Goal: Task Accomplishment & Management: Manage account settings

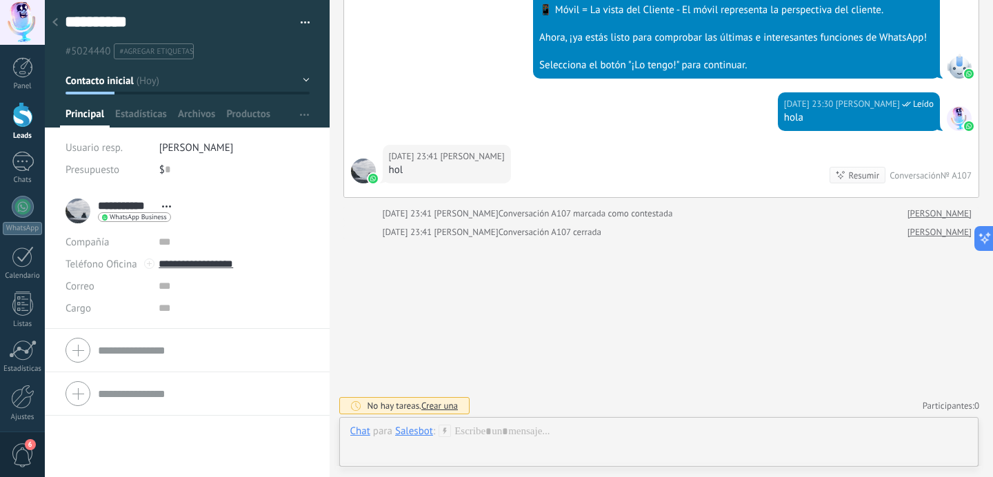
scroll to position [284, 0]
click at [953, 401] on link "Participantes: 0" at bounding box center [951, 406] width 57 height 12
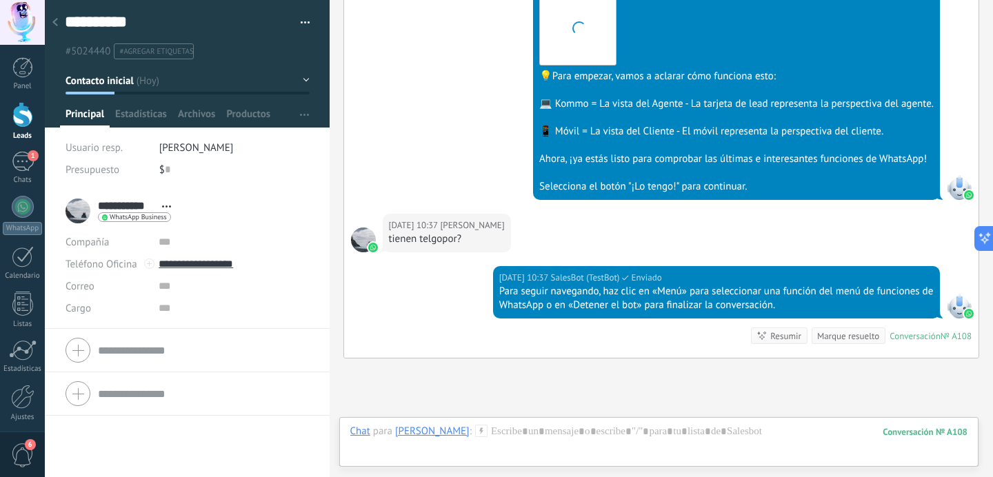
scroll to position [8910, 0]
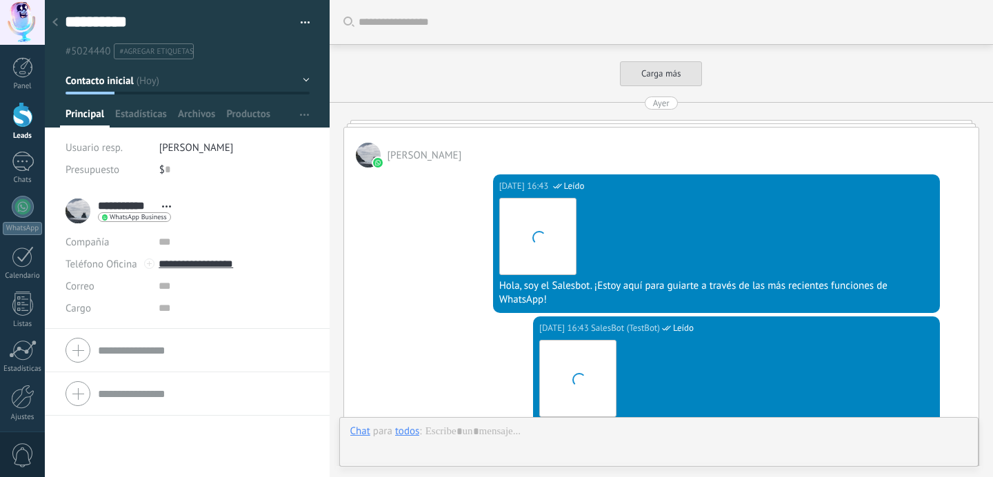
scroll to position [8447, 0]
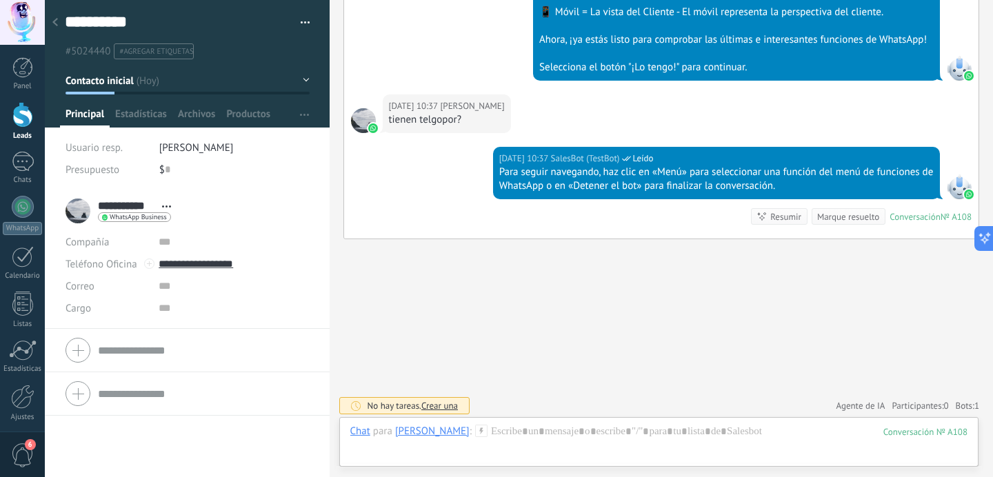
click at [956, 400] on span "Bots: 1" at bounding box center [967, 406] width 23 height 12
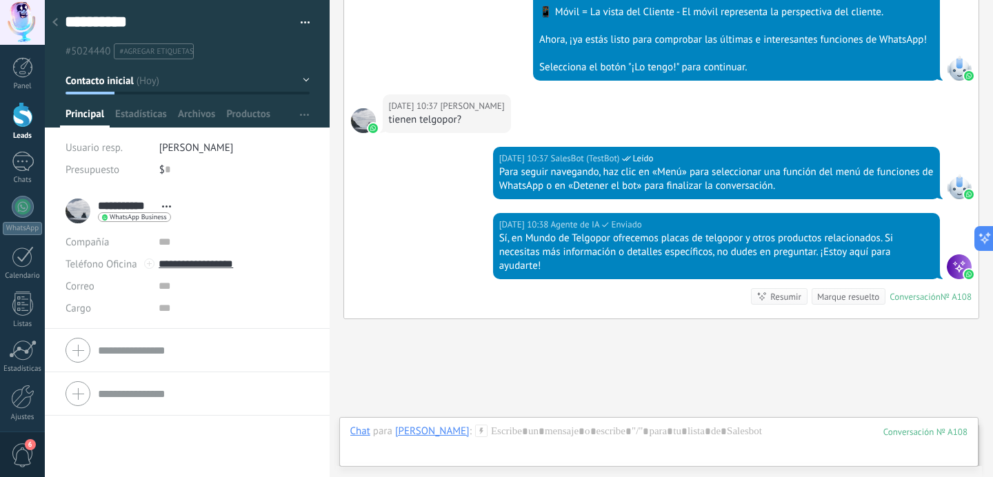
scroll to position [8527, 0]
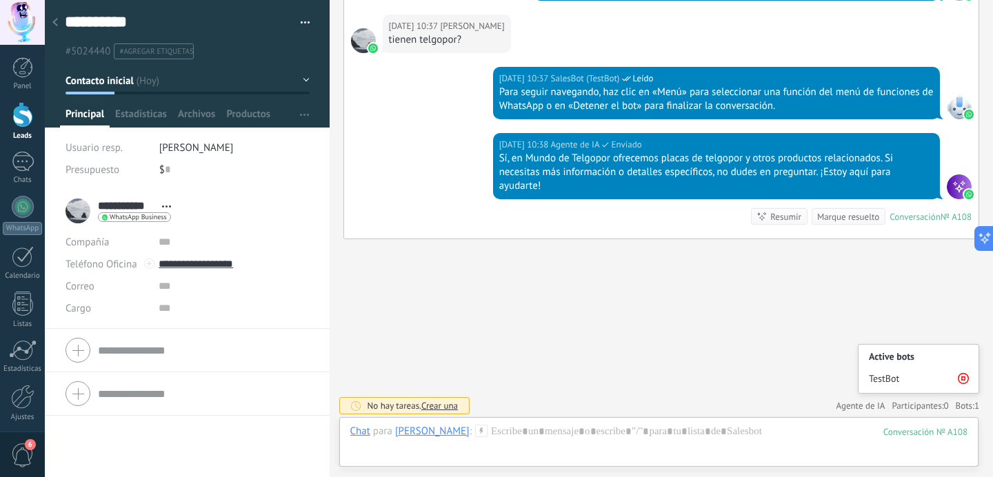
click at [958, 375] on icon at bounding box center [963, 378] width 11 height 11
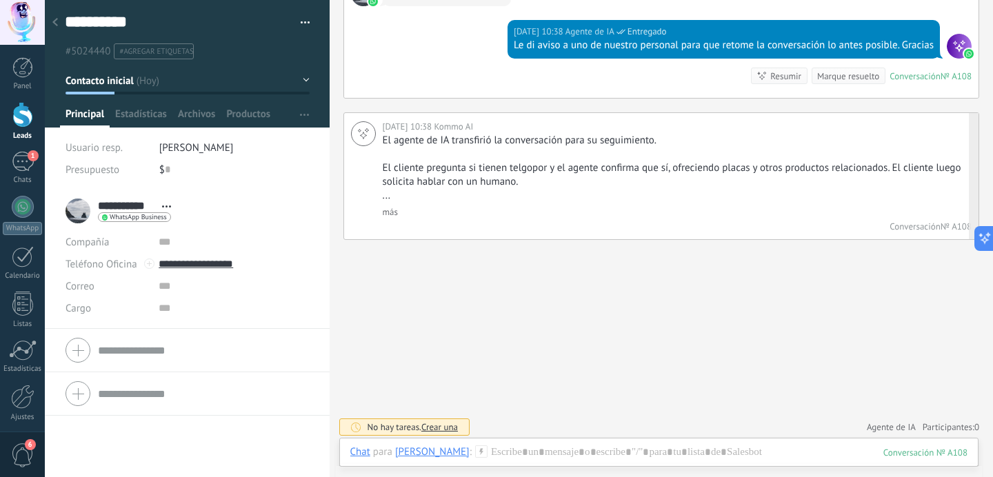
scroll to position [8746, 0]
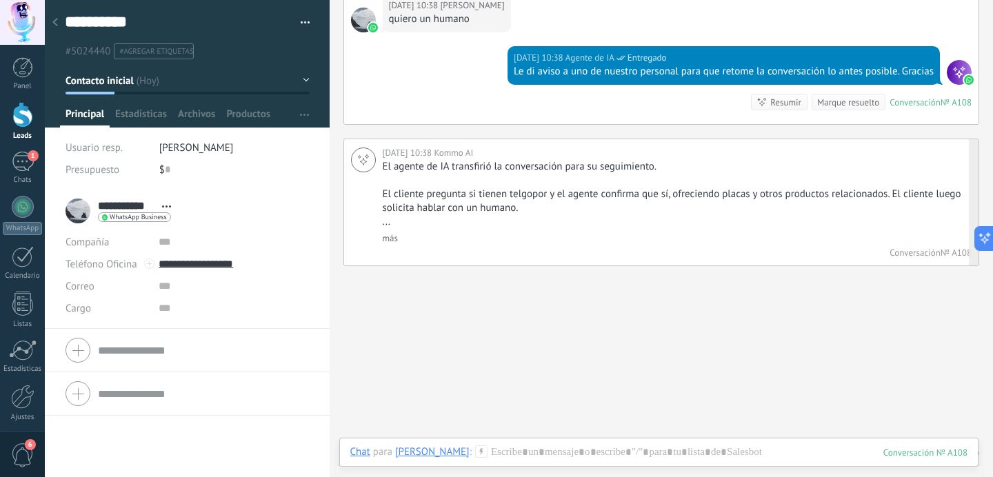
click at [393, 233] on link "más" at bounding box center [390, 238] width 15 height 12
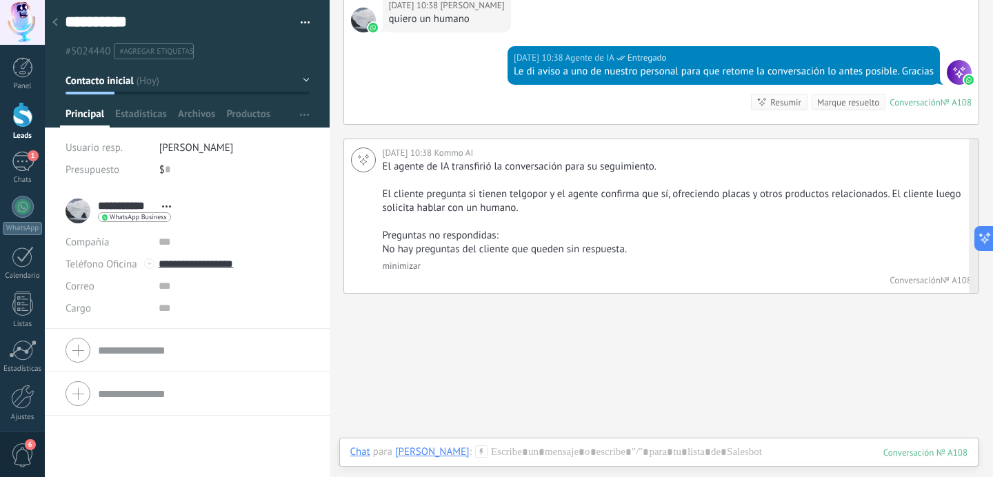
click at [404, 266] on link "minimizar" at bounding box center [402, 266] width 38 height 12
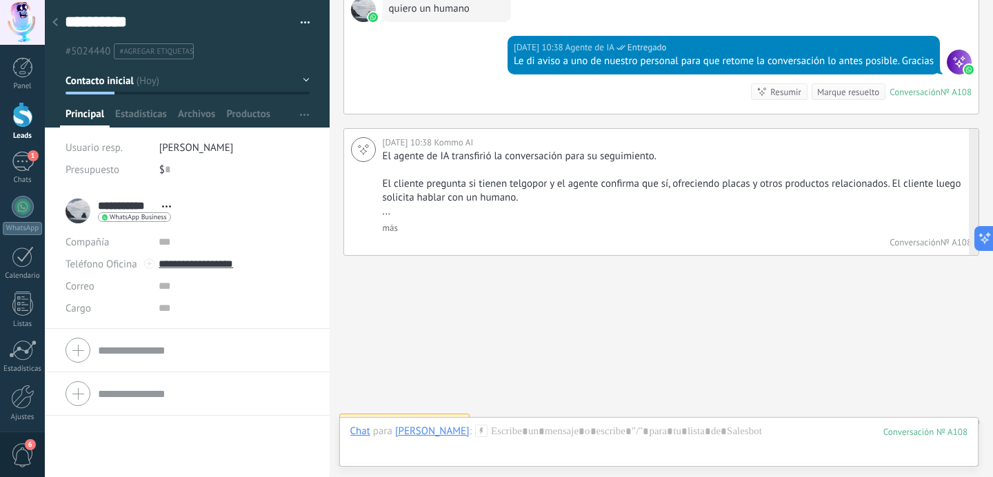
scroll to position [8772, 0]
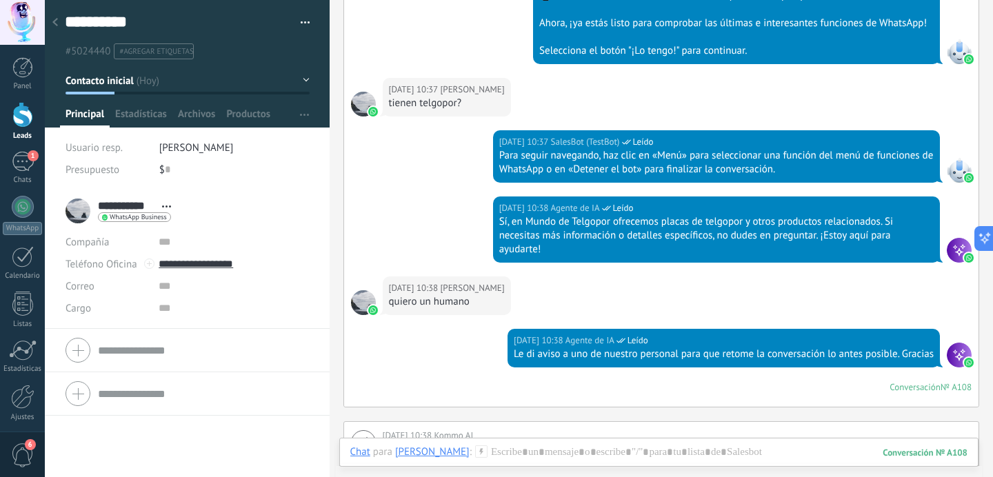
scroll to position [8346, 0]
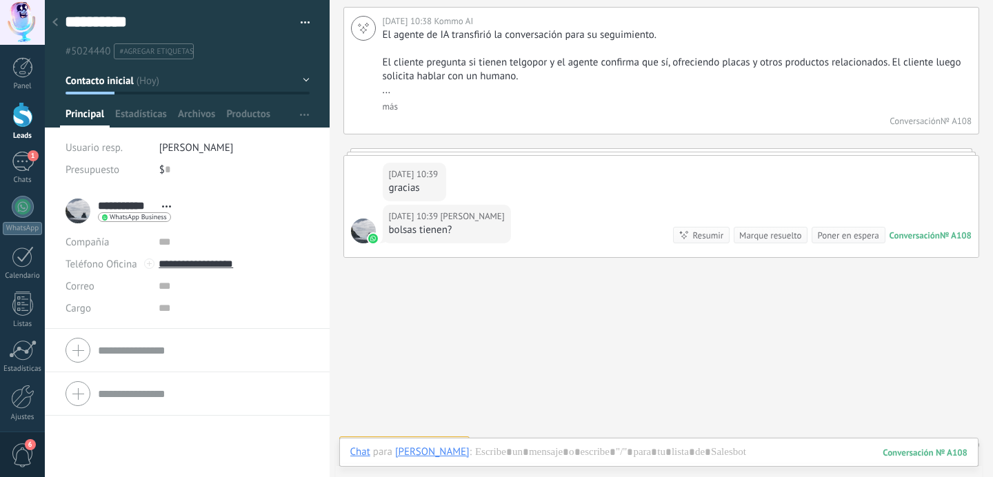
scroll to position [8009, 0]
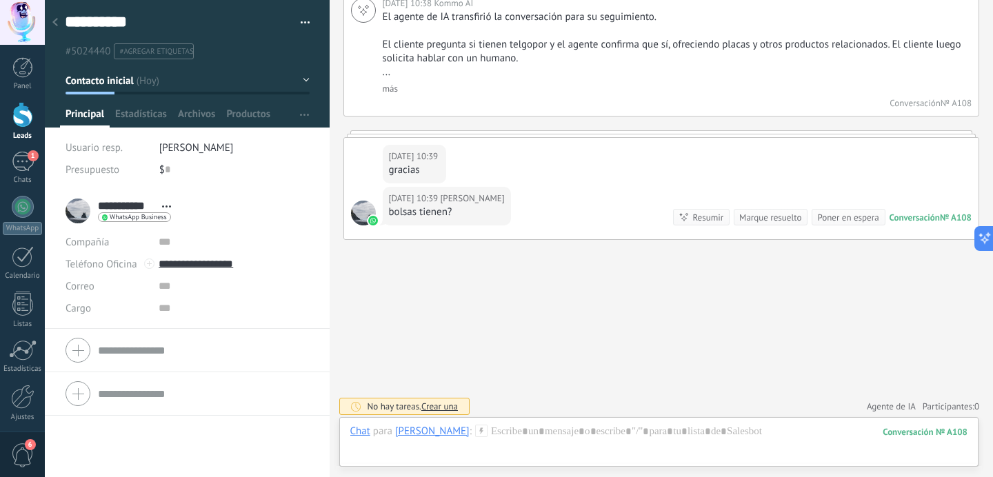
click at [873, 402] on span "Agente de IA" at bounding box center [891, 407] width 49 height 14
click at [549, 444] on div at bounding box center [659, 445] width 618 height 41
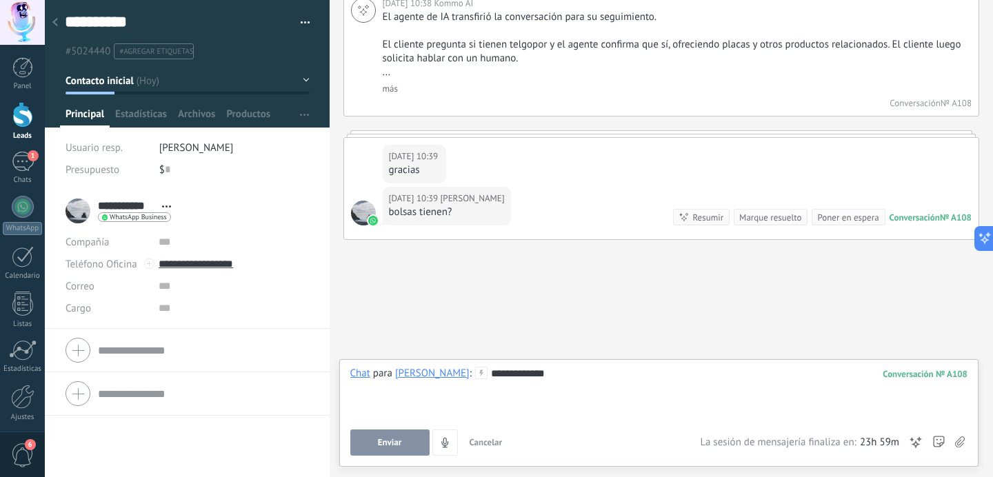
click at [398, 444] on span "Enviar" at bounding box center [390, 443] width 24 height 10
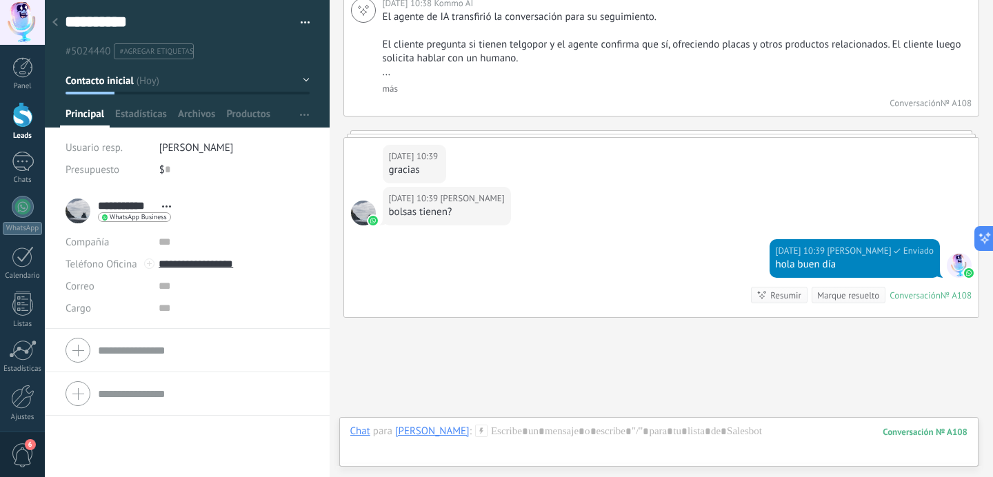
scroll to position [8087, 0]
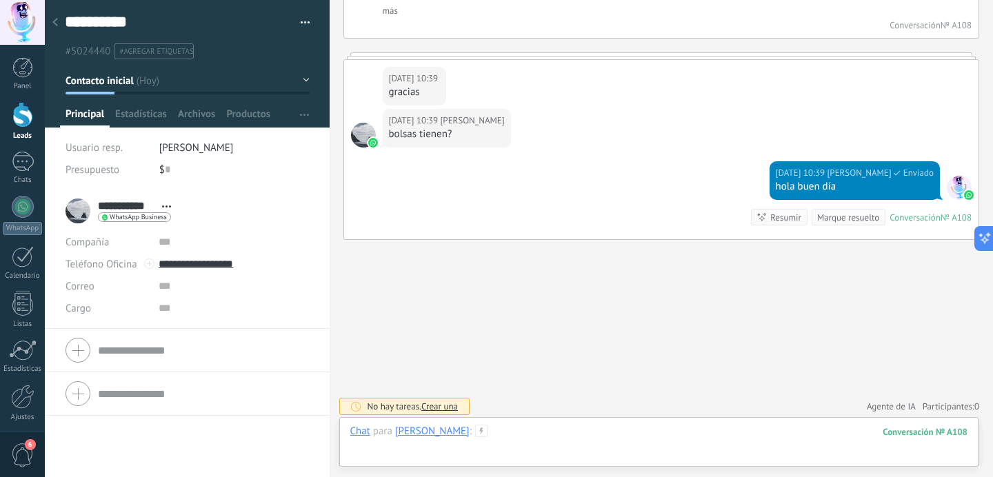
click at [521, 437] on div at bounding box center [659, 445] width 618 height 41
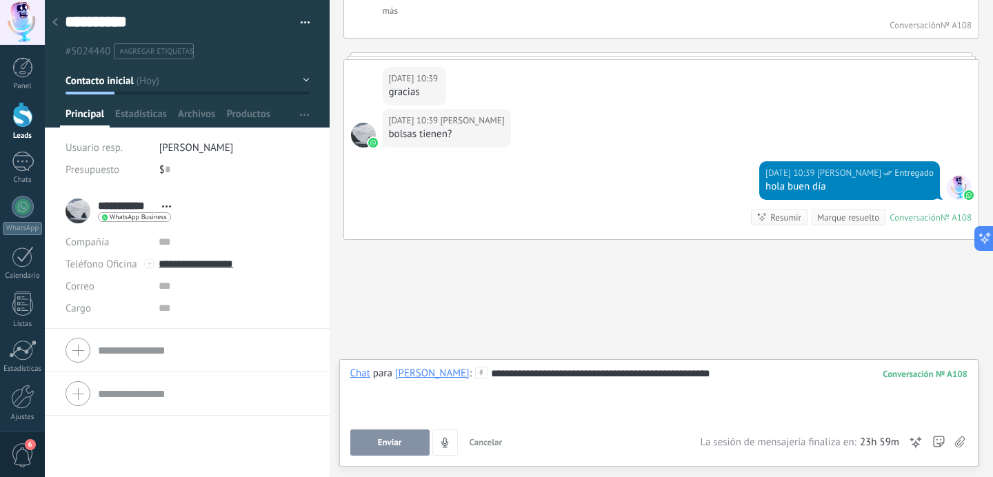
click at [397, 439] on span "Enviar" at bounding box center [390, 443] width 24 height 10
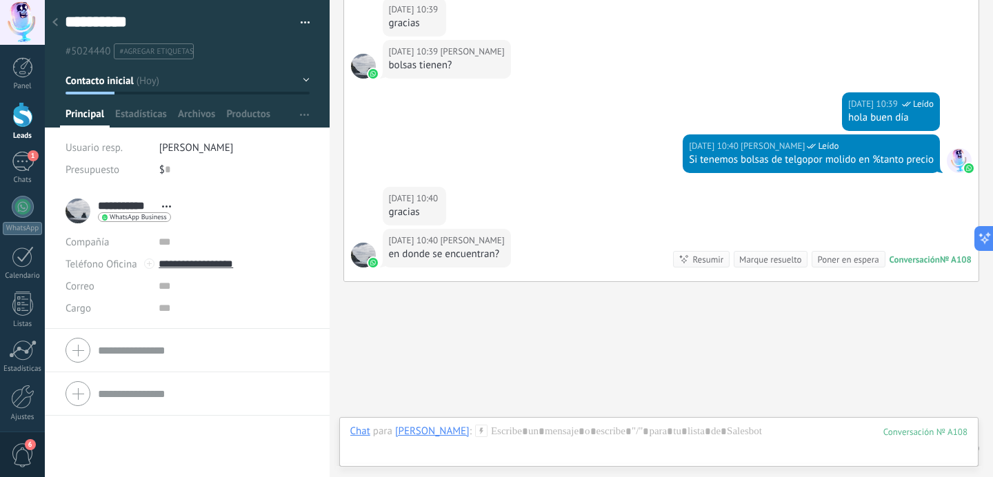
scroll to position [8198, 0]
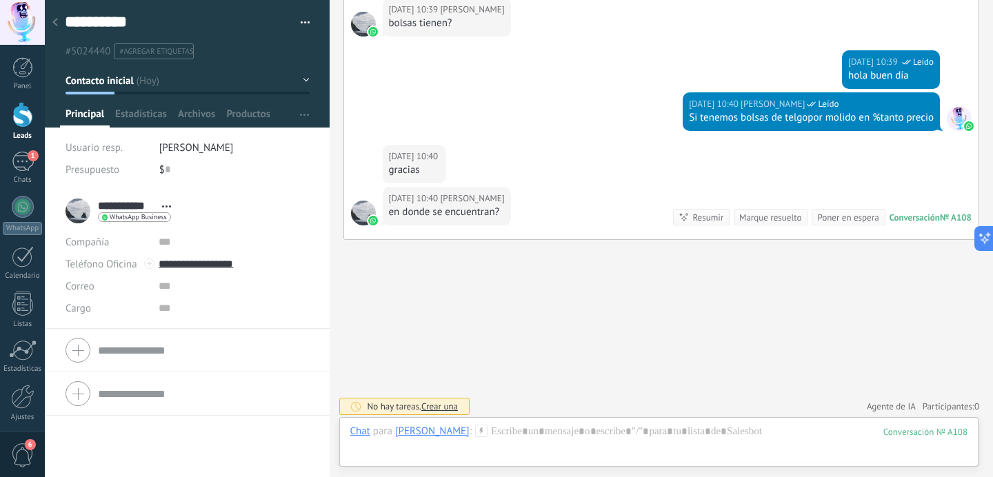
click at [872, 403] on span "Agente de IA" at bounding box center [891, 407] width 49 height 14
click at [837, 218] on div "Poner en espera" at bounding box center [847, 217] width 61 height 13
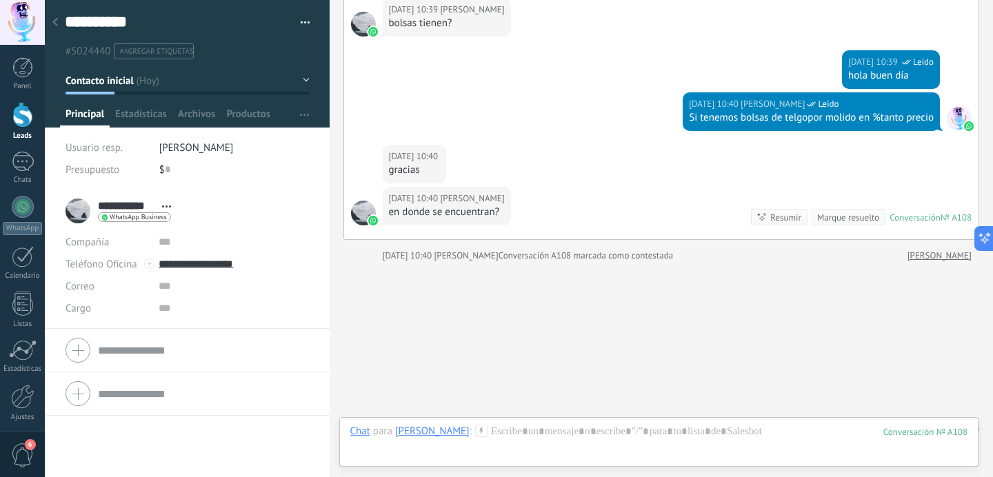
scroll to position [8220, 0]
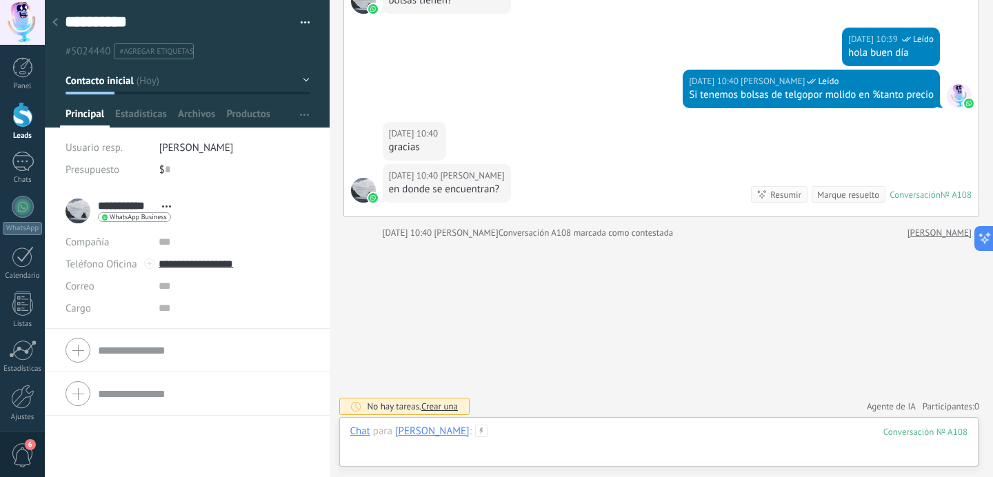
click at [633, 427] on div at bounding box center [659, 445] width 618 height 41
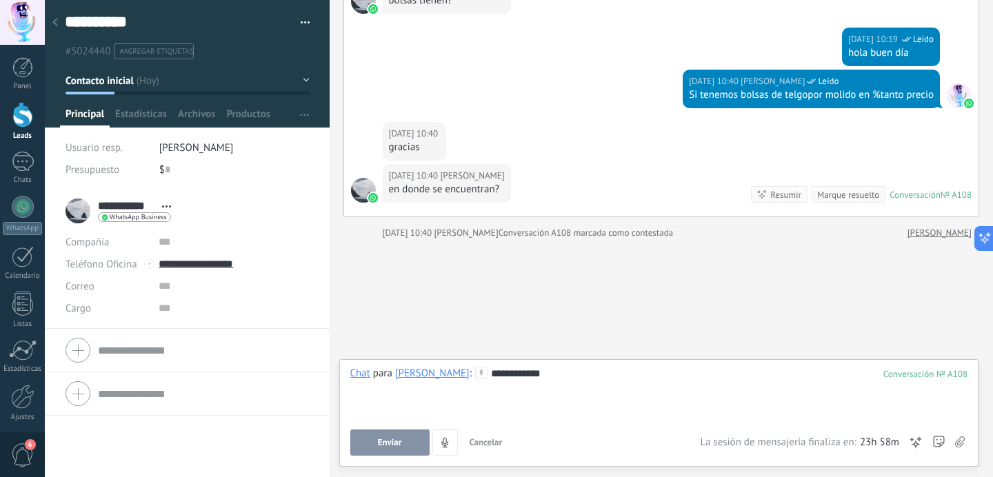
click at [392, 417] on div "**********" at bounding box center [659, 393] width 618 height 52
click at [388, 426] on div "**********" at bounding box center [659, 411] width 618 height 89
click at [379, 451] on button "Enviar" at bounding box center [389, 443] width 79 height 26
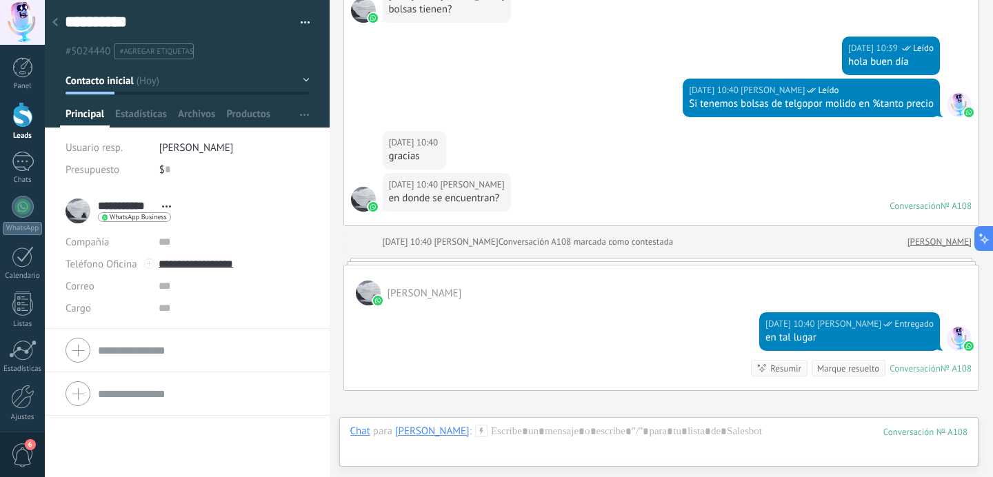
scroll to position [8282, 0]
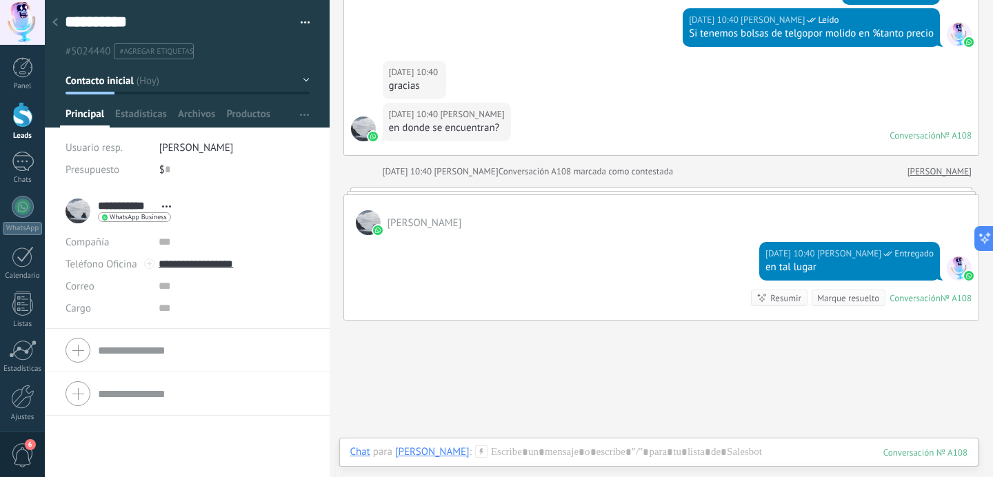
click at [934, 168] on link "[PERSON_NAME]" at bounding box center [940, 172] width 64 height 14
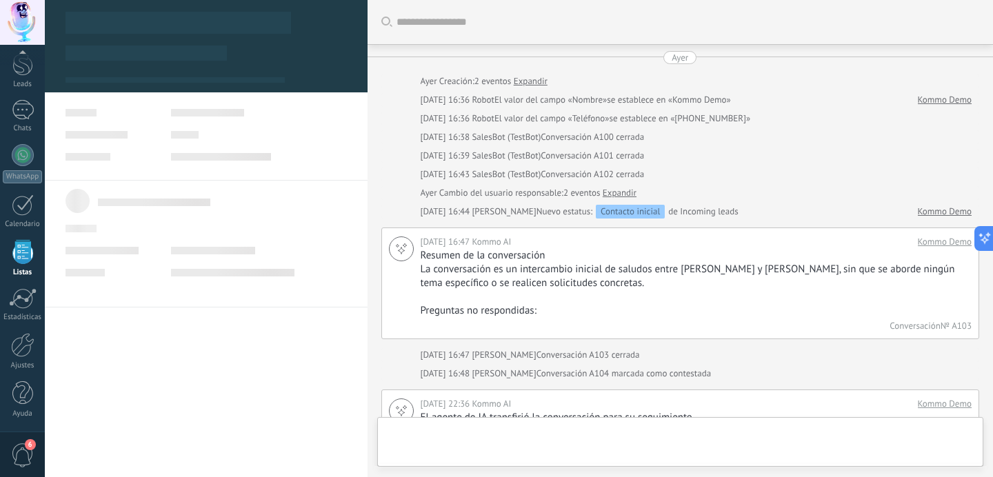
scroll to position [826, 0]
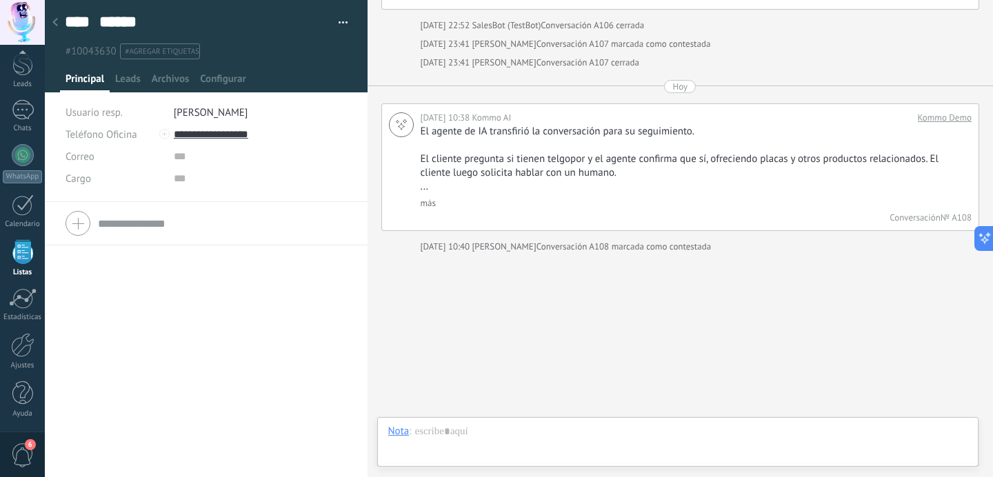
click at [61, 23] on div at bounding box center [55, 23] width 19 height 27
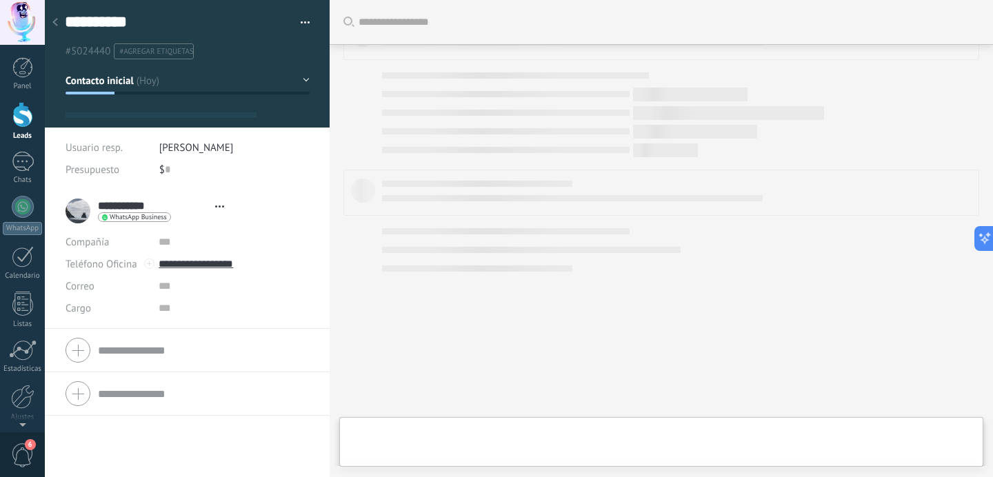
type textarea "**********"
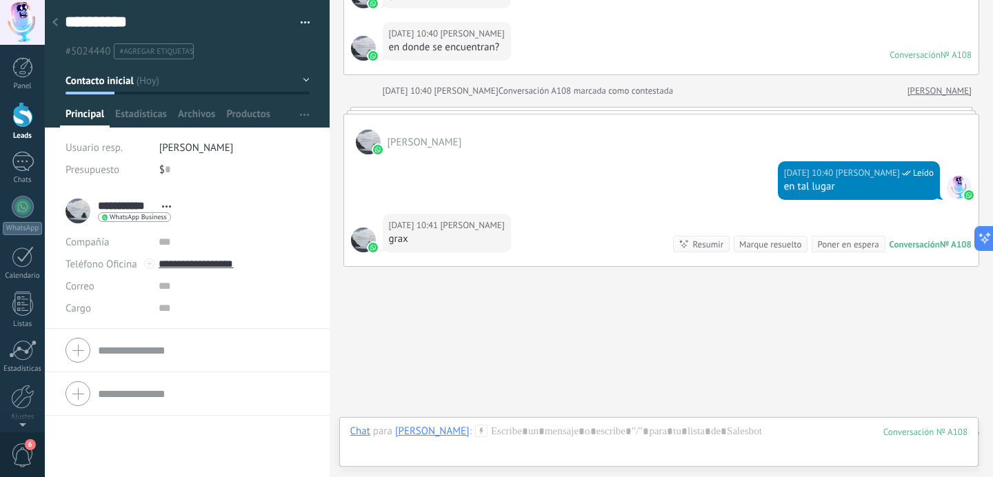
scroll to position [8235, 0]
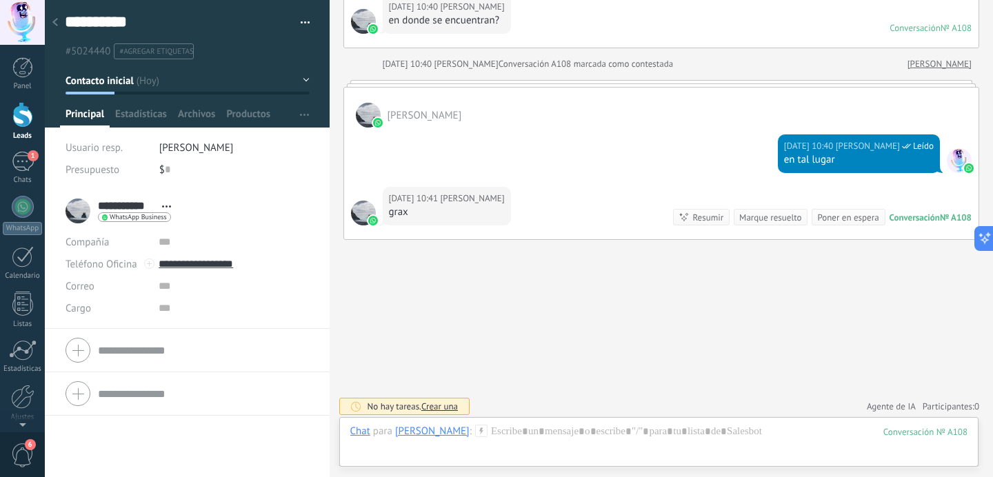
click at [771, 218] on div "Marque resuelto" at bounding box center [770, 217] width 62 height 13
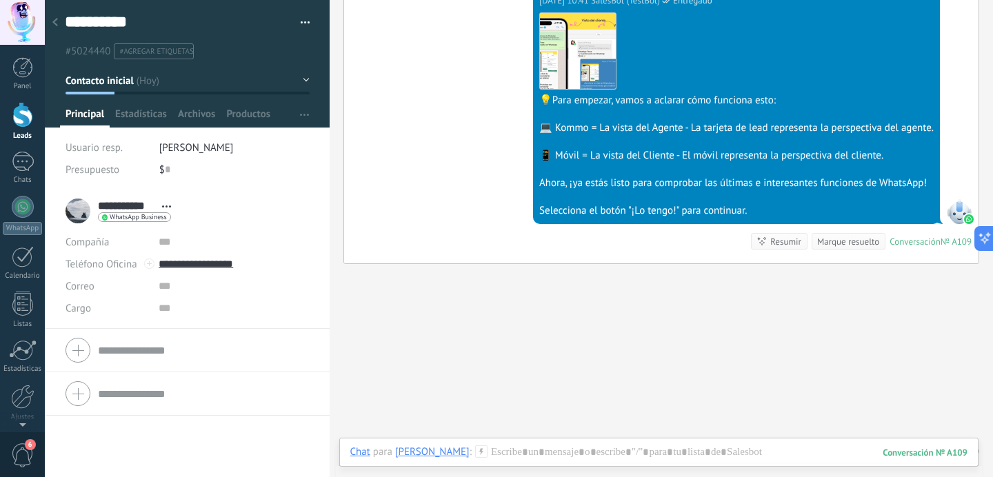
scroll to position [8751, 0]
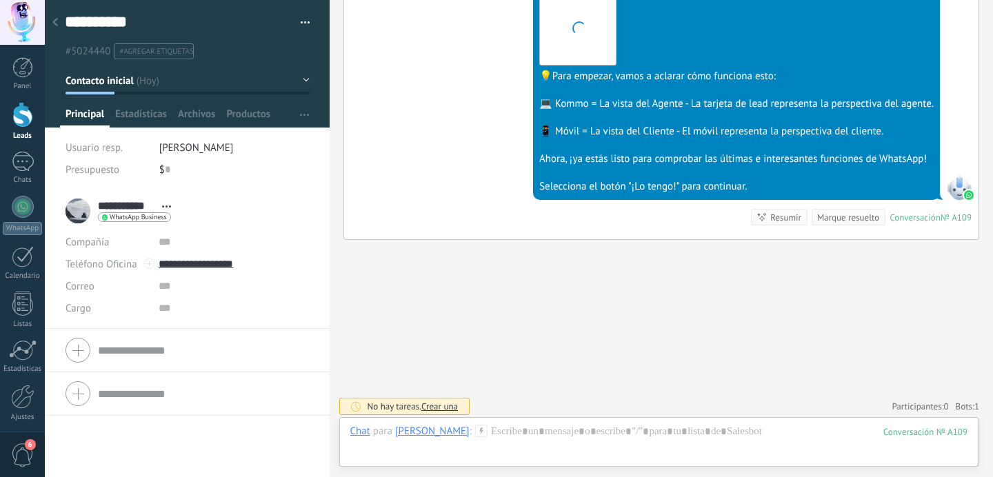
click at [956, 402] on span "Bots: 1" at bounding box center [967, 407] width 23 height 12
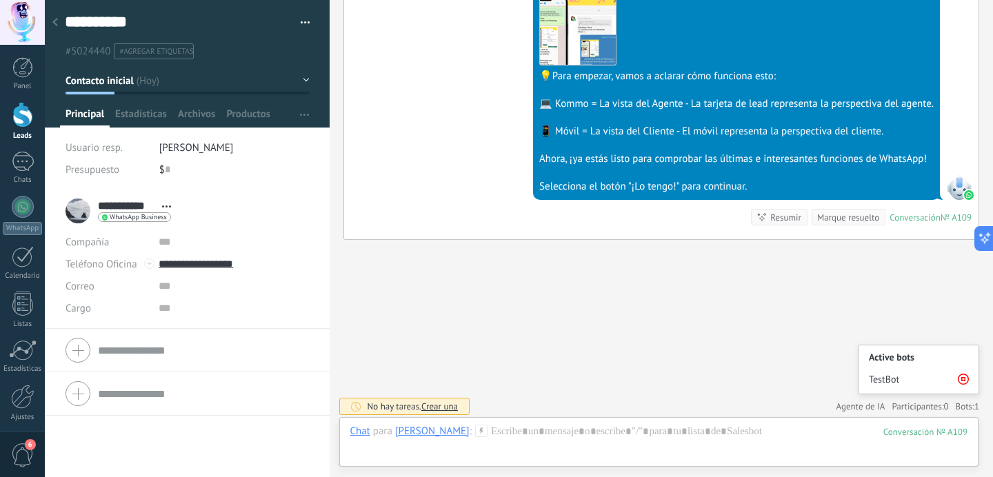
scroll to position [284, 0]
click at [961, 375] on icon at bounding box center [963, 379] width 11 height 11
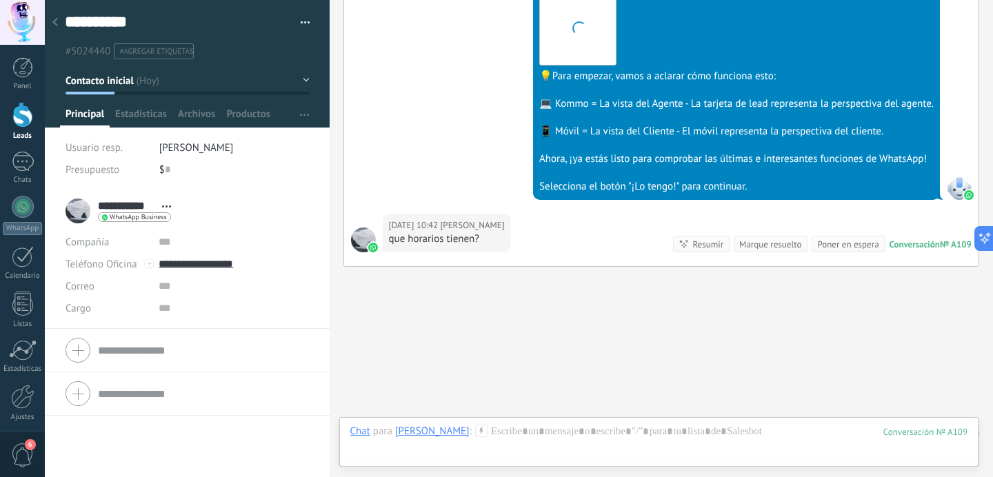
scroll to position [8392, 0]
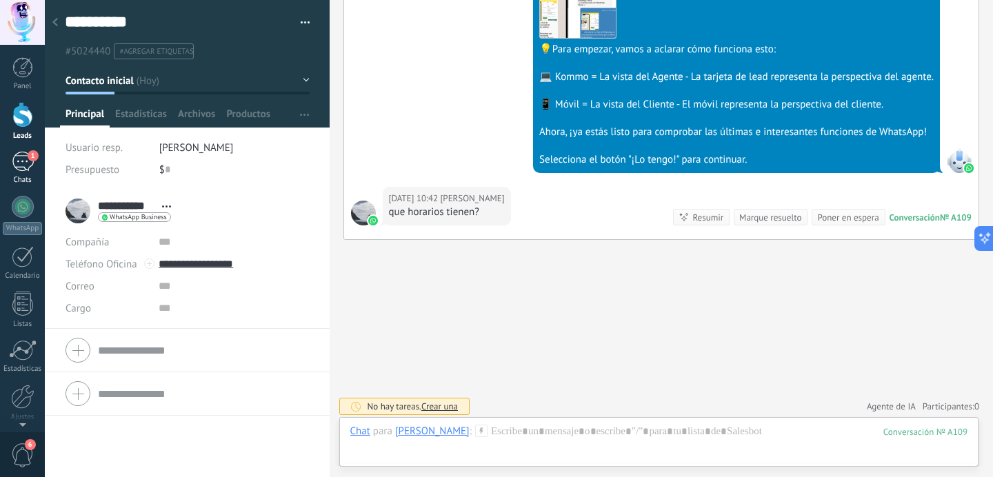
click at [14, 164] on div "1" at bounding box center [23, 162] width 22 height 20
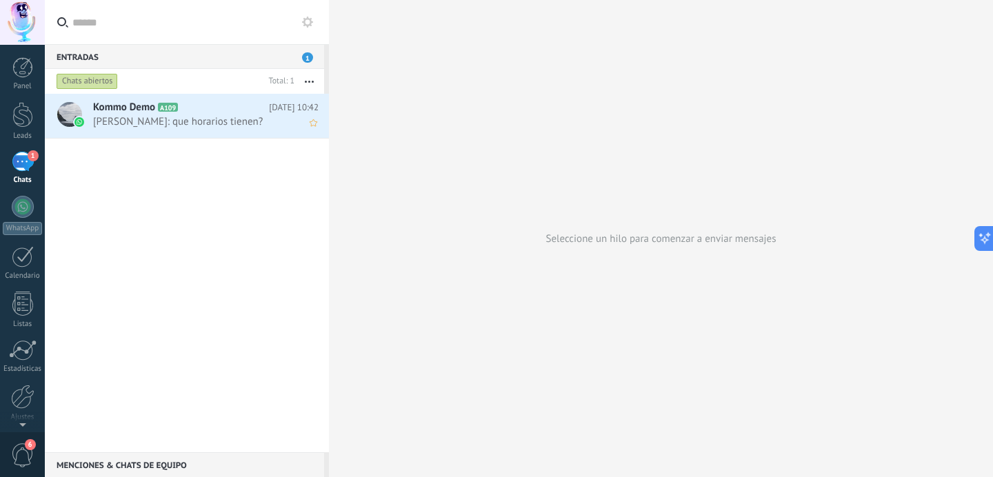
click at [206, 107] on h2 "Kommo Demo A109" at bounding box center [181, 108] width 176 height 14
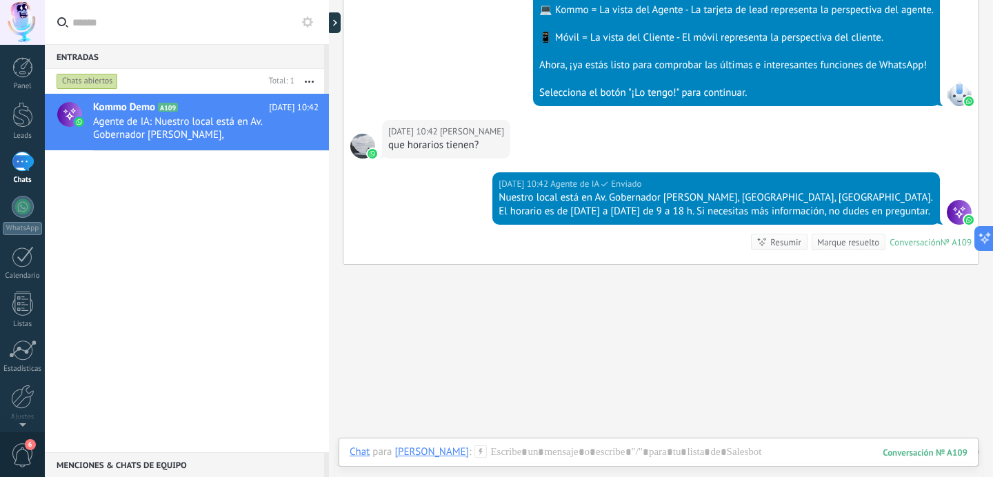
scroll to position [4635, 0]
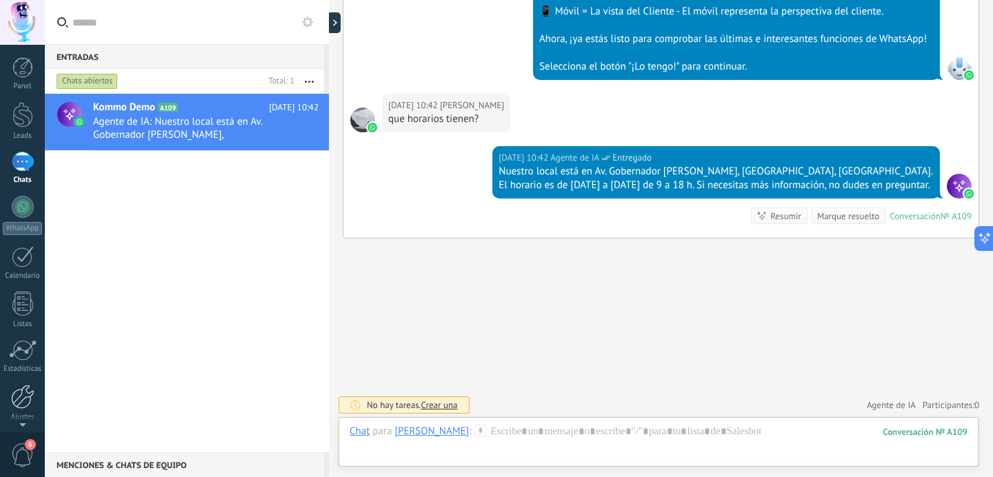
click at [20, 401] on div at bounding box center [22, 397] width 23 height 24
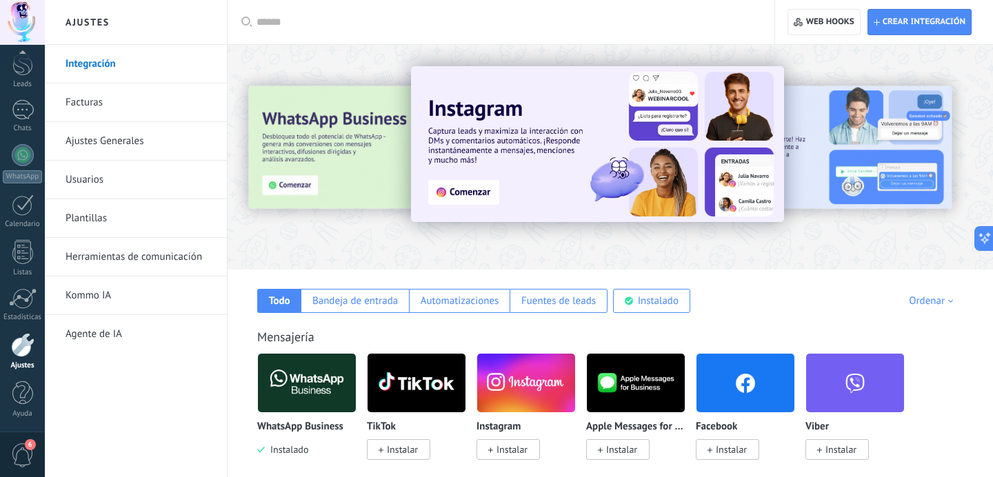
scroll to position [61, 0]
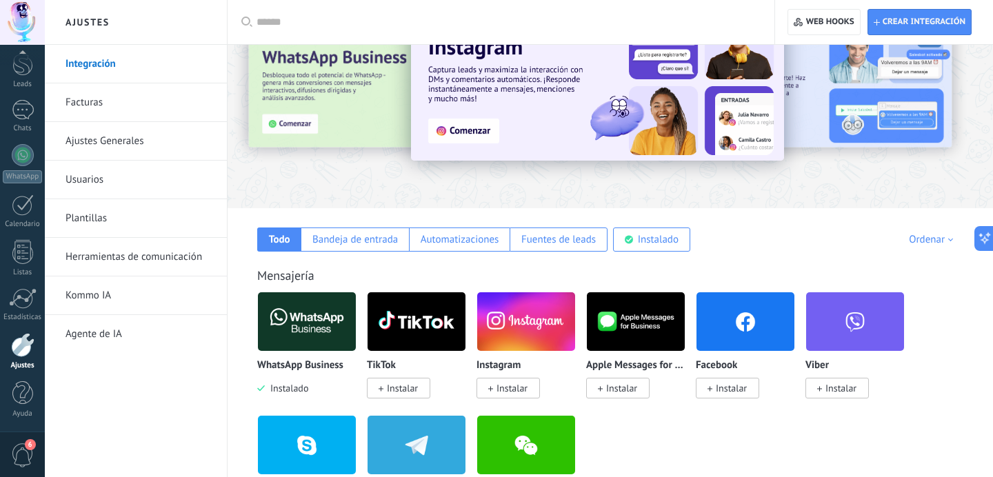
click at [109, 255] on link "Herramientas de comunicación" at bounding box center [140, 257] width 148 height 39
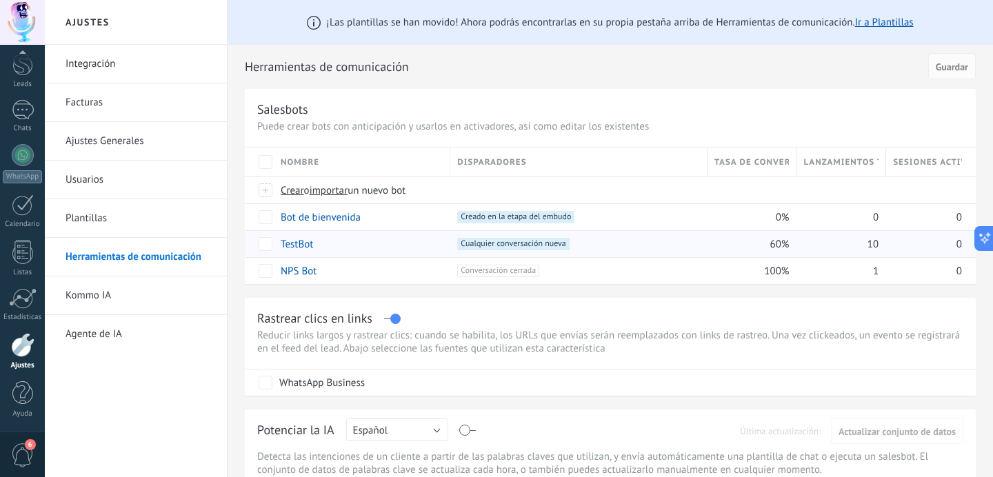
click at [302, 246] on link "TestBot" at bounding box center [297, 244] width 32 height 13
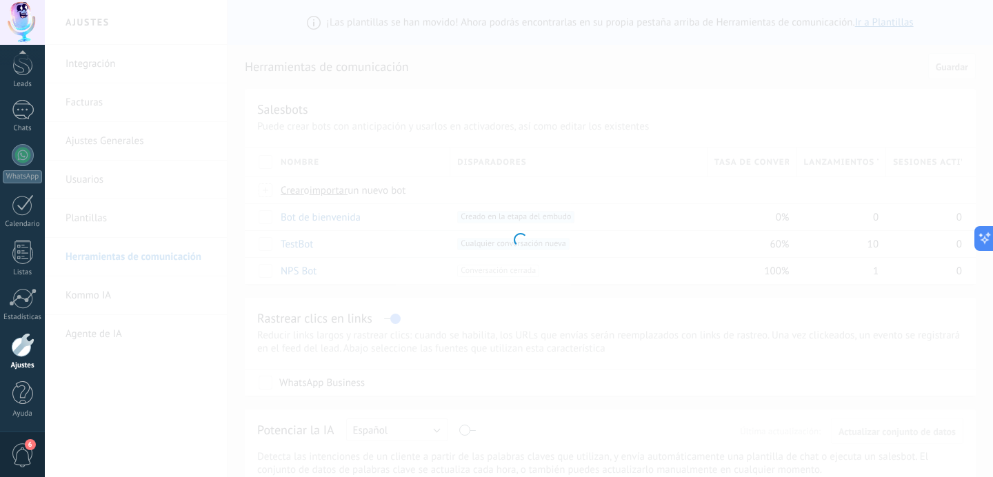
type input "*******"
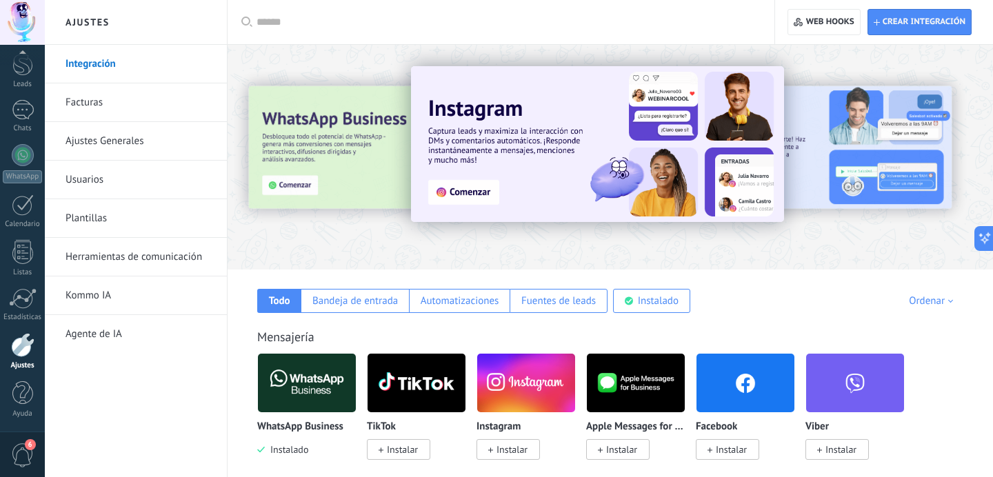
click at [149, 253] on link "Herramientas de comunicación" at bounding box center [140, 257] width 148 height 39
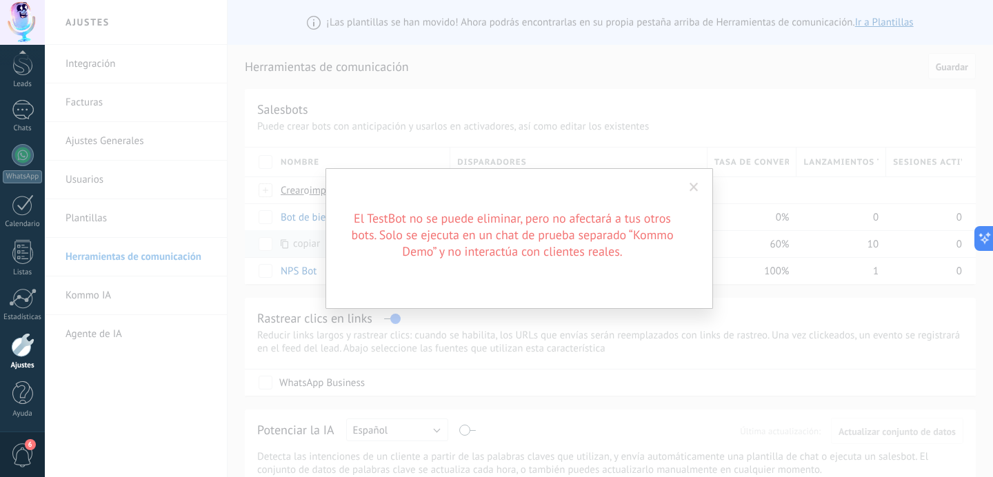
click at [697, 182] on span at bounding box center [694, 187] width 23 height 23
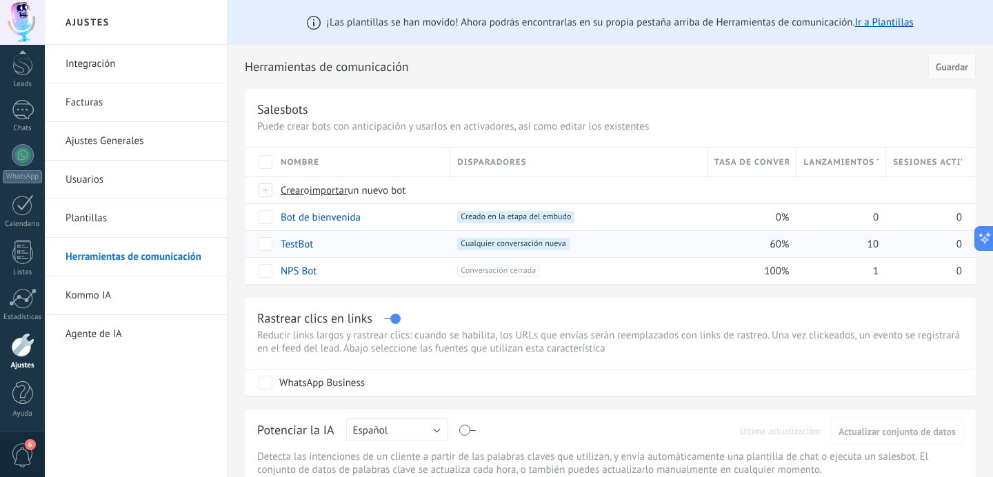
click at [298, 244] on link "TestBot" at bounding box center [297, 244] width 32 height 13
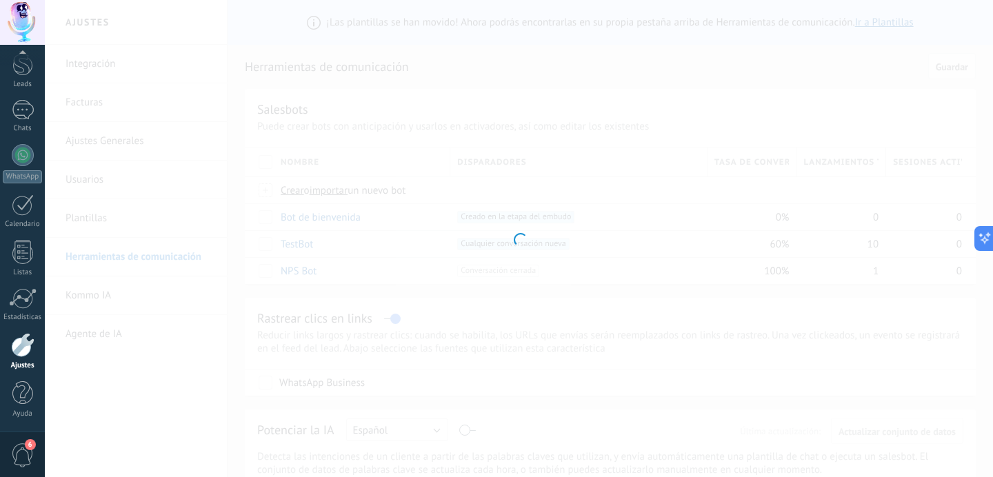
type input "*******"
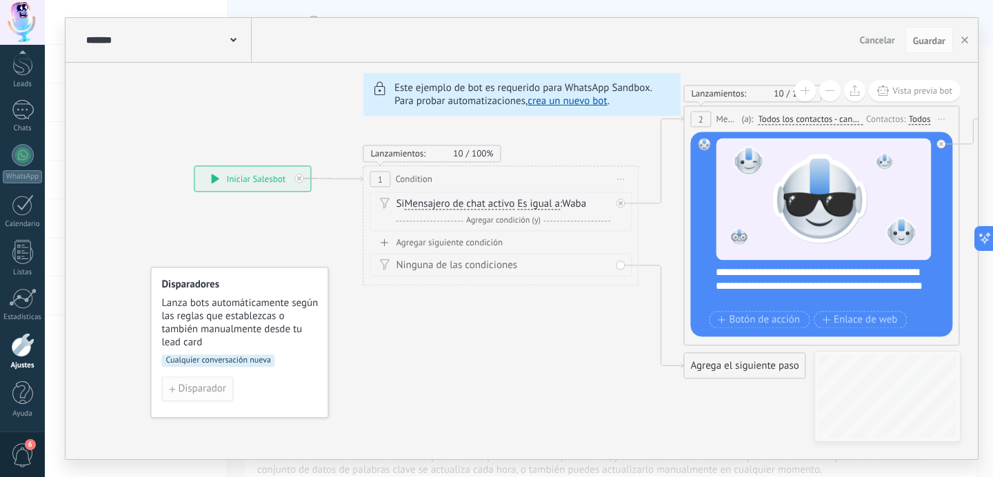
click at [210, 388] on span "Disparador" at bounding box center [202, 389] width 48 height 10
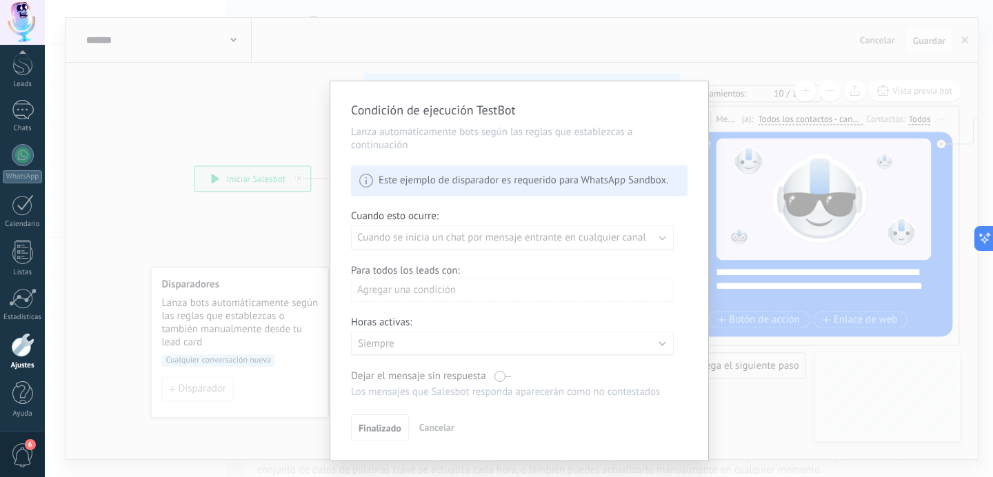
click at [484, 233] on div "Condición de ejecución TestBot Lanza automáticamente bots según las reglas que …" at bounding box center [519, 270] width 378 height 379
click at [468, 244] on div "Condición de ejecución TestBot Lanza automáticamente bots según las reglas que …" at bounding box center [519, 270] width 378 height 379
click at [450, 195] on div "Condición de ejecución TestBot Lanza automáticamente bots según las reglas que …" at bounding box center [519, 270] width 378 height 379
click at [382, 190] on div "Condición de ejecución TestBot Lanza automáticamente bots según las reglas que …" at bounding box center [519, 270] width 378 height 379
click at [438, 431] on div "Condición de ejecución TestBot Lanza automáticamente bots según las reglas que …" at bounding box center [519, 270] width 378 height 379
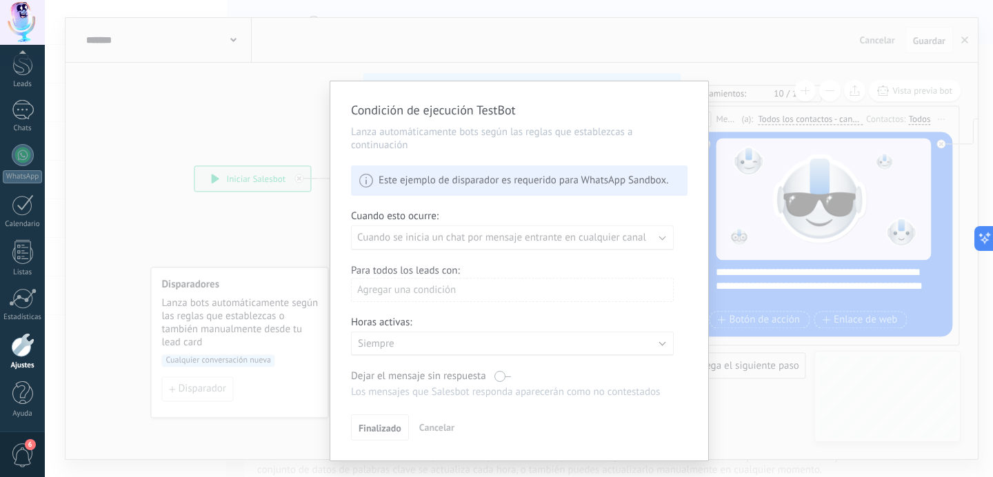
click at [226, 296] on div "Condición de ejecución TestBot Lanza automáticamente bots según las reglas que …" at bounding box center [519, 238] width 948 height 477
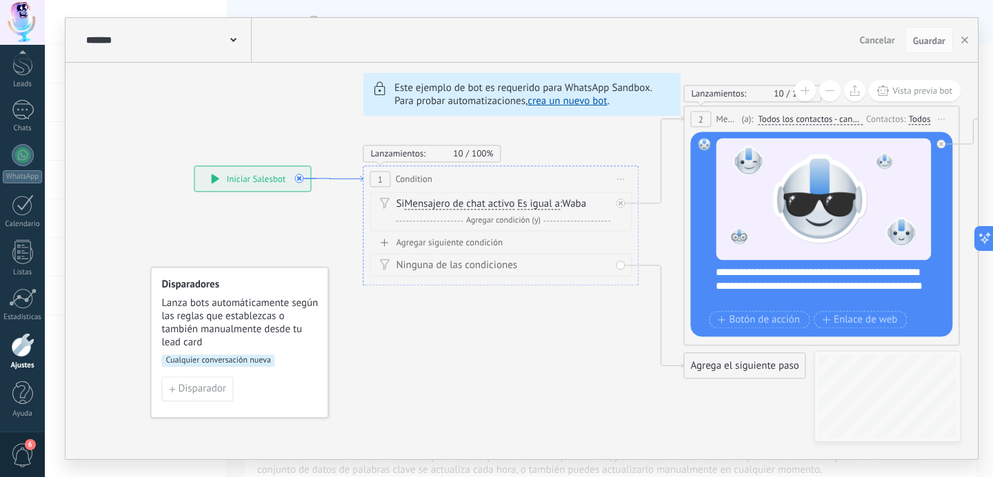
click at [299, 179] on icon at bounding box center [330, 179] width 66 height 6
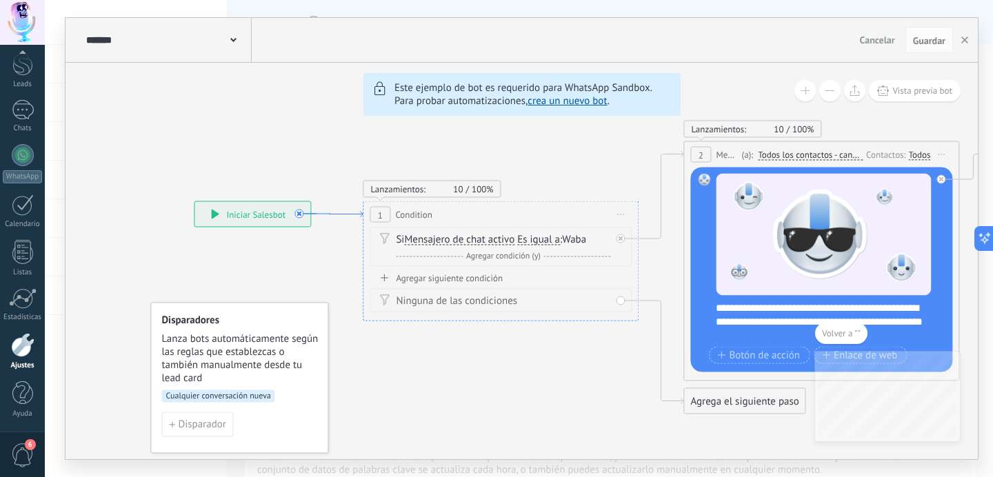
click at [298, 216] on icon at bounding box center [330, 215] width 66 height 6
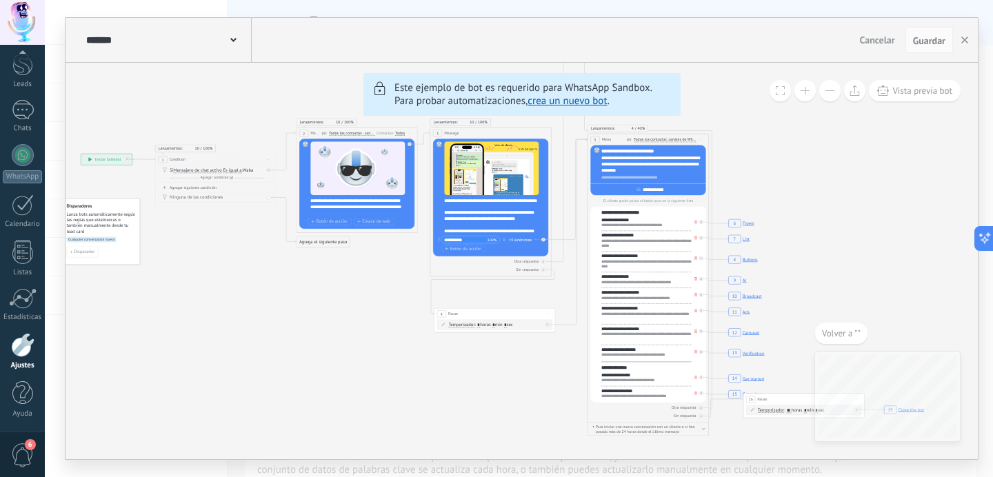
click at [857, 340] on button "Volver a """ at bounding box center [841, 333] width 52 height 21
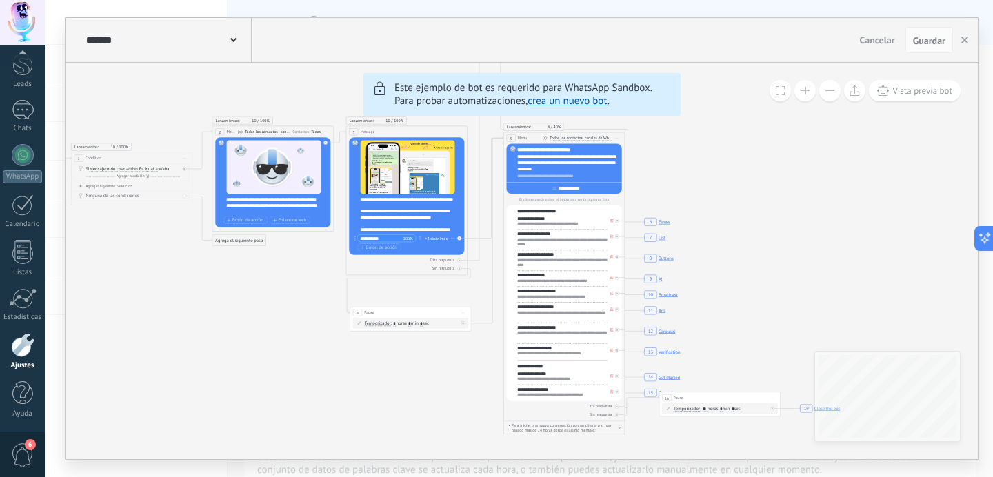
click at [885, 47] on button "Cancelar" at bounding box center [878, 40] width 46 height 21
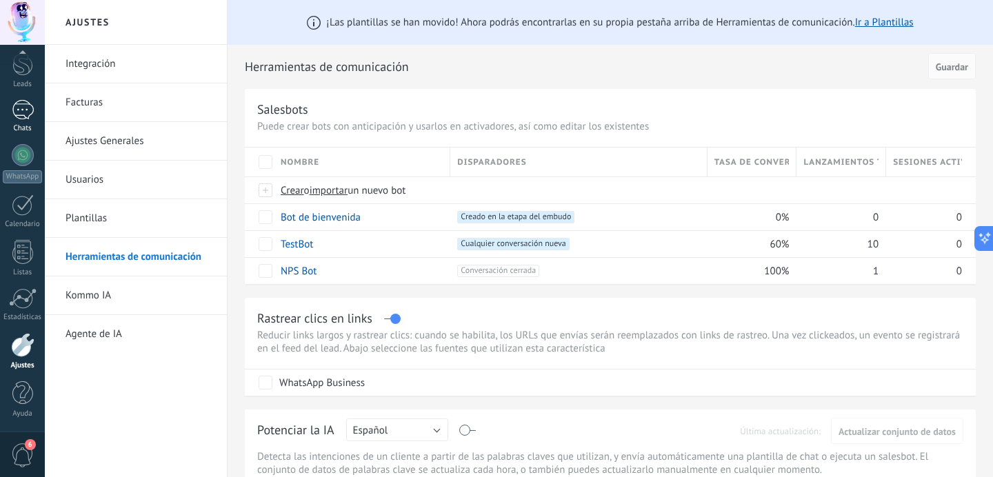
click at [19, 119] on div "1" at bounding box center [23, 110] width 22 height 20
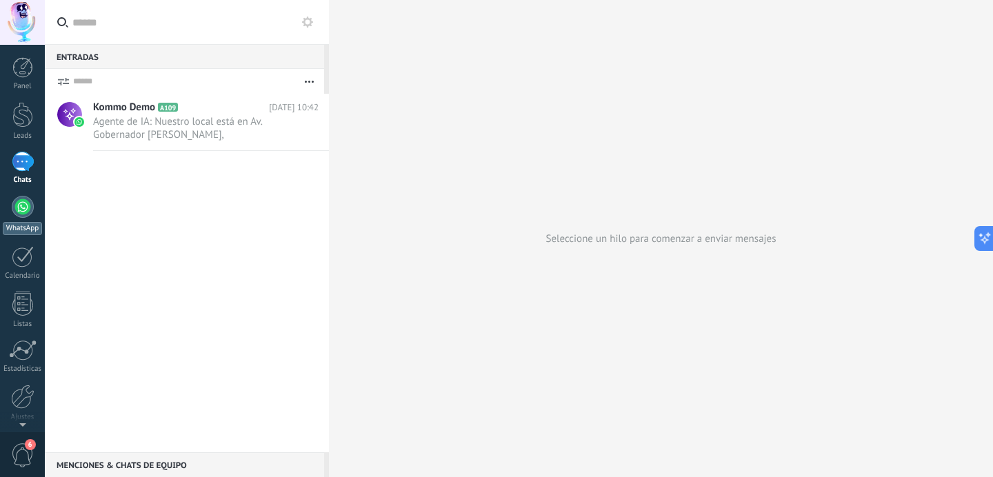
click at [28, 210] on div at bounding box center [23, 207] width 22 height 22
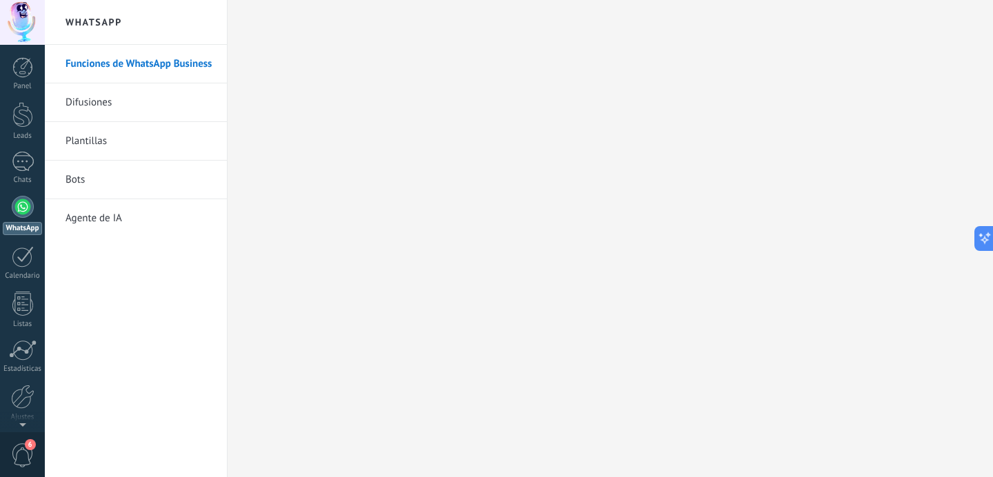
click at [99, 174] on link "Bots" at bounding box center [140, 180] width 148 height 39
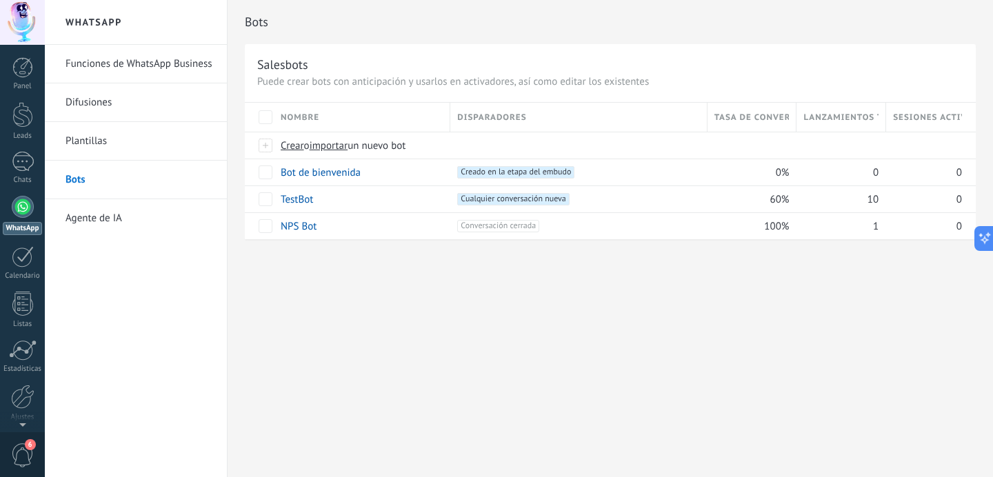
click at [97, 223] on link "Agente de IA" at bounding box center [140, 218] width 148 height 39
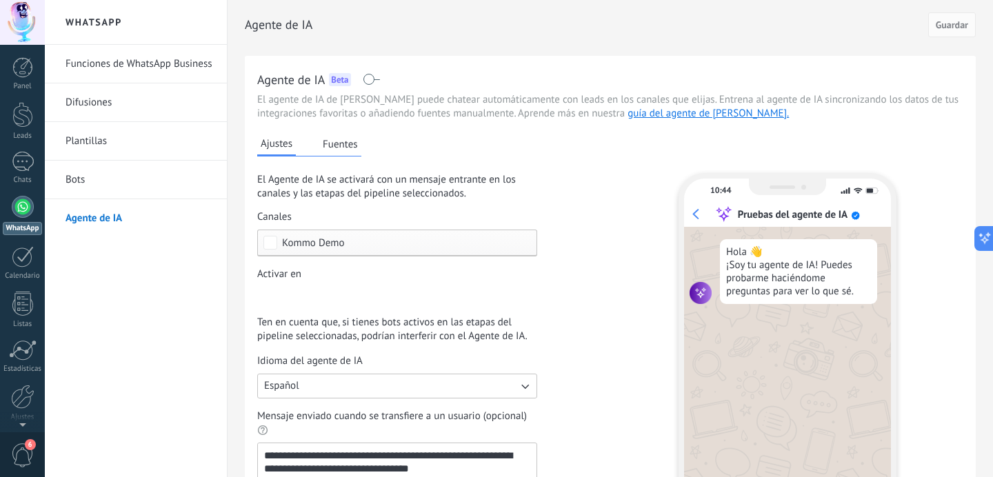
click at [388, 246] on span "Kommo Demo" at bounding box center [400, 243] width 237 height 10
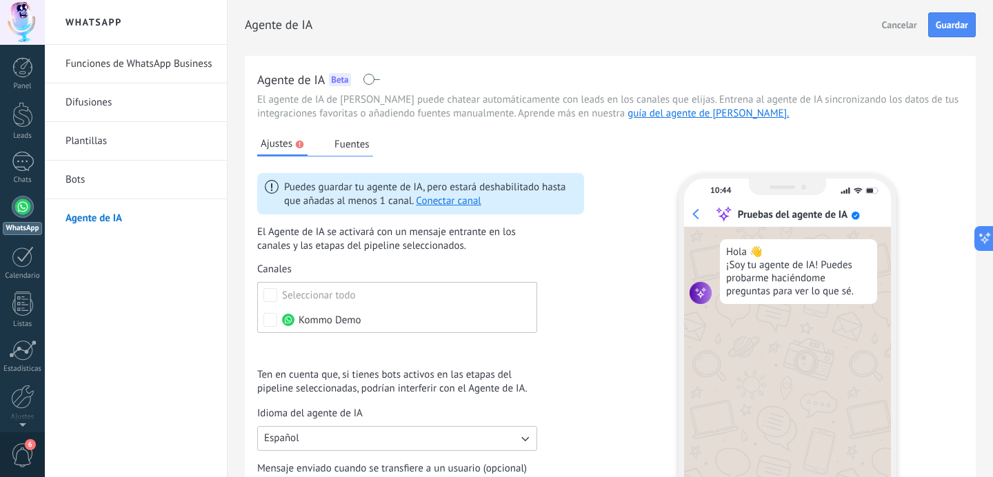
click at [272, 145] on span "Ajustes" at bounding box center [277, 144] width 32 height 14
click at [878, 26] on button "Cancelar" at bounding box center [900, 24] width 48 height 21
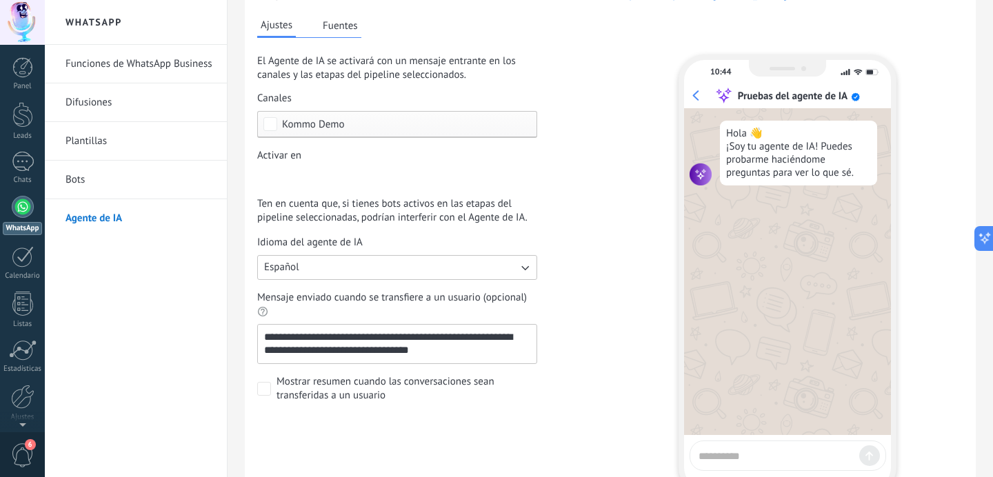
scroll to position [143, 0]
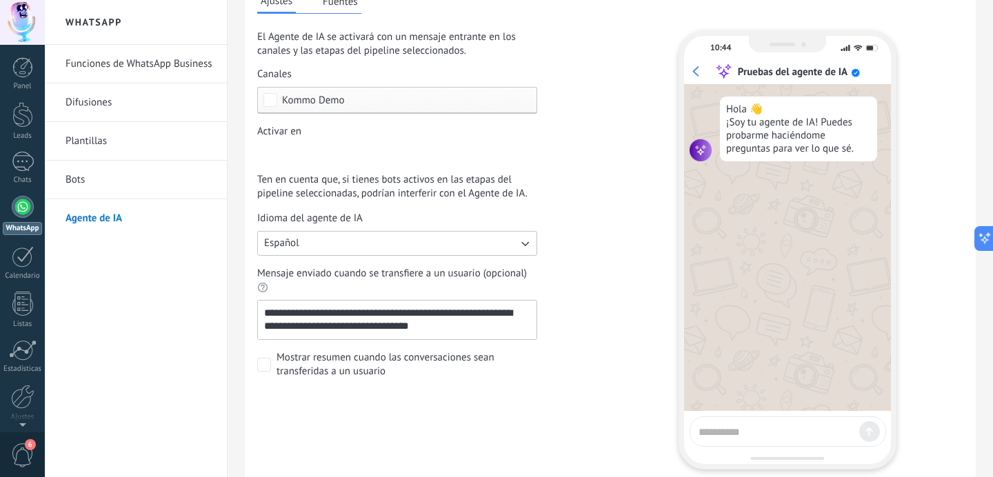
click at [0, 0] on div "Incoming leads Contacto inicial Negociación Debate contractual Discusión de con…" at bounding box center [0, 0] width 0 height 0
click at [352, 163] on label at bounding box center [397, 154] width 280 height 21
click at [549, 164] on div at bounding box center [519, 238] width 948 height 477
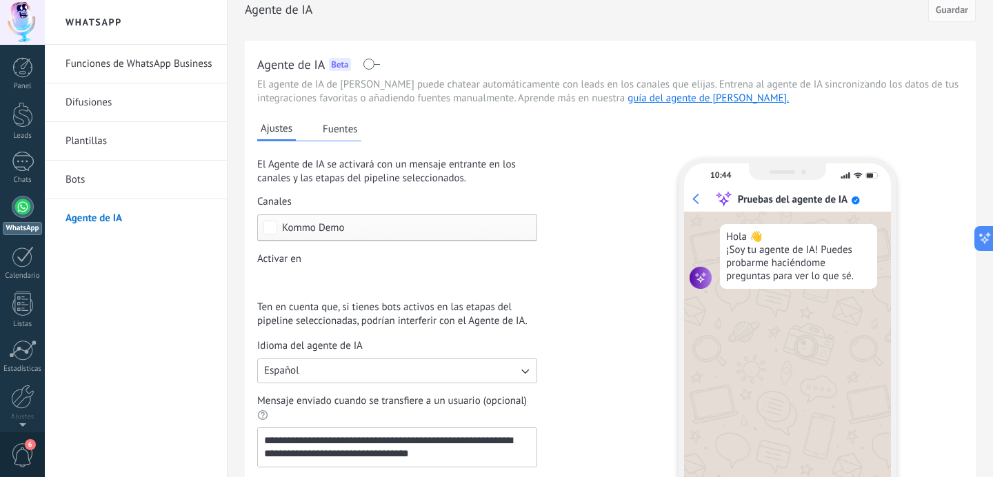
scroll to position [11, 0]
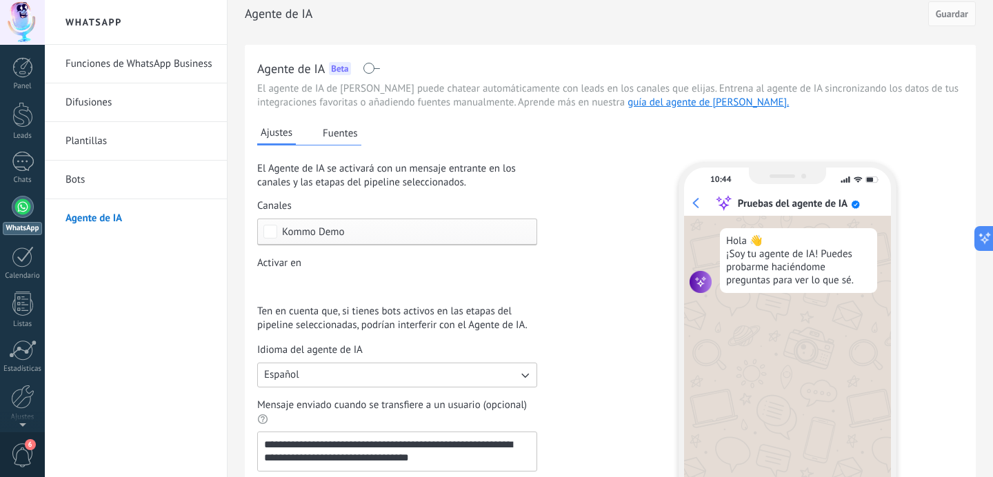
click at [344, 141] on button "Fuentes" at bounding box center [340, 133] width 42 height 21
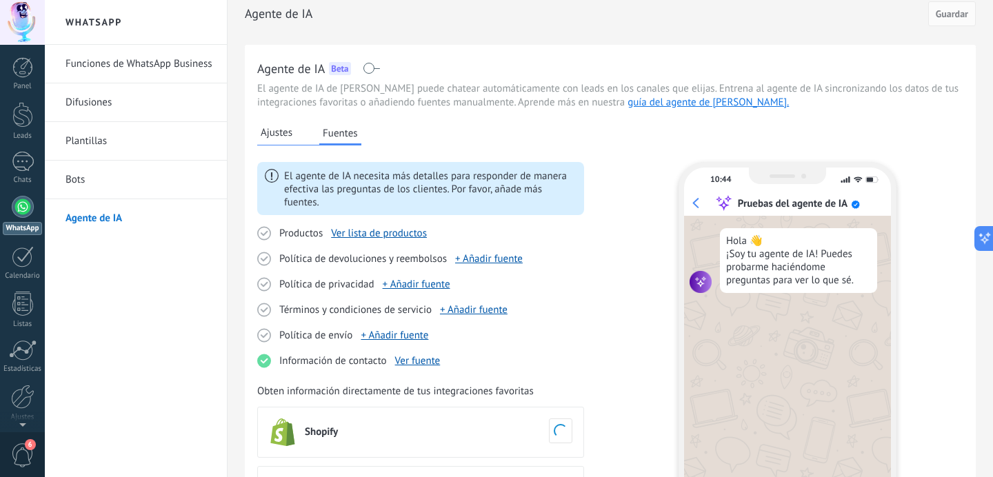
click at [298, 141] on div "Ajustes Fuentes" at bounding box center [309, 134] width 104 height 23
click at [278, 138] on span "Ajustes" at bounding box center [277, 133] width 32 height 14
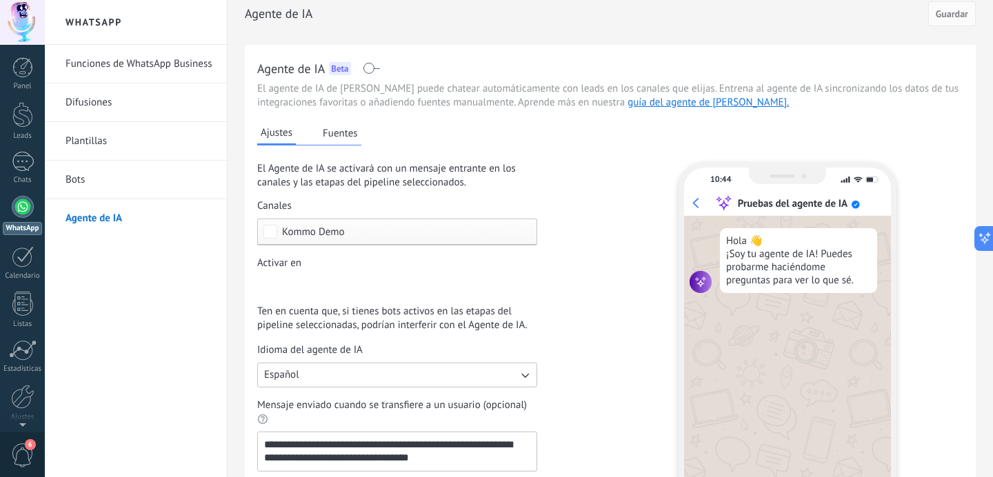
click at [119, 181] on link "Bots" at bounding box center [140, 180] width 148 height 39
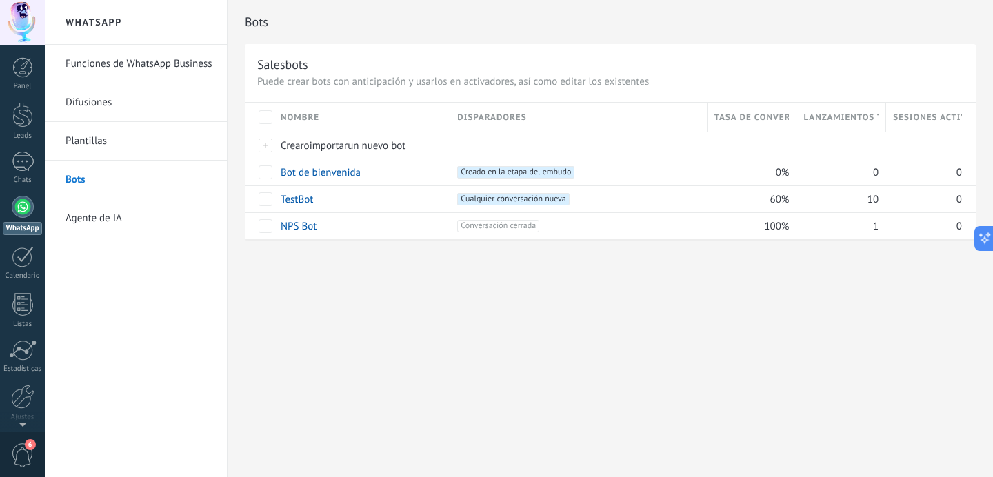
click at [83, 144] on link "Plantillas" at bounding box center [140, 141] width 148 height 39
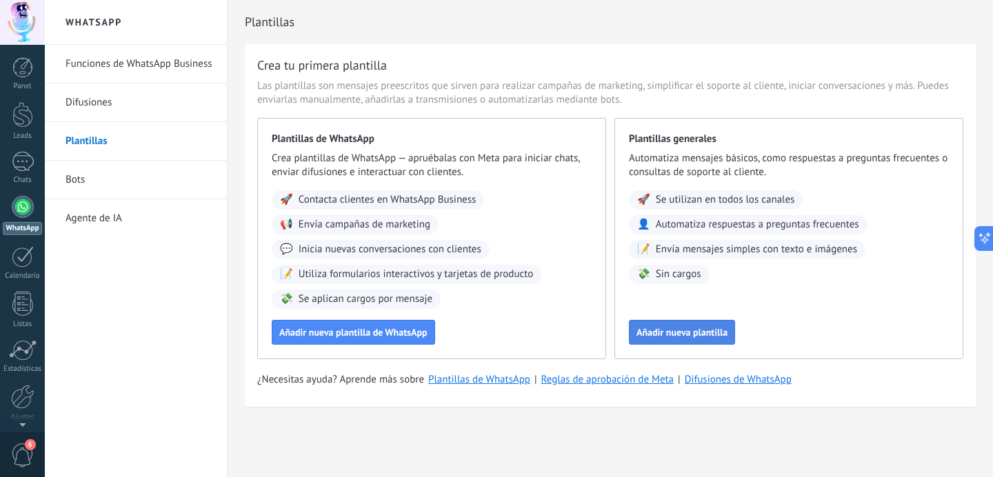
click at [664, 344] on button "Añadir nueva plantilla" at bounding box center [682, 332] width 106 height 25
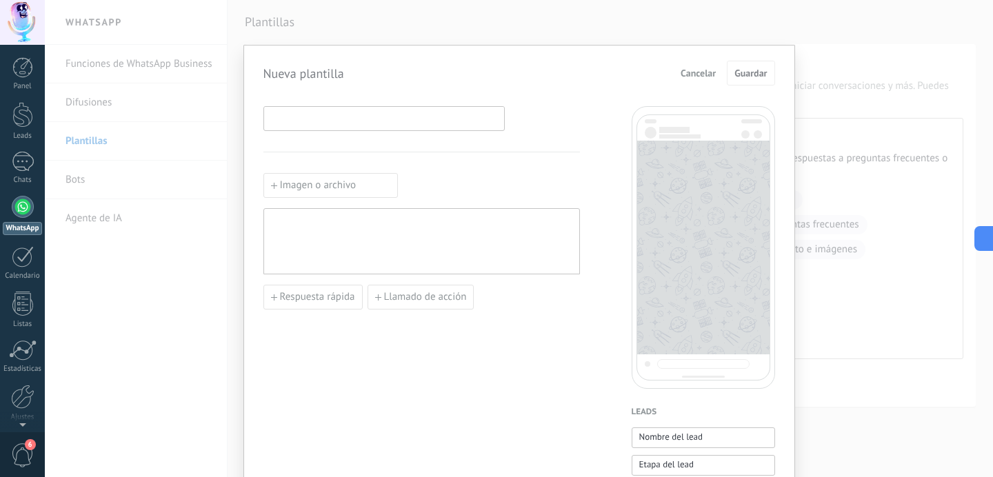
click at [361, 122] on input at bounding box center [384, 118] width 240 height 22
type input "****"
click at [486, 152] on hr at bounding box center [422, 152] width 317 height 1
click at [295, 229] on div at bounding box center [421, 242] width 303 height 54
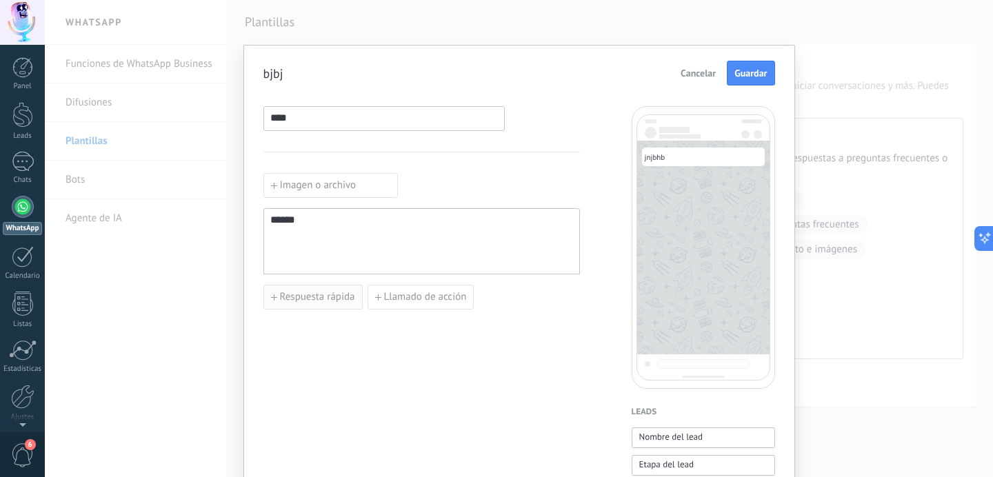
click at [283, 302] on span "Respuesta rápida" at bounding box center [317, 297] width 75 height 10
click at [323, 299] on input at bounding box center [341, 297] width 154 height 22
type input "*"
type input "*********"
click at [300, 328] on span "Añadir quick reply" at bounding box center [320, 329] width 80 height 10
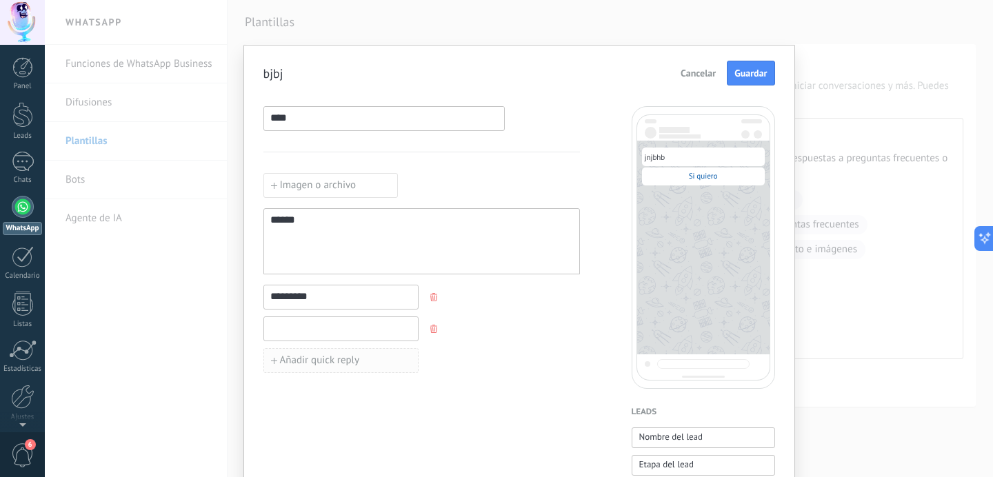
click at [300, 327] on input at bounding box center [341, 328] width 154 height 22
type input "**"
click at [530, 328] on div "********* ** Añadir quick reply" at bounding box center [422, 329] width 317 height 88
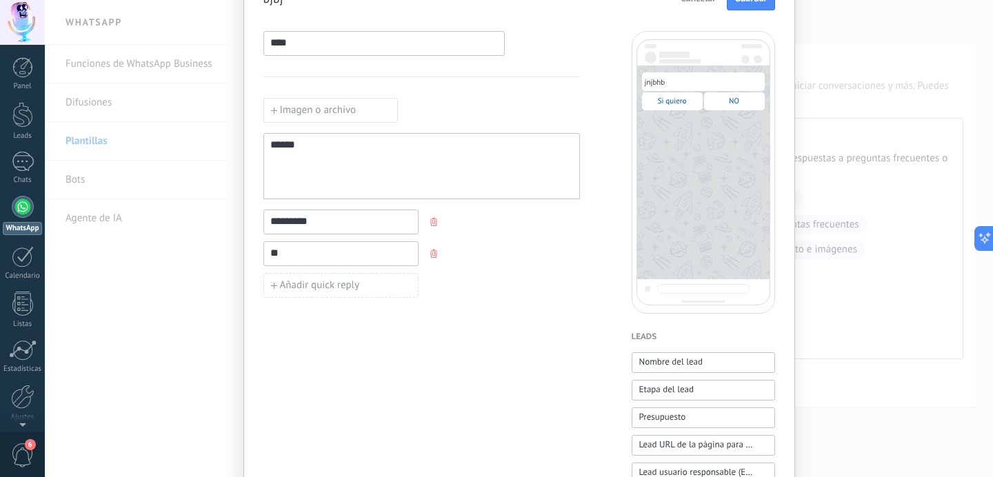
scroll to position [64, 0]
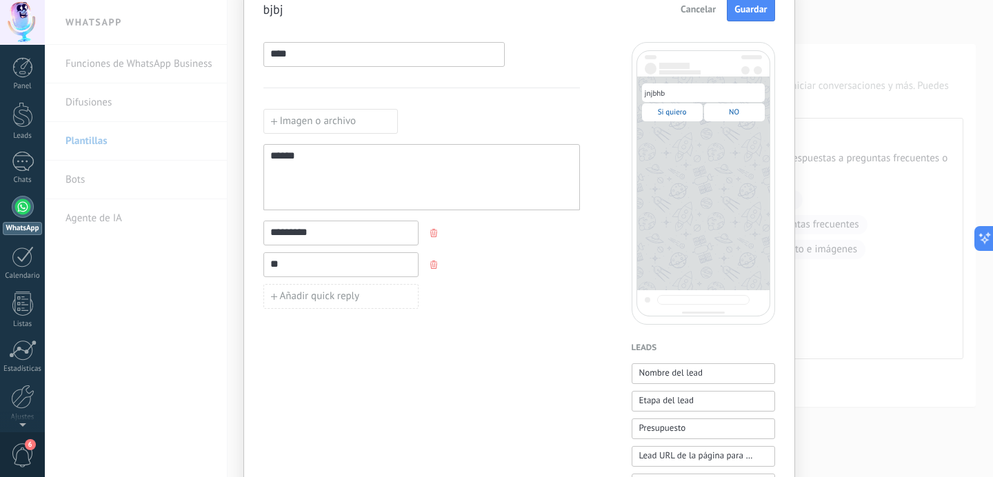
drag, startPoint x: 324, startPoint y: 163, endPoint x: 175, endPoint y: 166, distance: 149.0
click at [175, 166] on div "bjbj Cancelar Guardar **** Imagen o archivo ****** ********* ** Añadir quick re…" at bounding box center [519, 238] width 948 height 477
type button "Nombre del lead"
click at [659, 372] on span "Nombre del lead" at bounding box center [671, 373] width 64 height 14
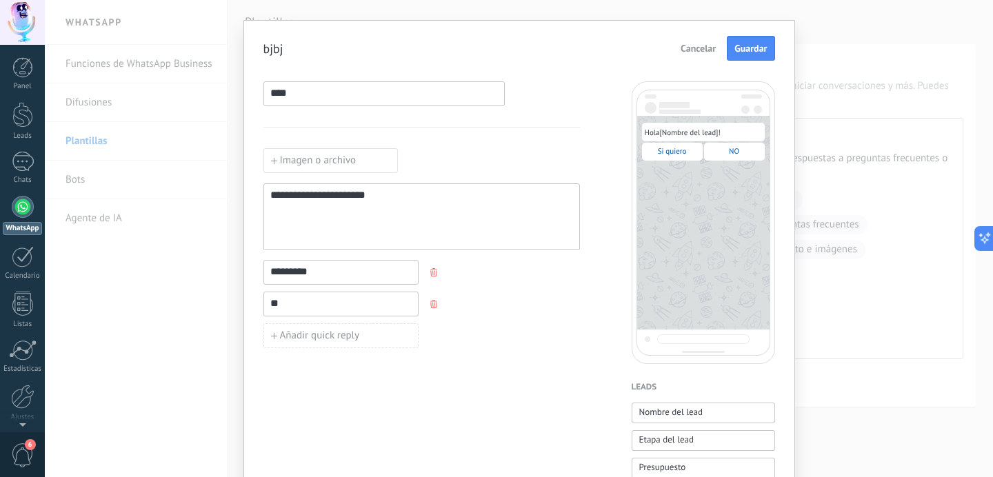
scroll to position [16, 0]
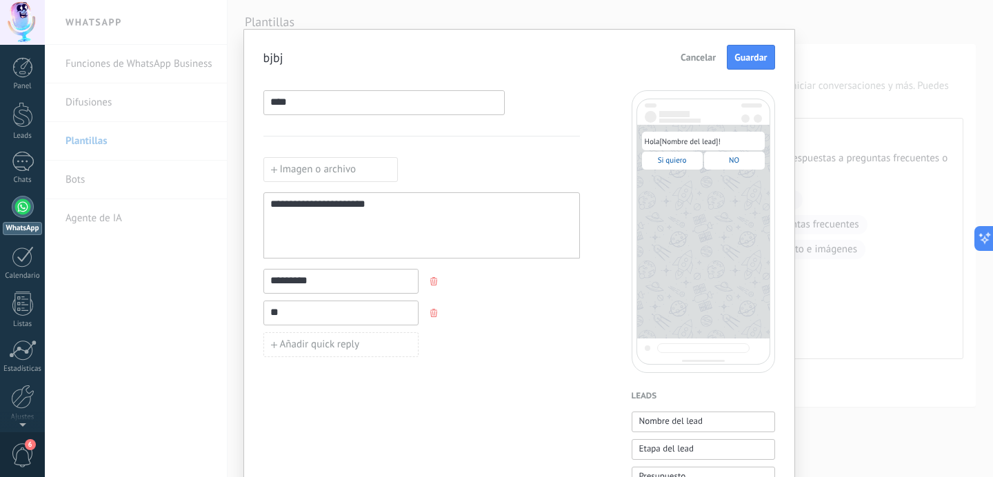
drag, startPoint x: 340, startPoint y: 111, endPoint x: 186, endPoint y: 112, distance: 154.5
click at [186, 112] on div "**********" at bounding box center [519, 238] width 948 height 477
type input "*****"
click at [550, 168] on div "Imagen o archivo" at bounding box center [422, 169] width 317 height 25
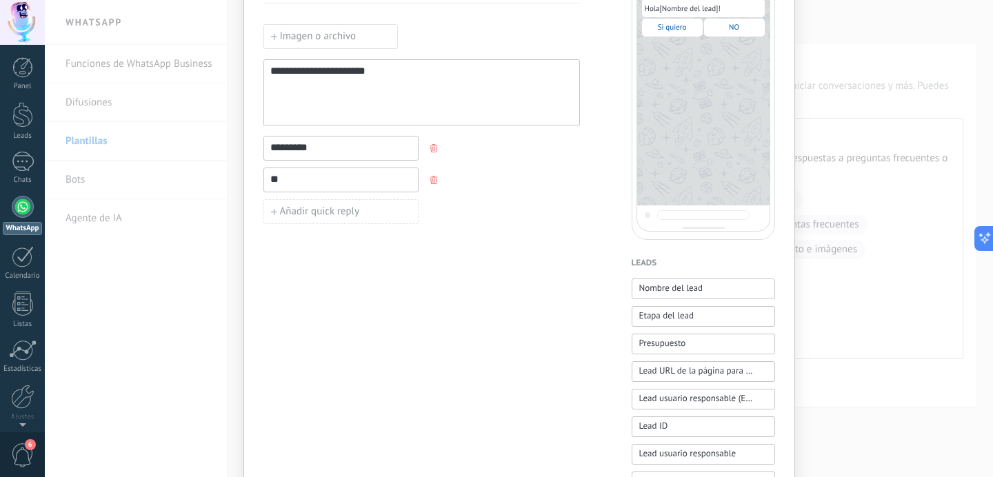
scroll to position [0, 0]
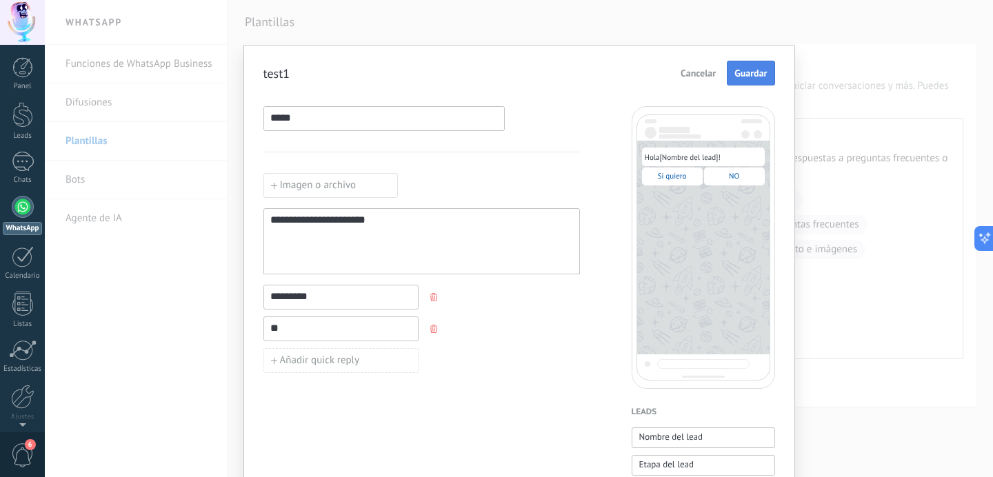
click at [748, 74] on span "Guardar" at bounding box center [751, 73] width 32 height 10
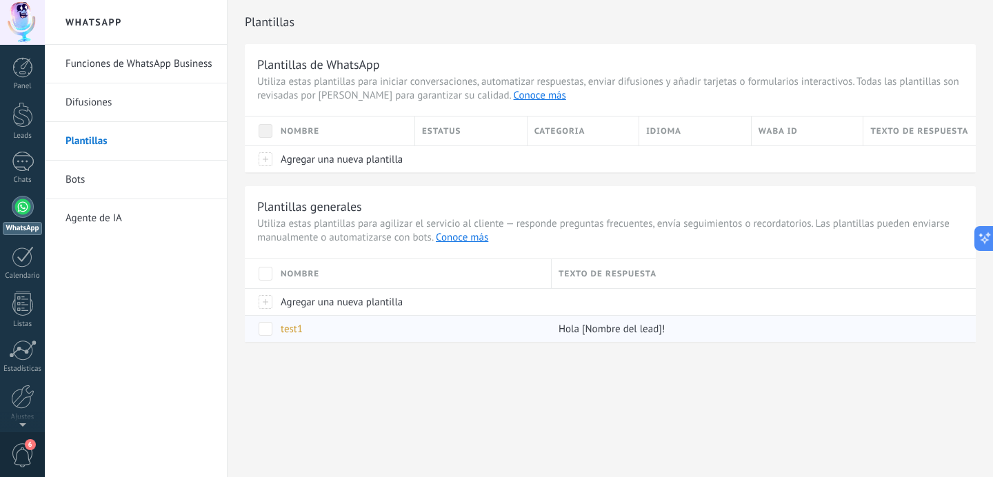
click at [293, 328] on span "test1" at bounding box center [292, 329] width 22 height 13
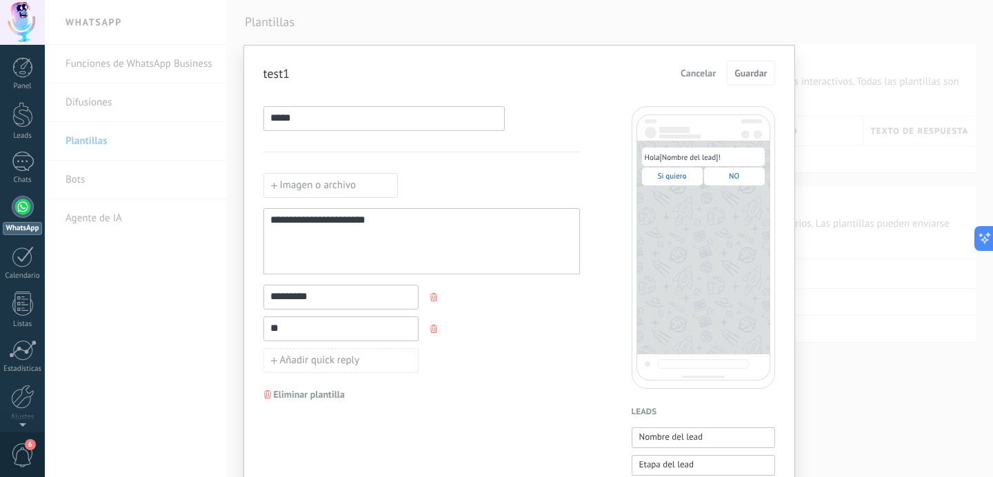
click at [697, 73] on span "Cancelar" at bounding box center [698, 73] width 35 height 10
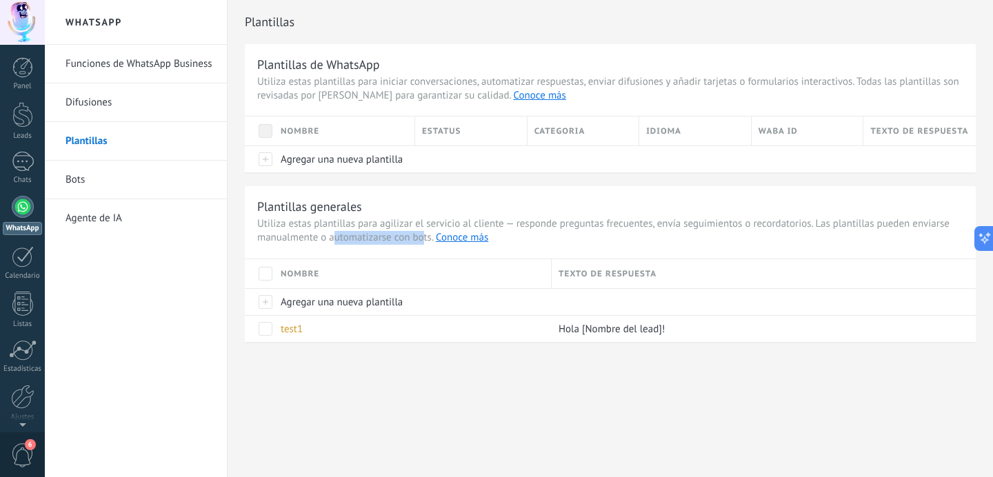
drag, startPoint x: 332, startPoint y: 241, endPoint x: 424, endPoint y: 240, distance: 92.4
click at [424, 240] on span "Utiliza estas plantillas para agilizar el servicio al cliente — responde pregun…" at bounding box center [610, 231] width 706 height 28
click at [435, 214] on h3 "Plantillas generales" at bounding box center [610, 207] width 706 height 16
drag, startPoint x: 388, startPoint y: 83, endPoint x: 597, endPoint y: 77, distance: 209.8
click at [597, 77] on span "Utiliza estas plantillas para iniciar conversaciones, automatizar respuestas, e…" at bounding box center [610, 89] width 706 height 28
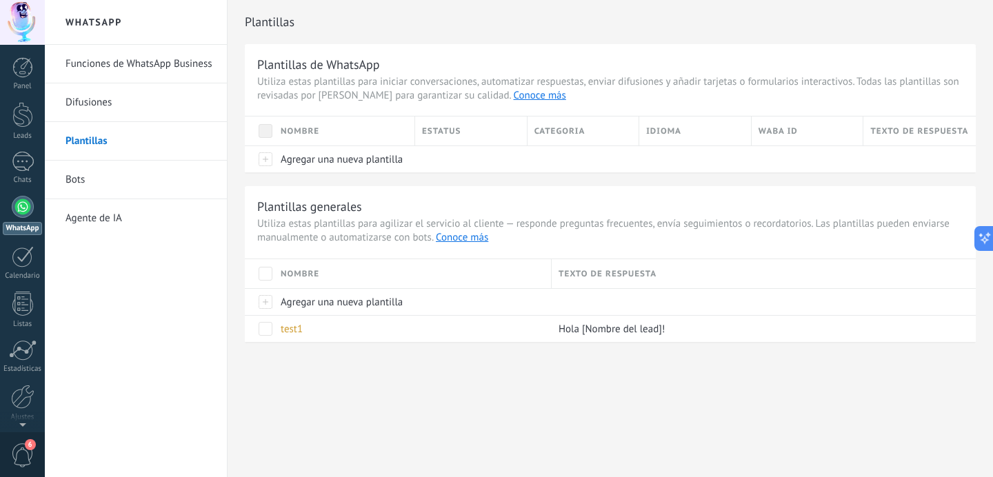
click at [608, 78] on span "Utiliza estas plantillas para iniciar conversaciones, automatizar respuestas, e…" at bounding box center [610, 89] width 706 height 28
click at [635, 76] on span "Utiliza estas plantillas para iniciar conversaciones, automatizar respuestas, e…" at bounding box center [610, 89] width 706 height 28
click at [659, 76] on span "Utiliza estas plantillas para iniciar conversaciones, automatizar respuestas, e…" at bounding box center [610, 89] width 706 height 28
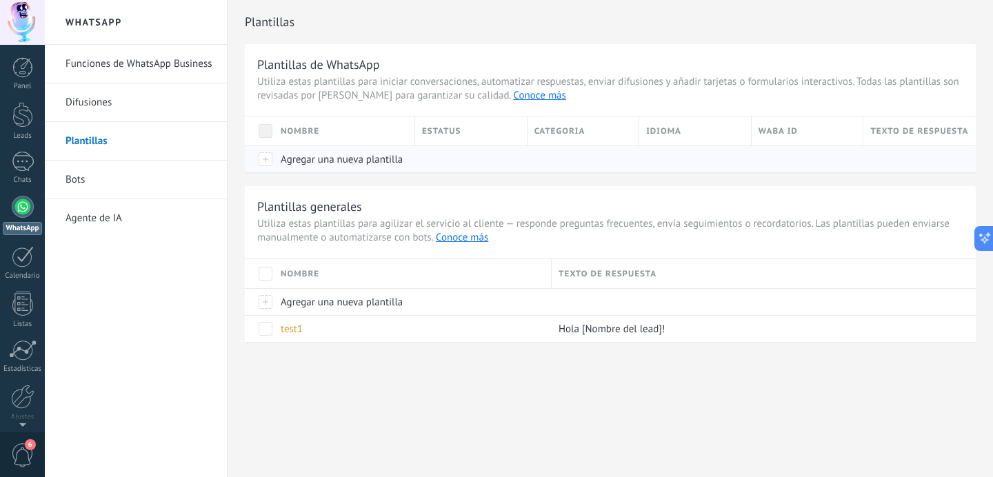
click at [344, 161] on span "Agregar una nueva plantilla" at bounding box center [342, 159] width 122 height 13
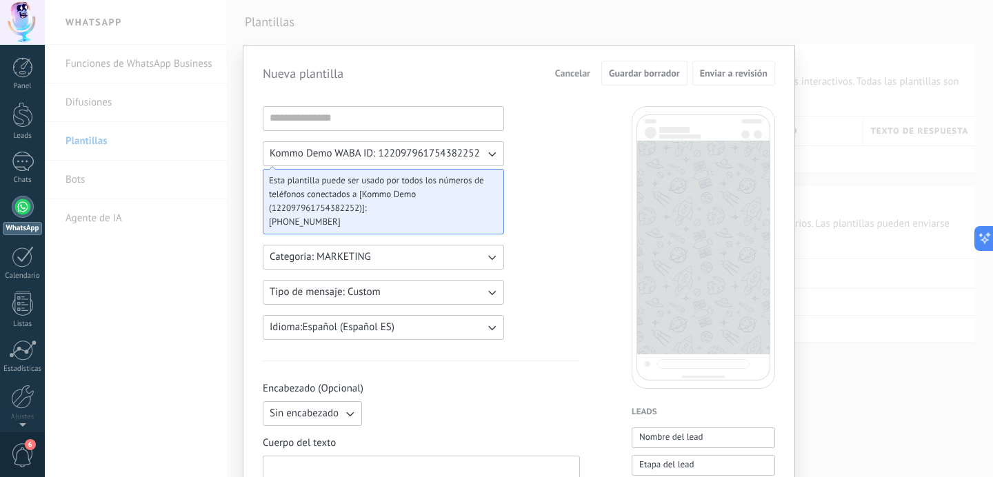
click at [459, 156] on span "Kommo Demo WABA ID: 122097961754382252" at bounding box center [375, 154] width 210 height 14
click at [430, 260] on button "Categoria: MARKETING" at bounding box center [383, 257] width 241 height 25
click at [392, 255] on li "UTILITY" at bounding box center [379, 257] width 249 height 23
click at [364, 286] on span "Tipo de mensaje: Custom" at bounding box center [325, 293] width 111 height 14
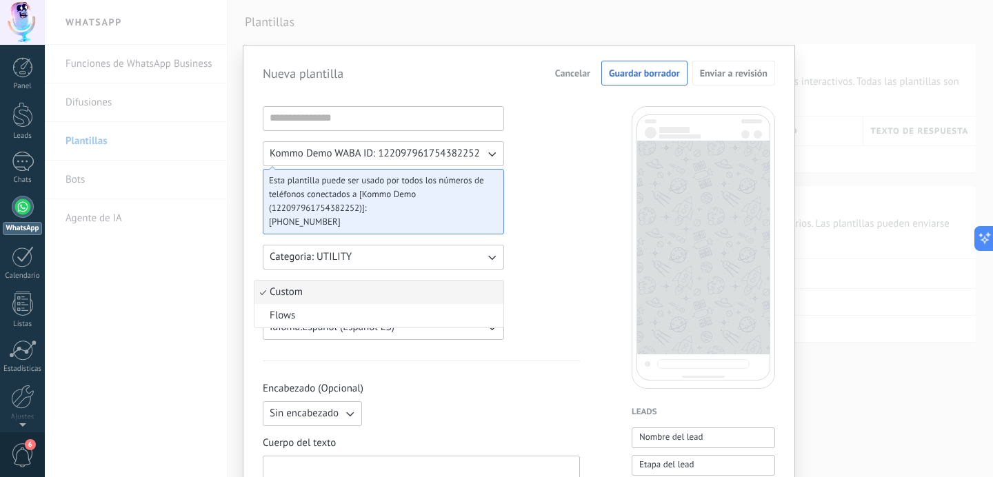
click at [364, 286] on li "Custom" at bounding box center [379, 292] width 249 height 23
click at [350, 124] on input at bounding box center [384, 118] width 240 height 22
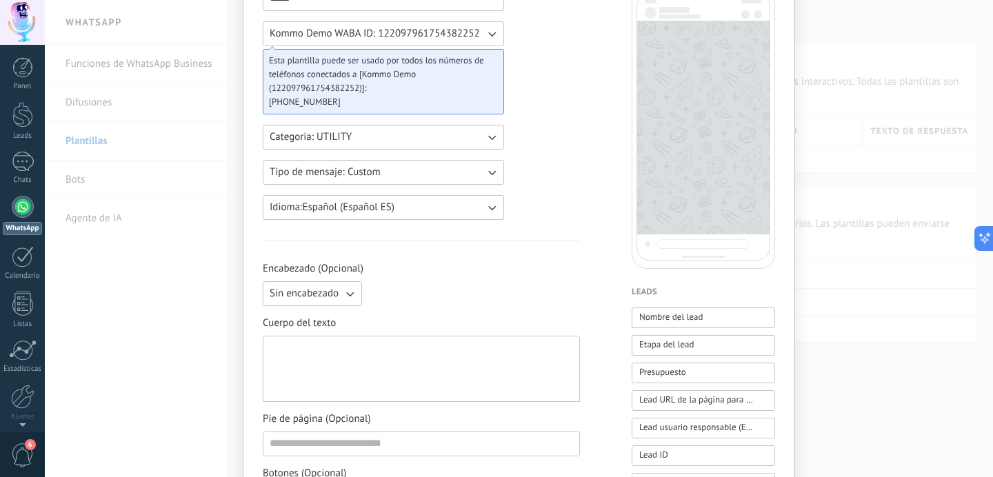
type input "*****"
click at [327, 291] on span "Sin encabezado" at bounding box center [304, 294] width 69 height 14
click at [411, 290] on div "Sin encabezado Sin encabezado Texto Imagen o archivo" at bounding box center [421, 293] width 317 height 25
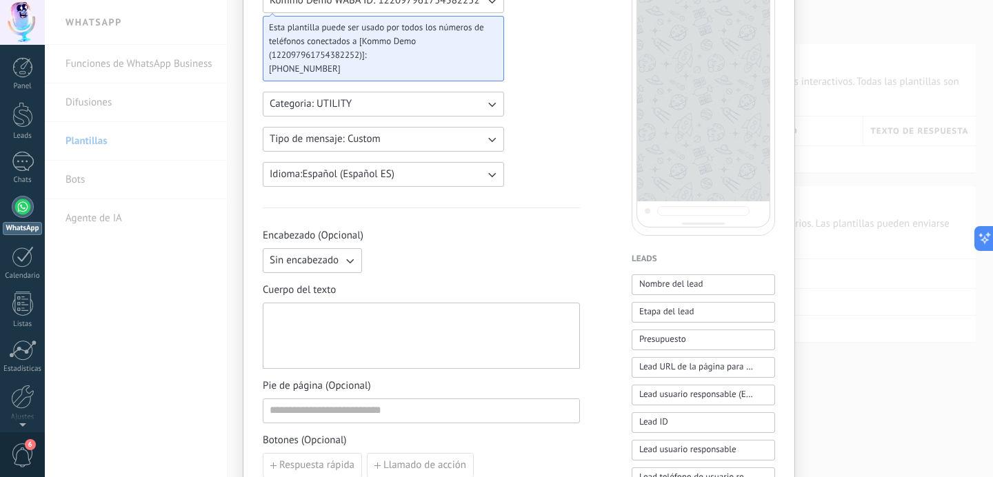
scroll to position [187, 0]
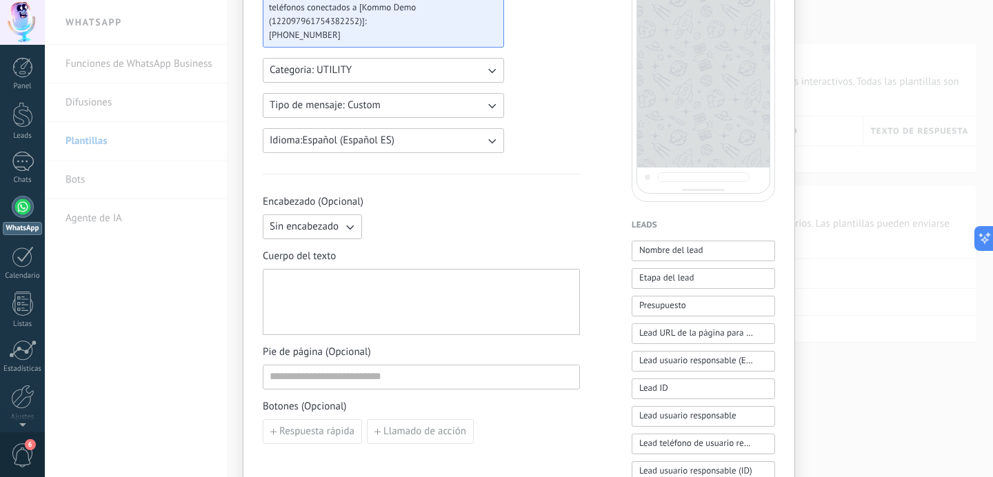
click at [379, 327] on div at bounding box center [422, 302] width 304 height 54
click at [664, 259] on button "Nombre del lead" at bounding box center [703, 251] width 143 height 21
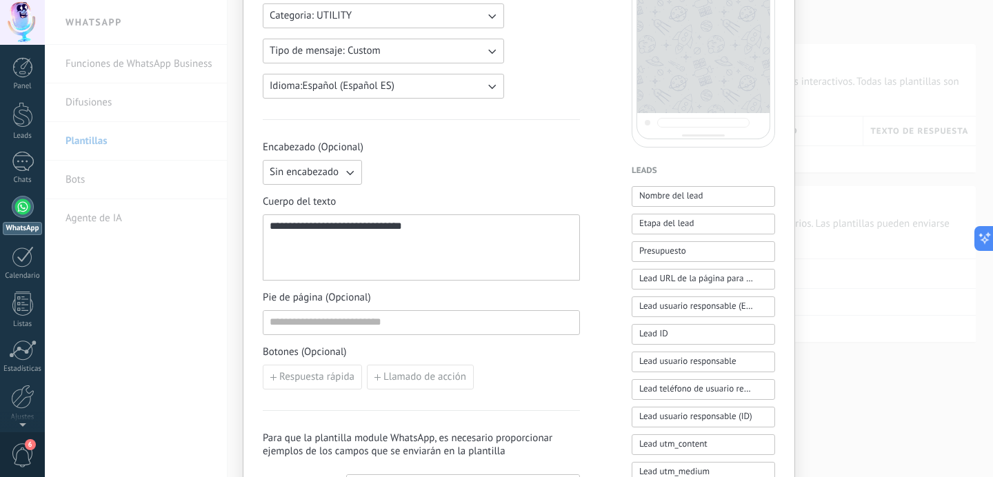
scroll to position [244, 0]
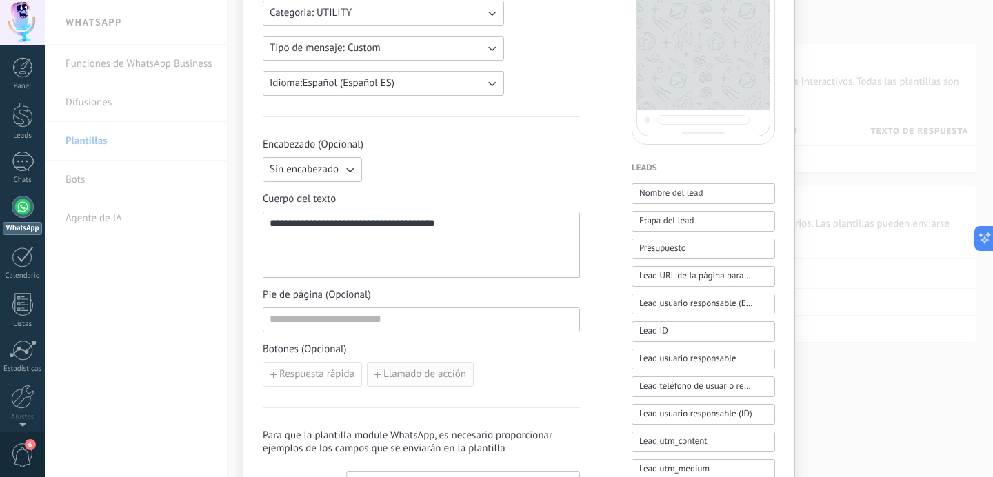
click at [397, 370] on span "Llamado de acción" at bounding box center [425, 375] width 83 height 10
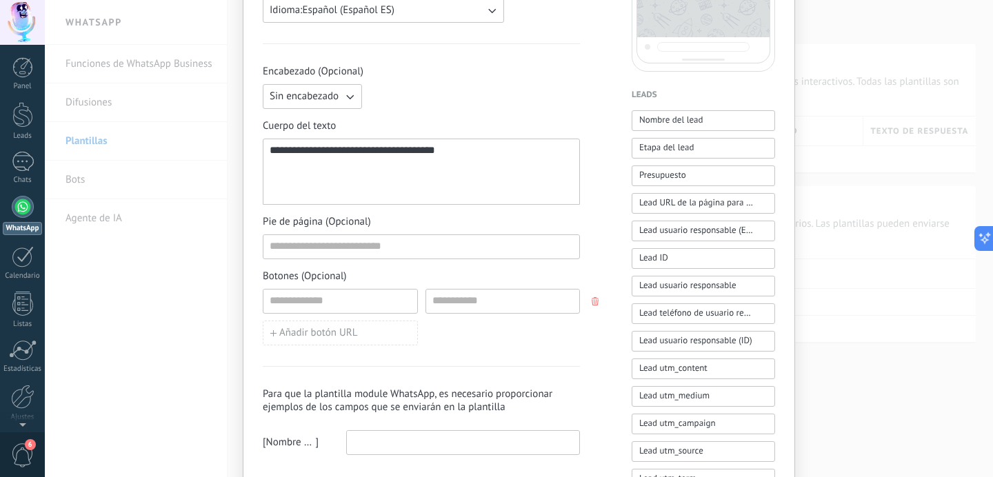
scroll to position [324, 0]
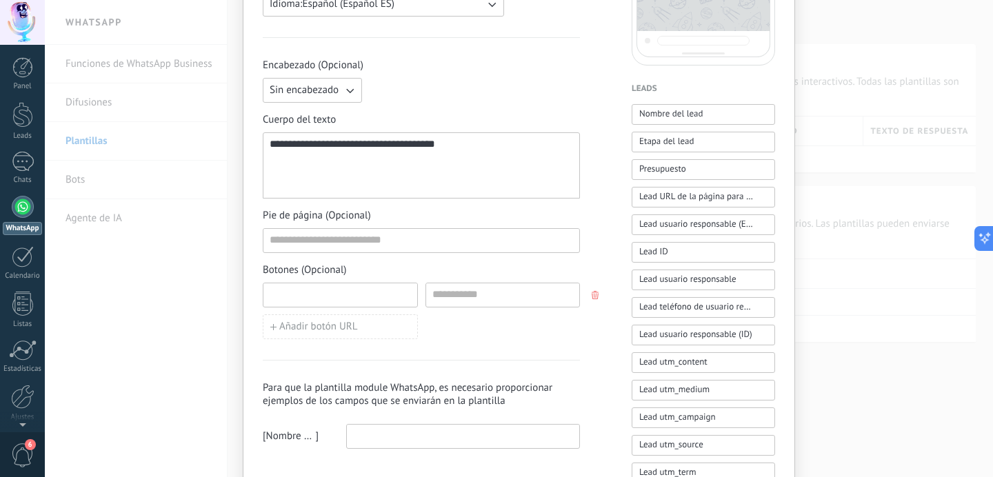
click at [384, 288] on input at bounding box center [341, 295] width 154 height 22
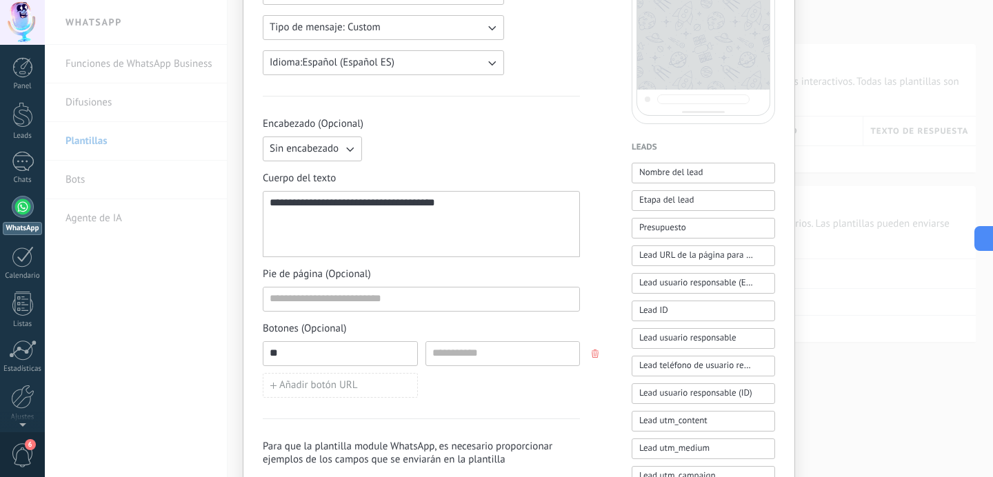
scroll to position [253, 0]
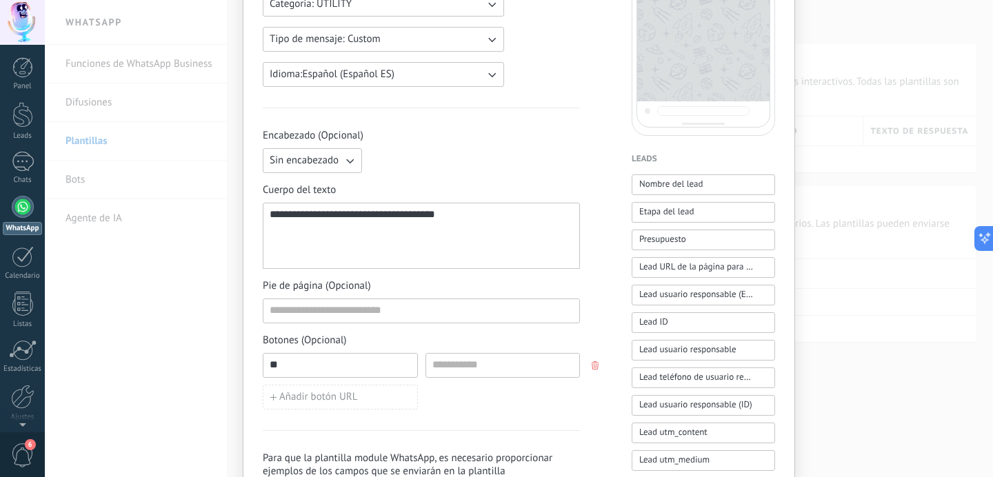
type input "*"
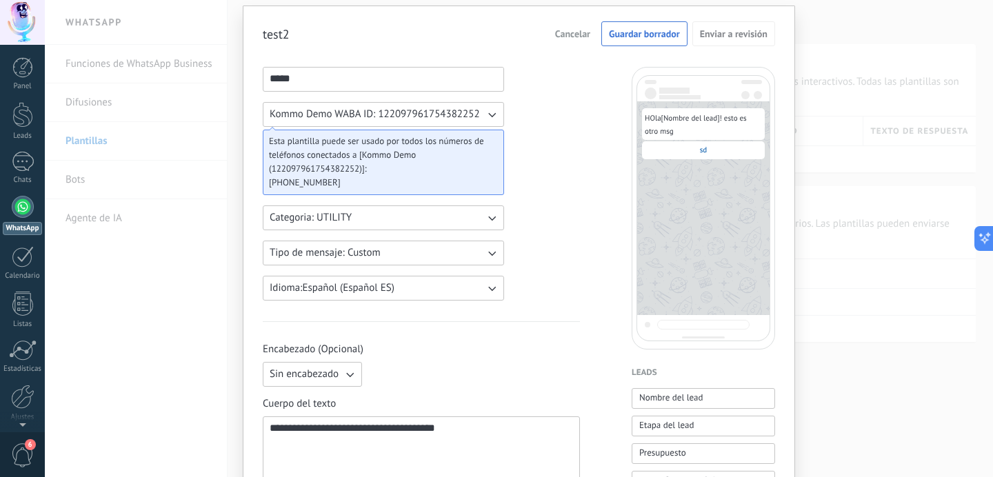
scroll to position [199, 0]
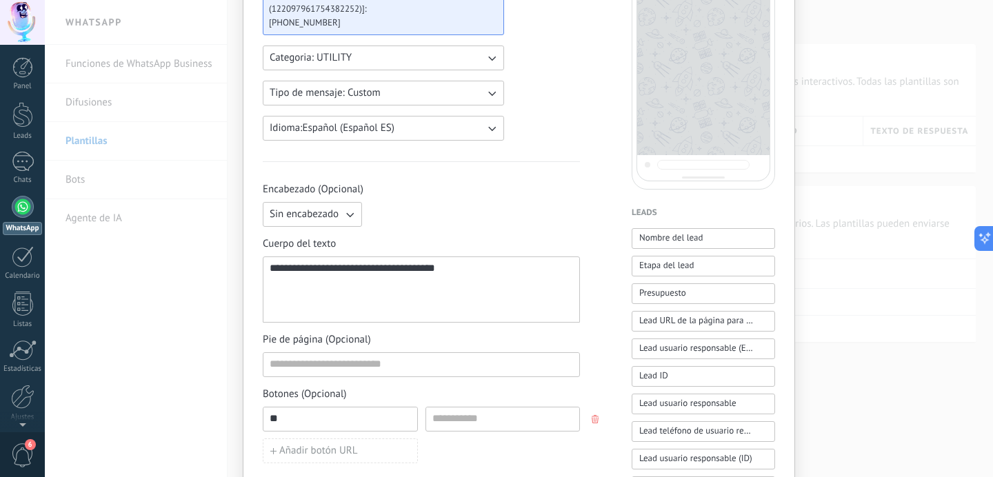
type input "**"
click at [460, 423] on input at bounding box center [503, 419] width 154 height 22
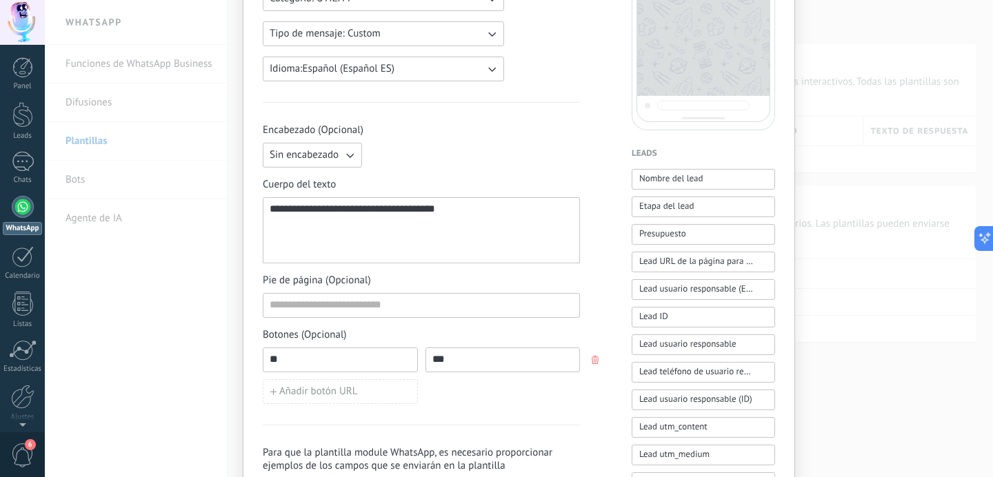
scroll to position [317, 0]
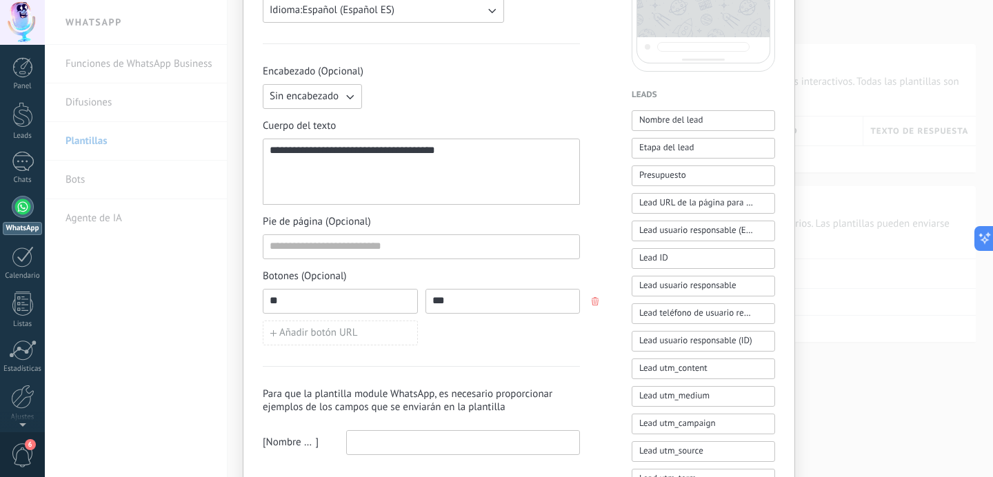
type input "***"
click at [586, 300] on div "**********" at bounding box center [519, 255] width 513 height 932
click at [600, 300] on div "**********" at bounding box center [519, 255] width 513 height 932
click at [592, 299] on icon "button" at bounding box center [595, 301] width 7 height 8
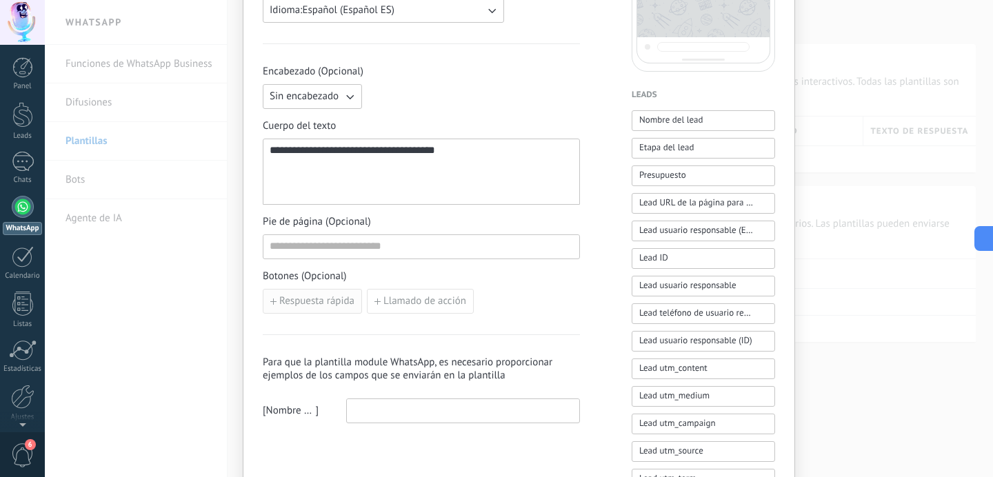
click at [330, 303] on span "Respuesta rápida" at bounding box center [316, 302] width 75 height 10
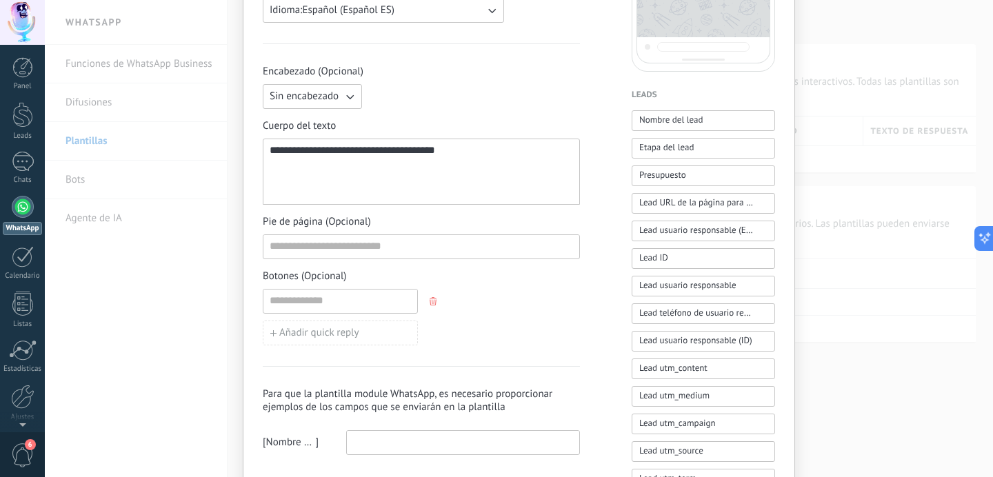
click at [430, 301] on icon "button" at bounding box center [433, 301] width 7 height 8
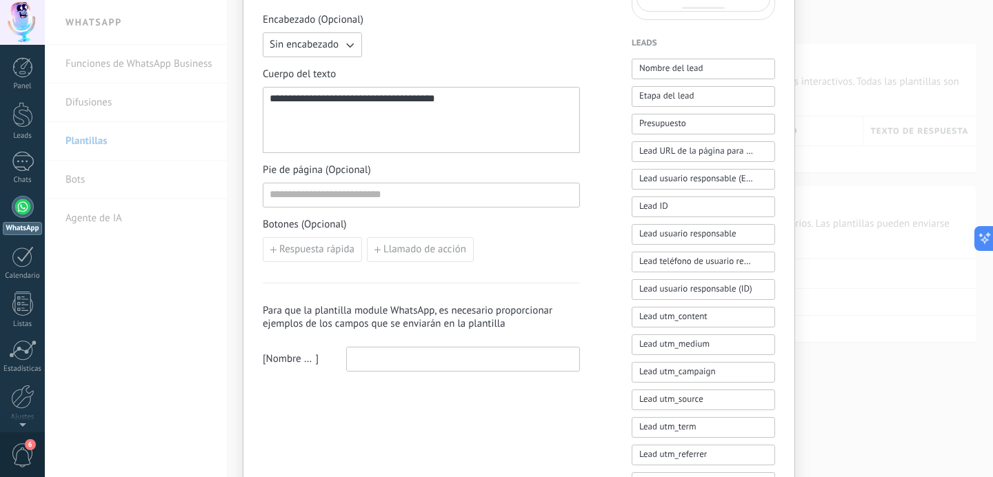
scroll to position [372, 0]
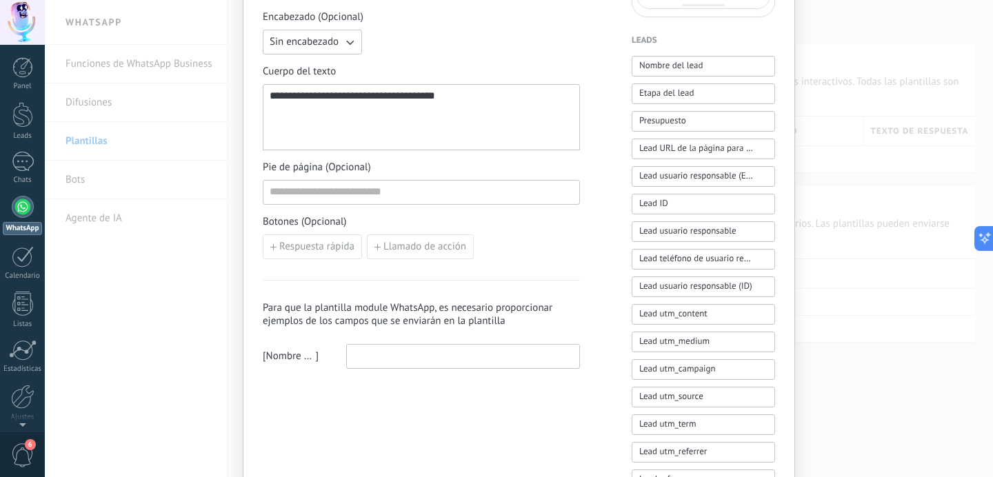
click at [390, 355] on input at bounding box center [463, 356] width 232 height 22
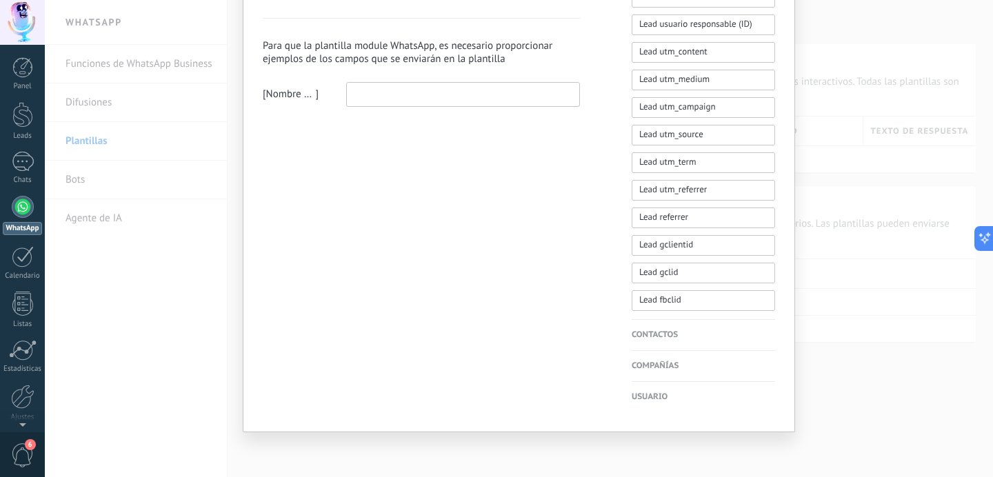
scroll to position [0, 0]
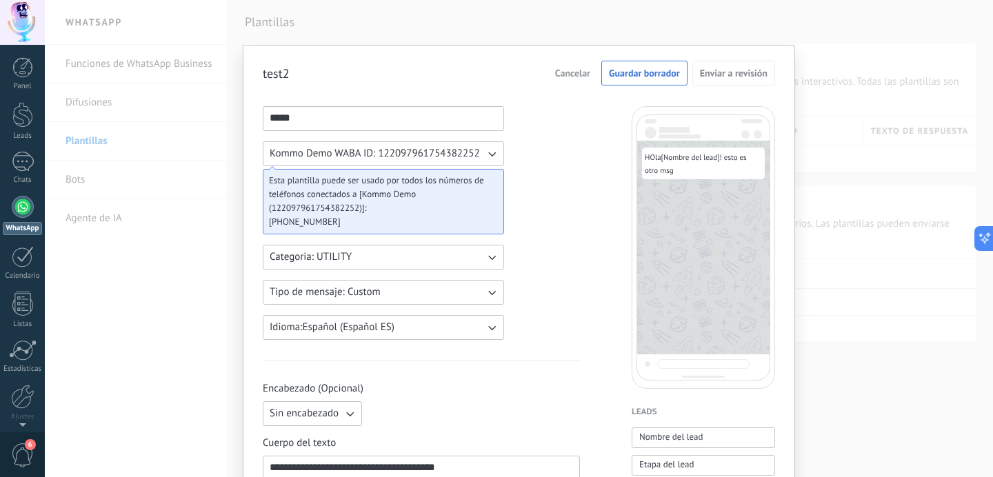
click at [566, 77] on span "Cancelar" at bounding box center [572, 73] width 35 height 10
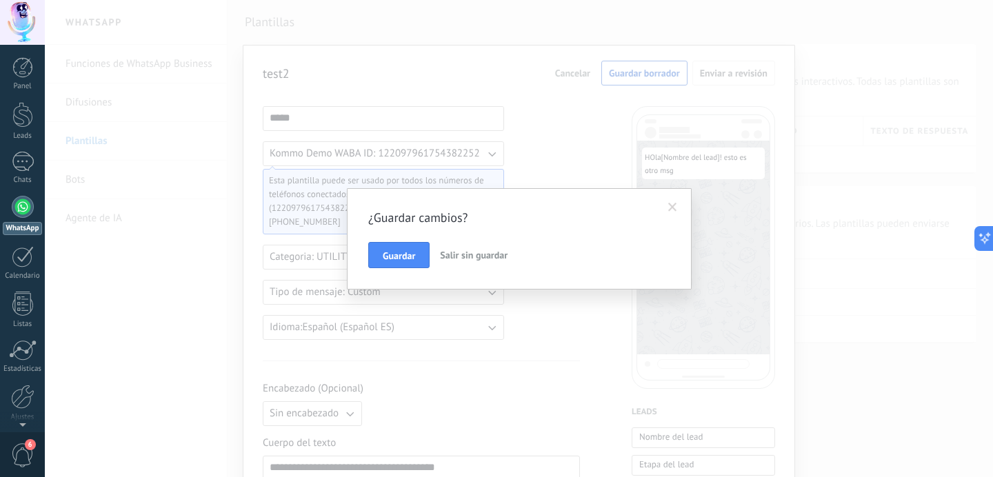
click at [473, 259] on span "Salir sin guardar" at bounding box center [474, 255] width 68 height 12
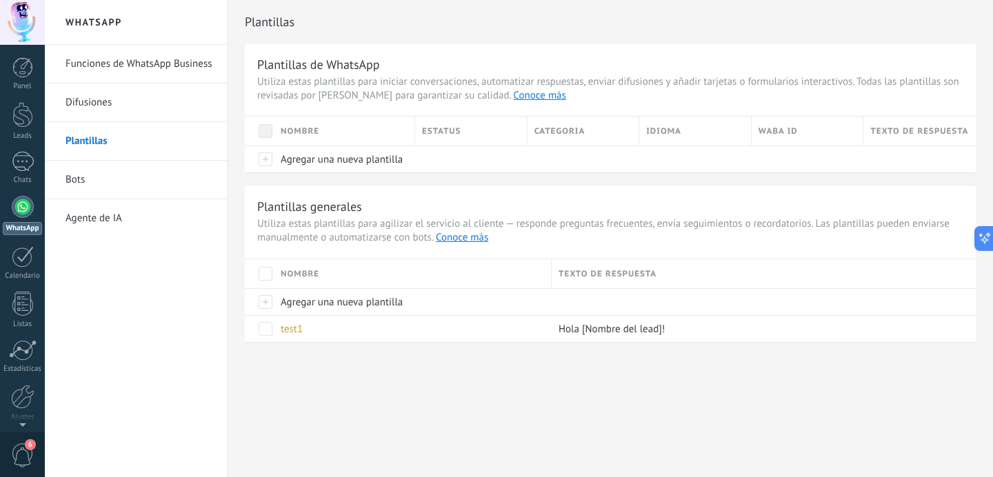
click at [90, 101] on link "Difusiones" at bounding box center [140, 102] width 148 height 39
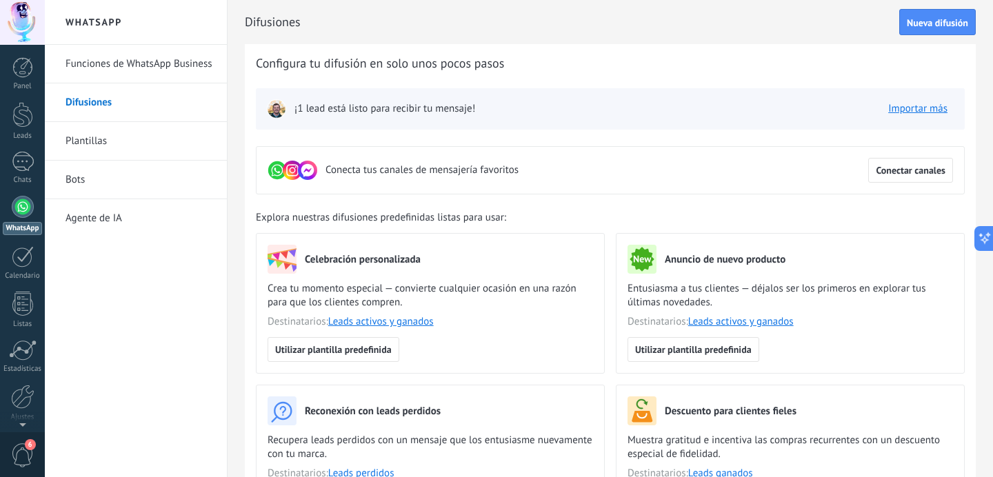
click at [159, 57] on link "Funciones de WhatsApp Business" at bounding box center [140, 64] width 148 height 39
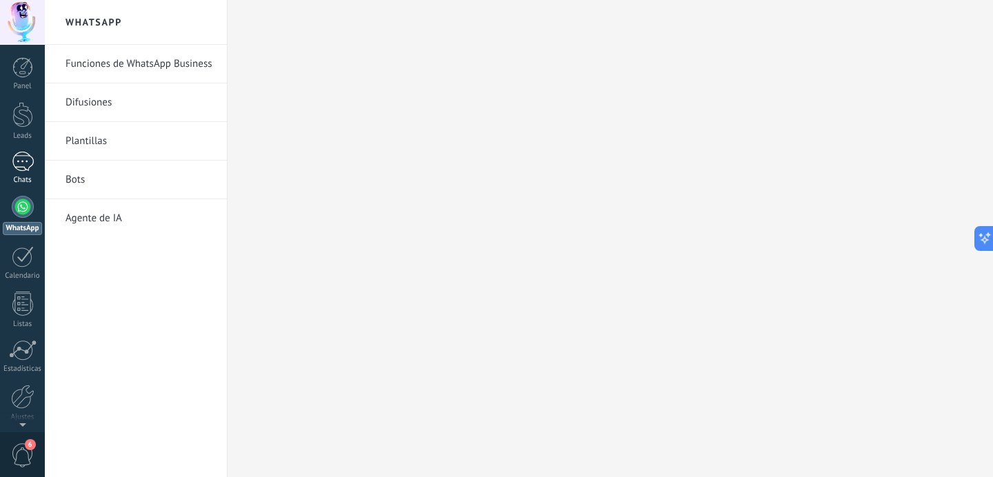
click at [24, 164] on div "1" at bounding box center [23, 162] width 22 height 20
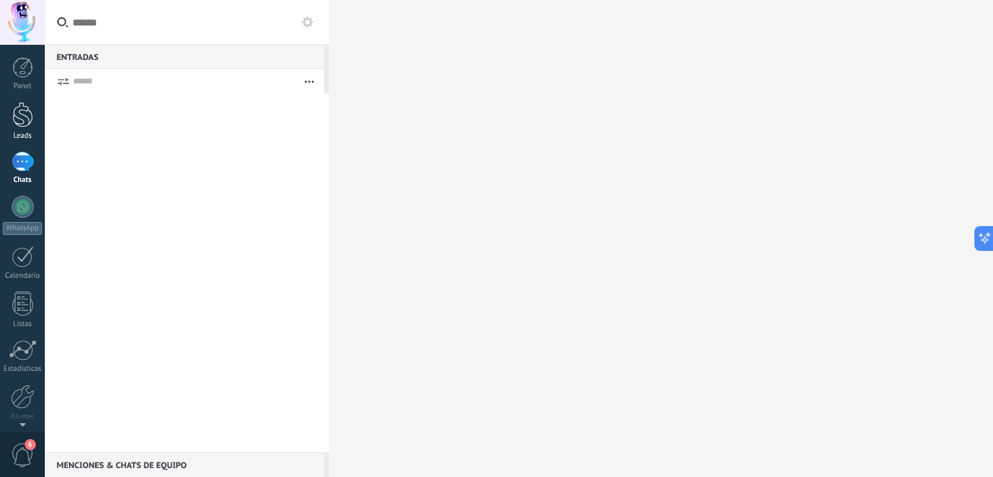
click at [10, 121] on link "Leads" at bounding box center [22, 121] width 45 height 39
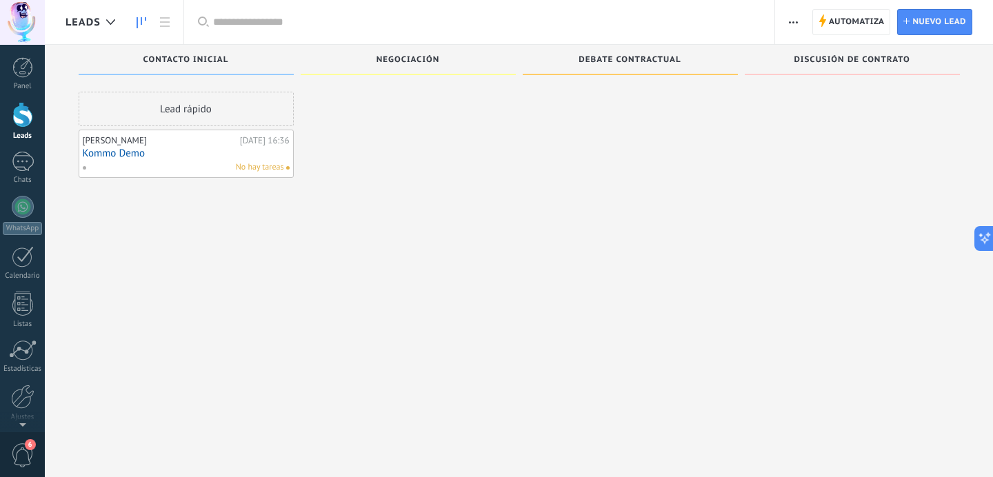
click at [395, 55] on span "Negociación" at bounding box center [408, 60] width 63 height 10
click at [399, 57] on span "Negociación" at bounding box center [408, 60] width 63 height 10
click at [795, 19] on span "button" at bounding box center [793, 22] width 9 height 26
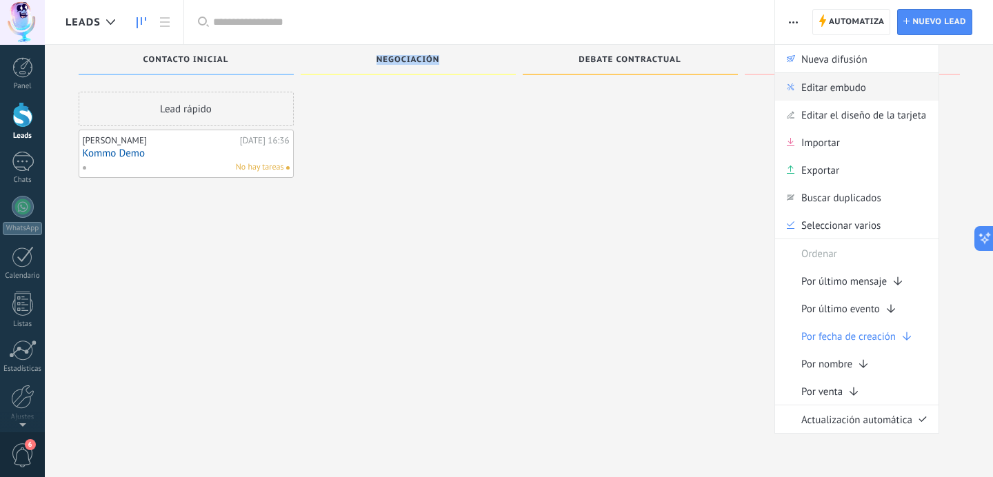
click at [810, 84] on span "Editar embudo" at bounding box center [834, 87] width 65 height 28
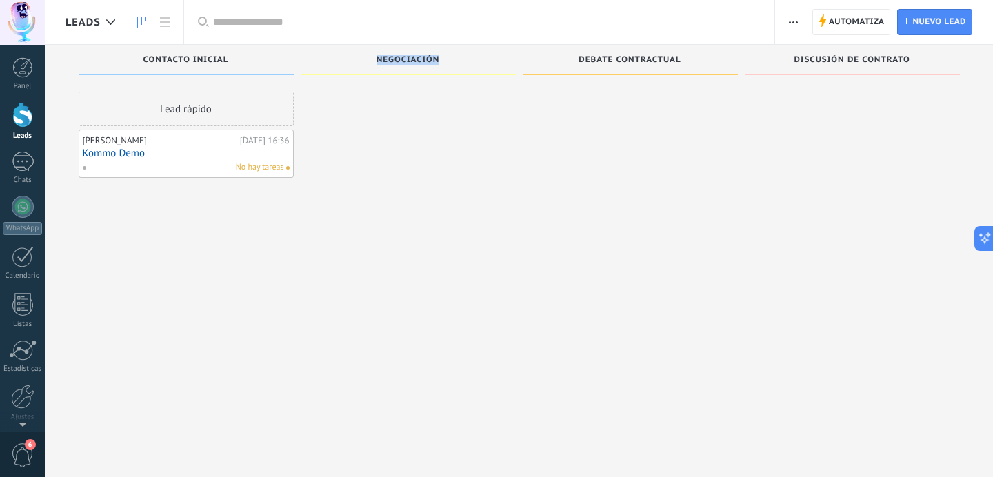
click at [674, 266] on div at bounding box center [630, 240] width 215 height 297
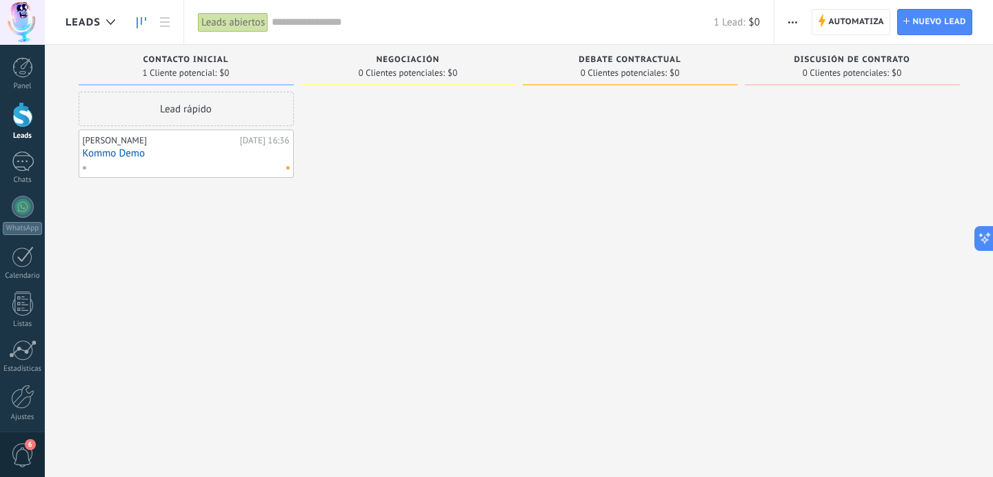
scroll to position [316, 0]
click at [793, 21] on icon "button" at bounding box center [792, 22] width 9 height 2
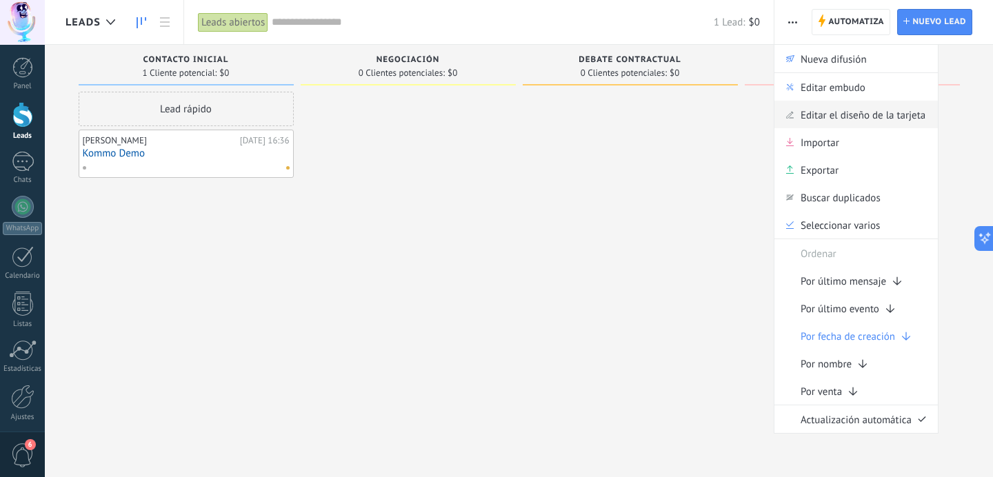
click at [802, 119] on span "Editar el diseño de la tarjeta" at bounding box center [863, 115] width 125 height 28
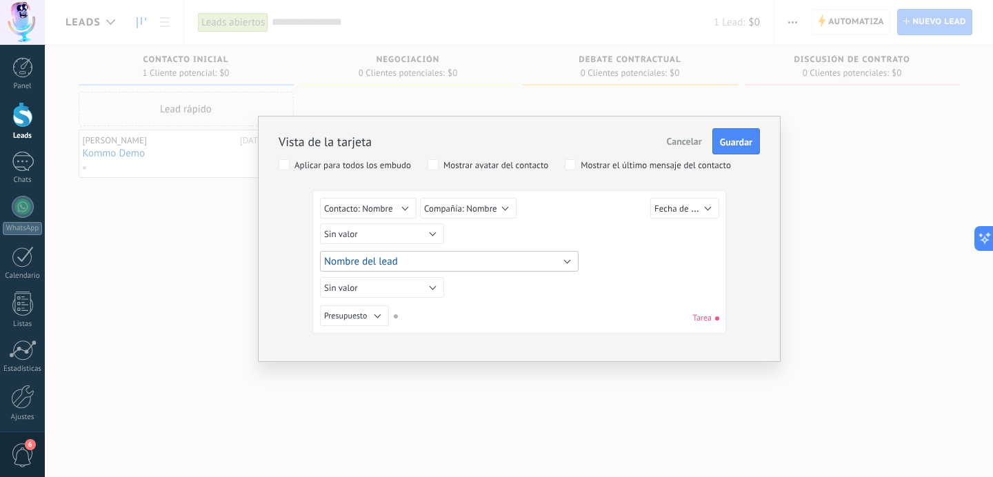
click at [399, 257] on button "Nombre del lead" at bounding box center [449, 261] width 259 height 21
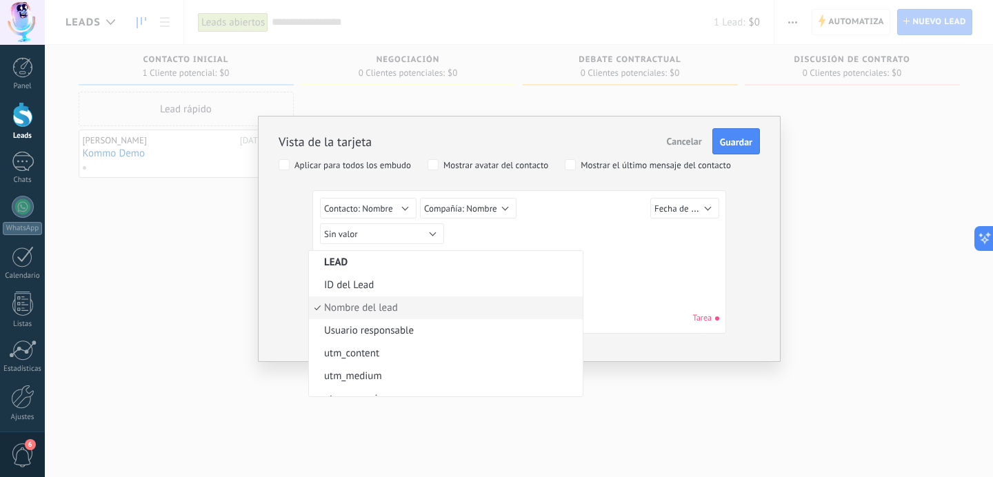
click at [510, 226] on div "Sin valor Lead ID del Lead Nombre del lead Fecha de Creación Presupuesto Usuari…" at bounding box center [521, 235] width 403 height 25
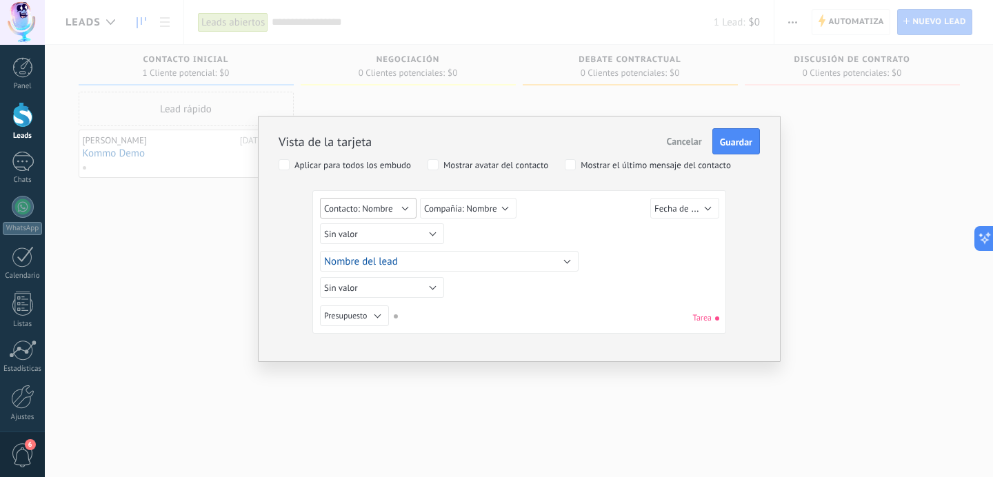
click at [397, 211] on button "Contacto: Nombre" at bounding box center [368, 208] width 97 height 21
click at [516, 241] on div "Sin valor Lead ID del Lead Nombre del lead Fecha de Creación Presupuesto Usuari…" at bounding box center [521, 235] width 403 height 25
click at [408, 292] on button "Sin valor" at bounding box center [382, 287] width 124 height 21
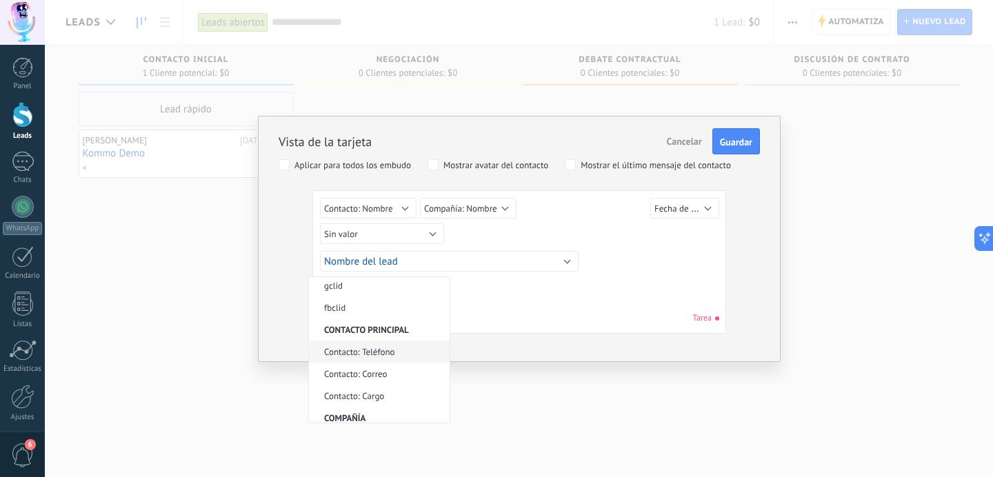
click at [346, 346] on span "Contacto: Teléfono" at bounding box center [377, 352] width 137 height 12
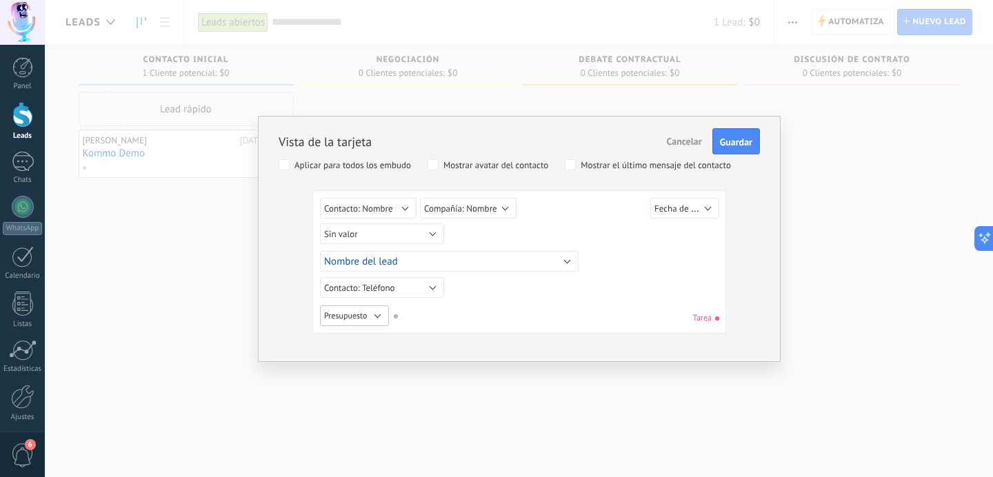
click at [370, 317] on button "Presupuesto" at bounding box center [354, 316] width 69 height 21
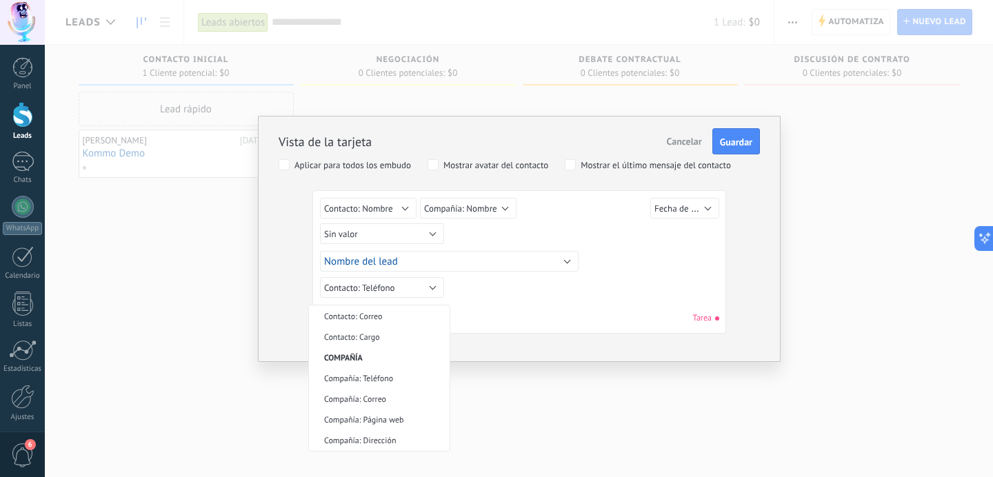
scroll to position [0, 0]
click at [535, 295] on div "Sin valor Lead ID del Lead Nombre del lead Fecha de Creación Presupuesto Usuari…" at bounding box center [519, 264] width 399 height 133
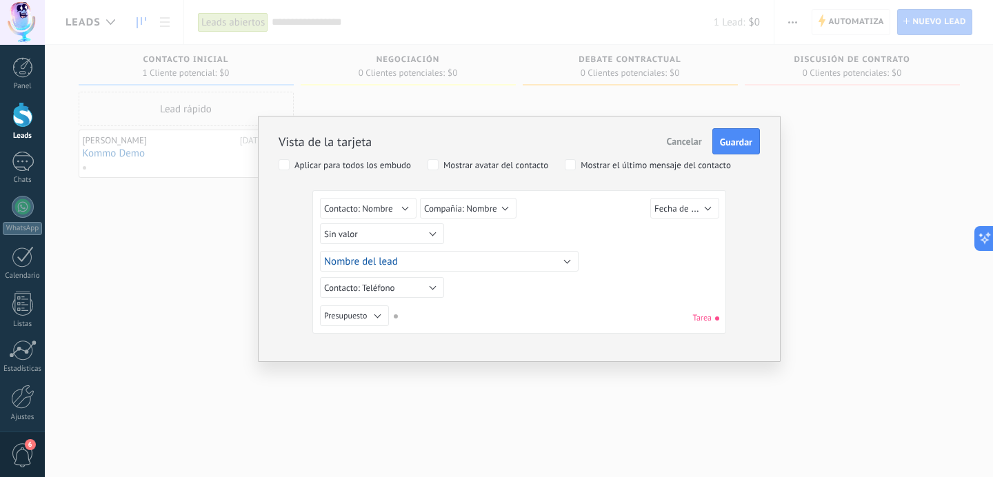
click at [711, 316] on span "Tarea" at bounding box center [706, 318] width 26 height 10
click at [679, 209] on span "Fecha de Creación" at bounding box center [690, 208] width 70 height 13
click at [592, 239] on div "Sin valor Lead ID del Lead Nombre del lead Fecha de Creación Presupuesto Usuari…" at bounding box center [521, 235] width 403 height 25
click at [390, 162] on div "Aplicar para todos los embudo" at bounding box center [353, 166] width 117 height 10
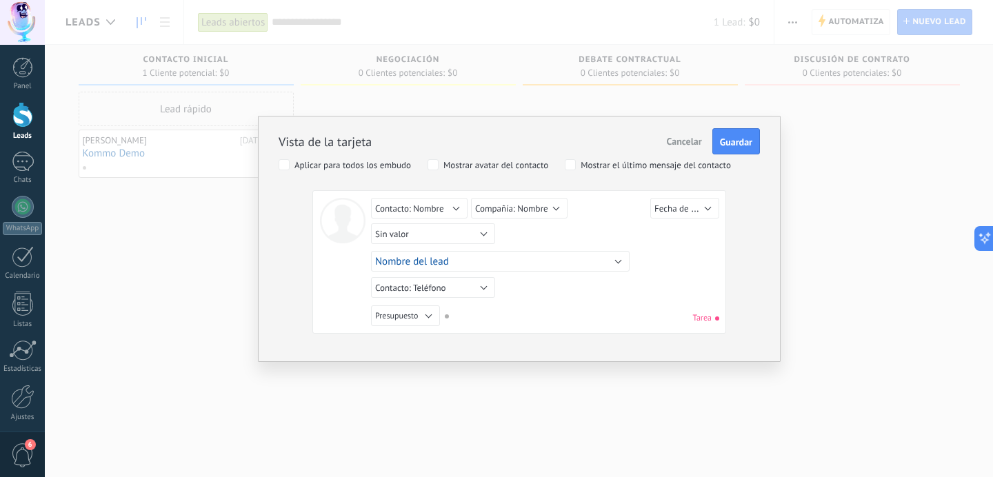
click at [579, 165] on label "Mostrar el último mensaje del contacto" at bounding box center [648, 164] width 166 height 11
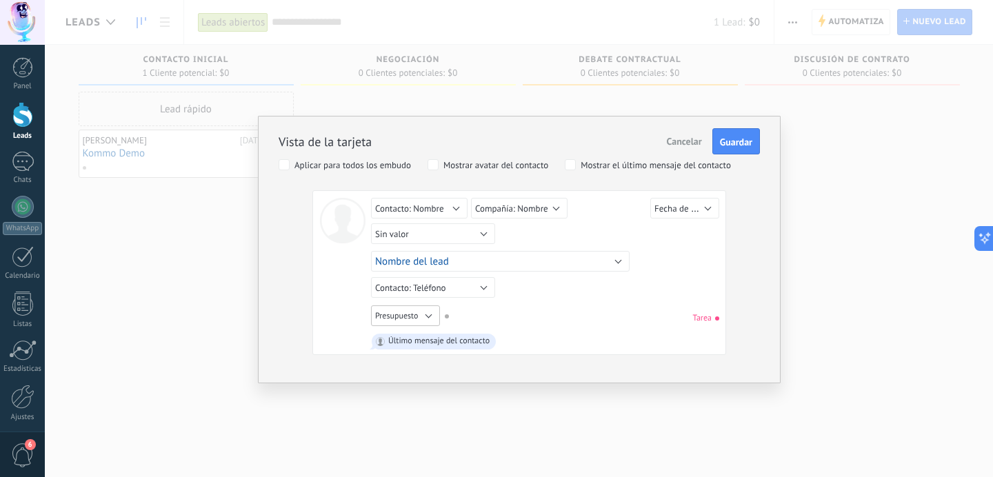
click at [428, 318] on button "Presupuesto" at bounding box center [405, 316] width 69 height 21
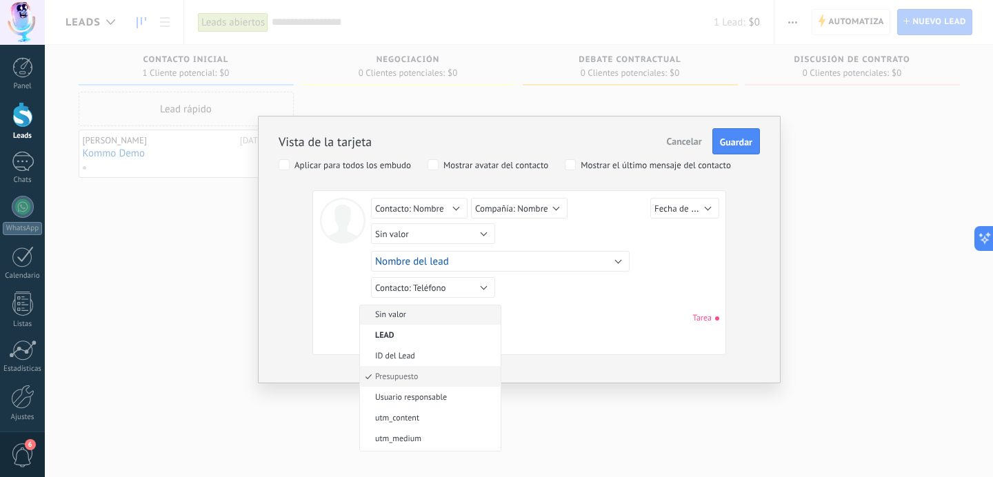
click at [432, 319] on li "Sin valor" at bounding box center [430, 314] width 141 height 21
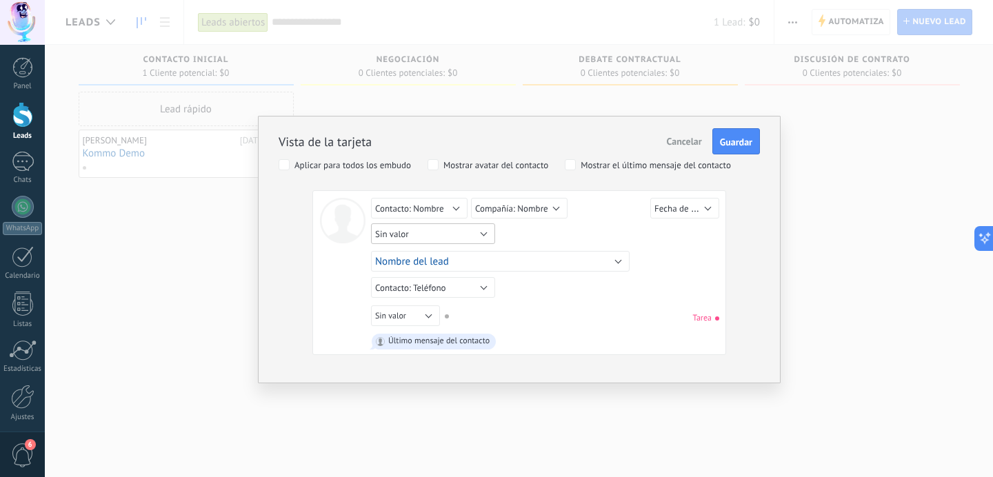
click at [481, 232] on button "Sin valor" at bounding box center [433, 233] width 124 height 21
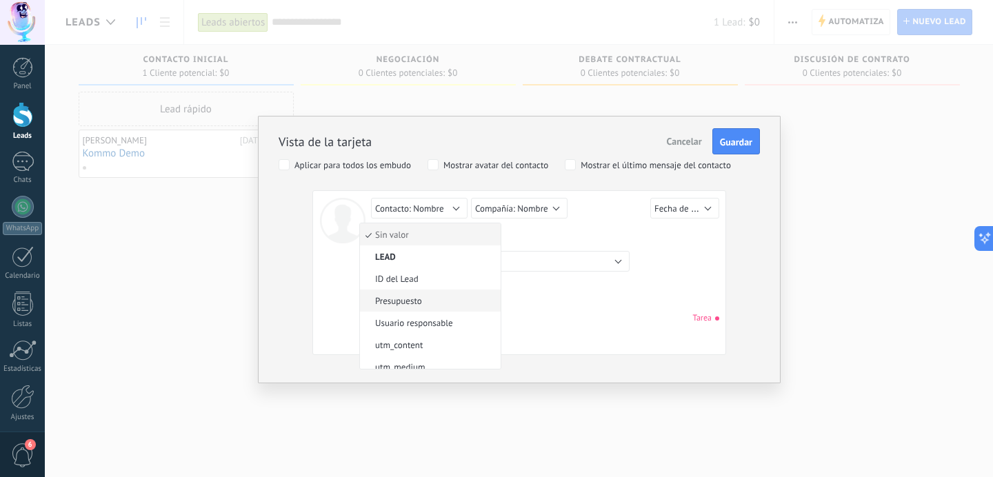
scroll to position [19, 0]
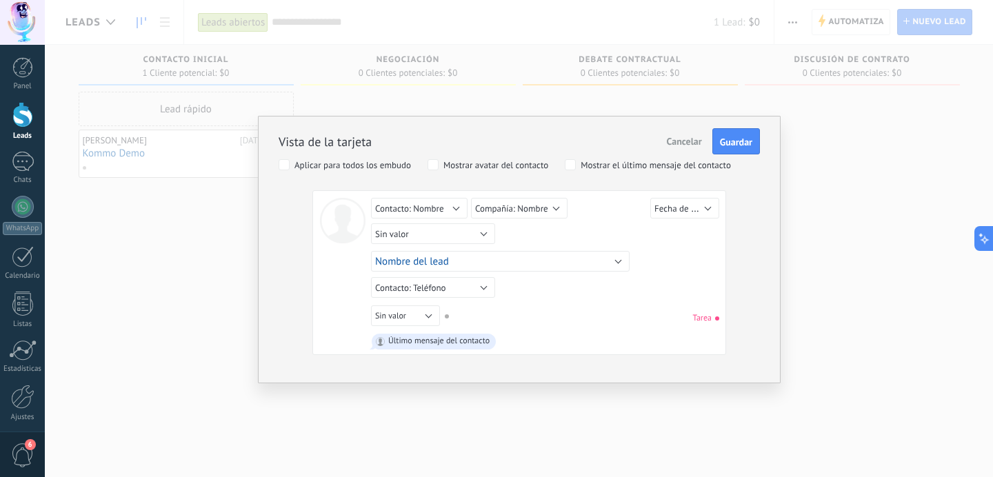
click at [573, 306] on div "Sin valor Lead ID del Lead Nombre del lead Fecha de Creación Presupuesto Usuari…" at bounding box center [545, 318] width 348 height 25
click at [738, 143] on span "Guardar" at bounding box center [736, 142] width 32 height 10
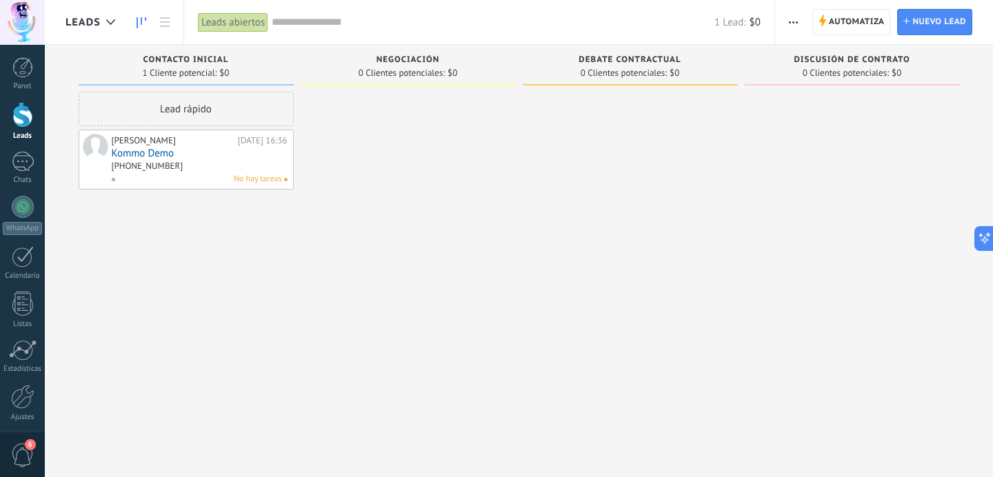
click at [99, 147] on span at bounding box center [96, 147] width 26 height 26
click at [797, 19] on span "button" at bounding box center [793, 22] width 9 height 26
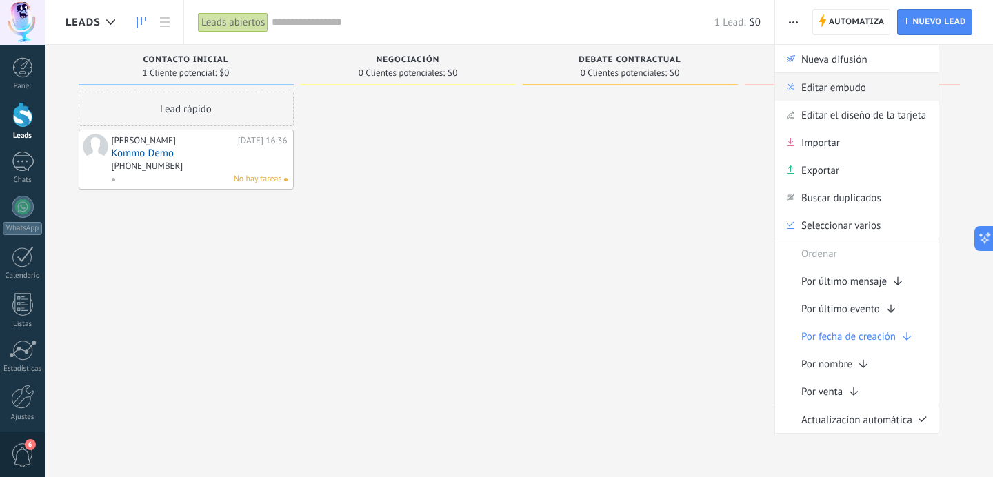
click at [833, 83] on span "Editar embudo" at bounding box center [834, 87] width 65 height 28
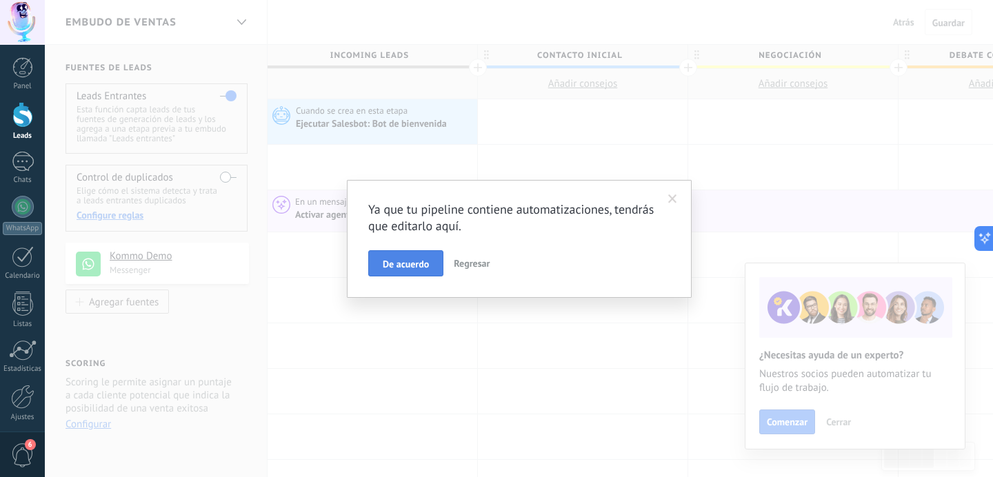
click at [420, 266] on span "De acuerdo" at bounding box center [406, 264] width 46 height 10
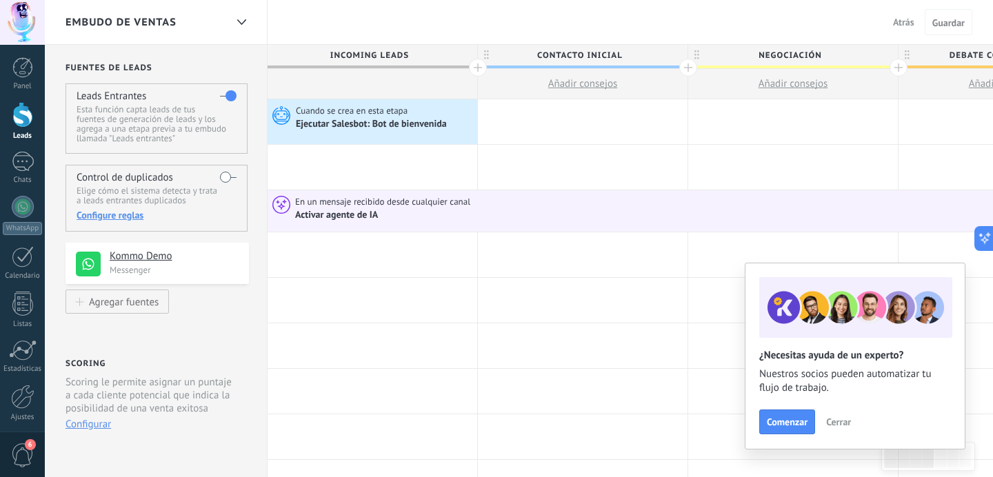
click at [829, 422] on span "Cerrar" at bounding box center [838, 422] width 25 height 10
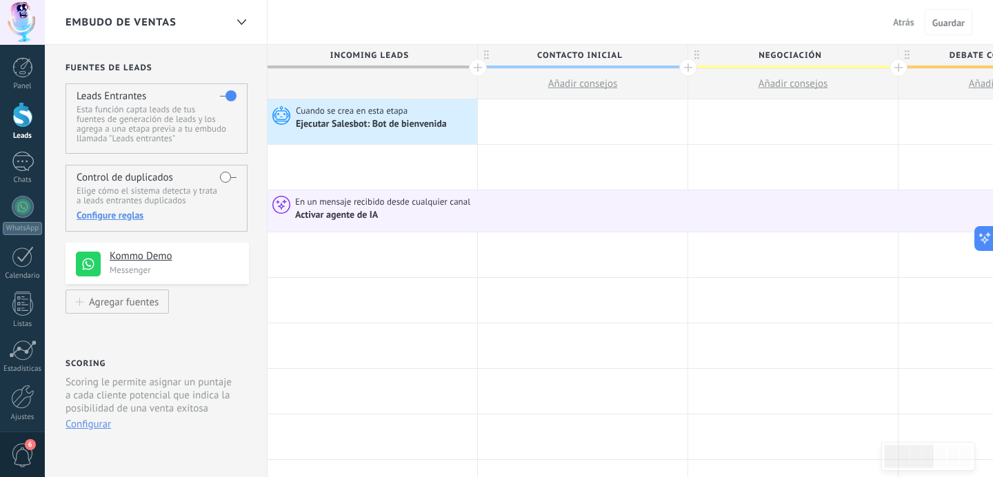
click at [223, 94] on label at bounding box center [228, 96] width 17 height 22
click at [175, 196] on p "Elige cómo el sistema detecta y trata a leads entrantes duplicados" at bounding box center [156, 195] width 159 height 19
click at [121, 217] on div "Configure reglas" at bounding box center [156, 215] width 159 height 12
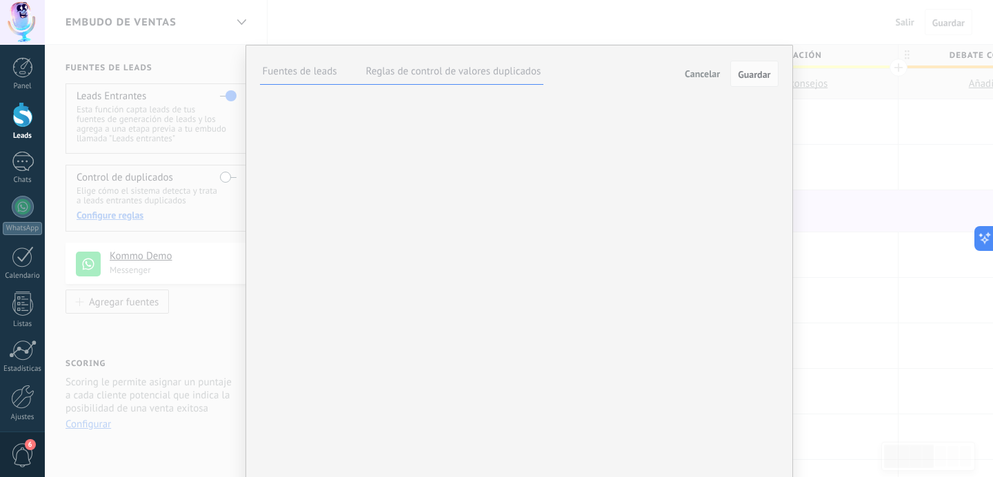
click at [449, 74] on label "Reglas de control de valores duplicados" at bounding box center [453, 71] width 175 height 13
click at [325, 77] on label "Fuentes de leads" at bounding box center [300, 71] width 74 height 13
click at [0, 0] on label at bounding box center [0, 0] width 0 height 0
click at [751, 79] on span "Guardar" at bounding box center [754, 75] width 32 height 10
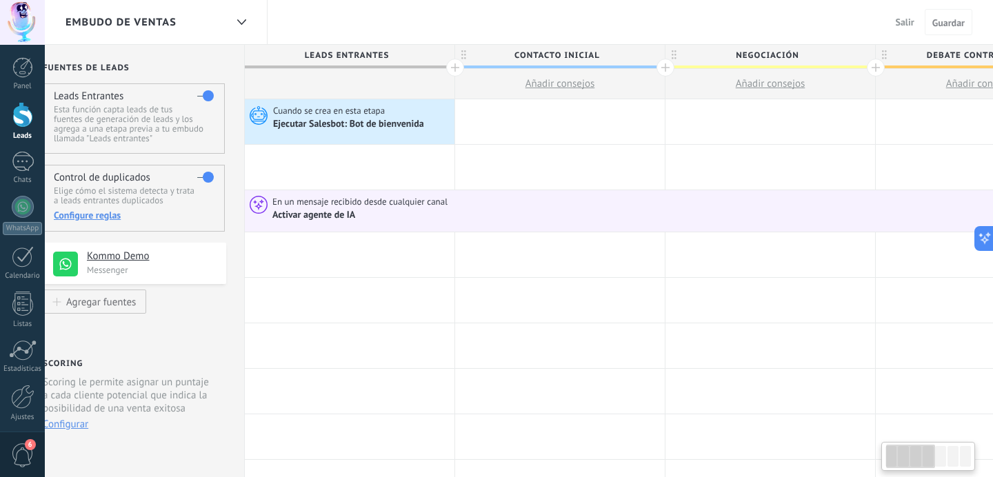
scroll to position [0, 28]
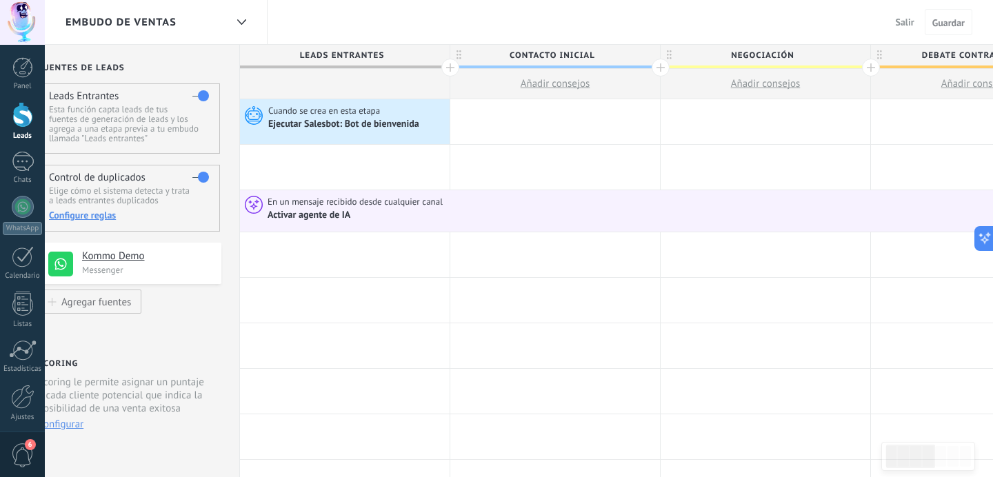
click at [335, 48] on span "Leads Entrantes" at bounding box center [341, 55] width 203 height 21
click at [339, 50] on span "Leads Entrantes" at bounding box center [341, 55] width 203 height 21
click at [368, 52] on span "Leads Entrantes" at bounding box center [341, 55] width 203 height 21
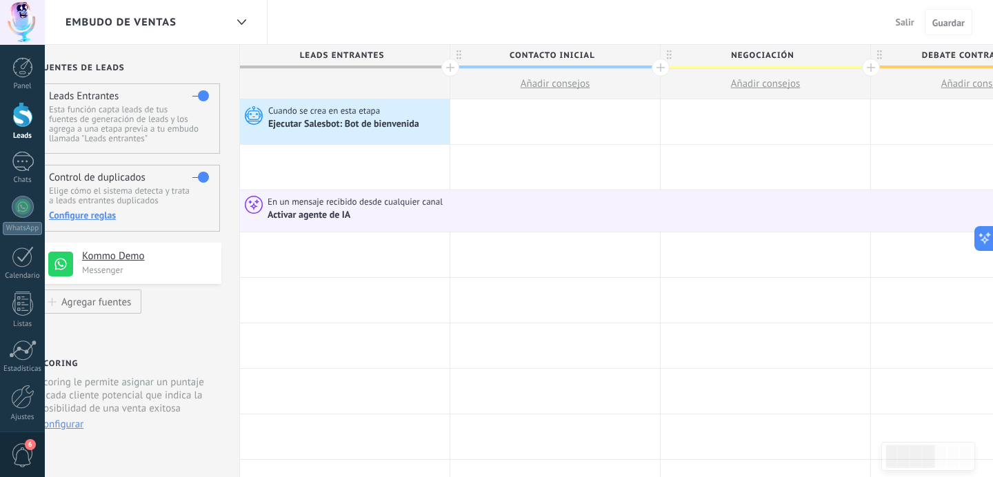
click at [368, 52] on span "Leads Entrantes" at bounding box center [341, 55] width 203 height 21
click at [548, 52] on span "Contacto inicial" at bounding box center [551, 55] width 203 height 21
click at [365, 61] on span "Leads Entrantes" at bounding box center [341, 55] width 203 height 21
click at [357, 56] on span "Leads Entrantes" at bounding box center [341, 55] width 203 height 21
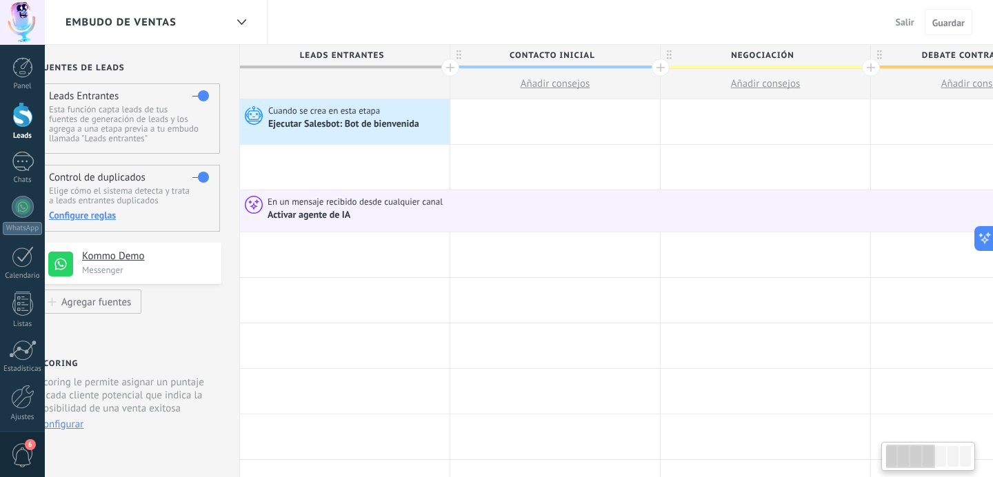
click at [545, 49] on span "Contacto inicial" at bounding box center [551, 55] width 203 height 21
click at [545, 49] on input "**********" at bounding box center [552, 55] width 183 height 21
drag, startPoint x: 599, startPoint y: 57, endPoint x: 508, endPoint y: 57, distance: 91.7
click at [508, 57] on input "**********" at bounding box center [552, 55] width 183 height 21
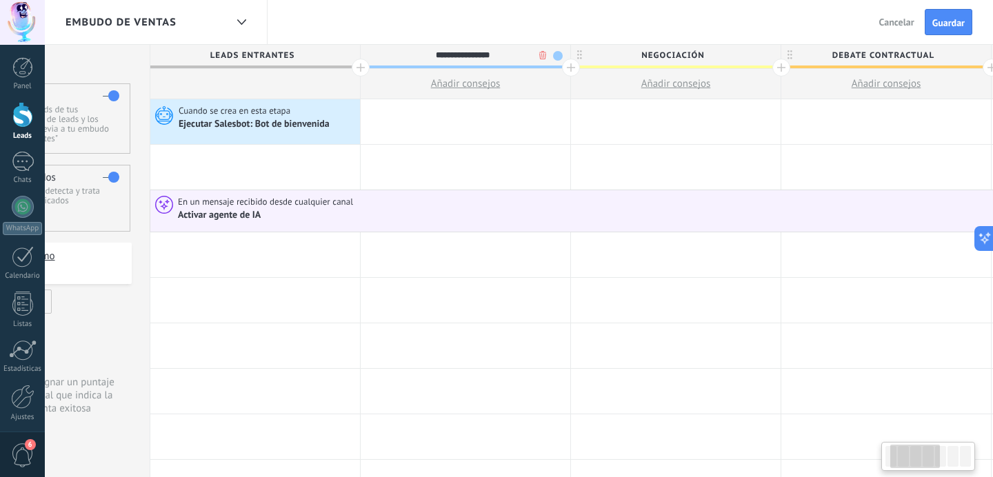
scroll to position [0, 187]
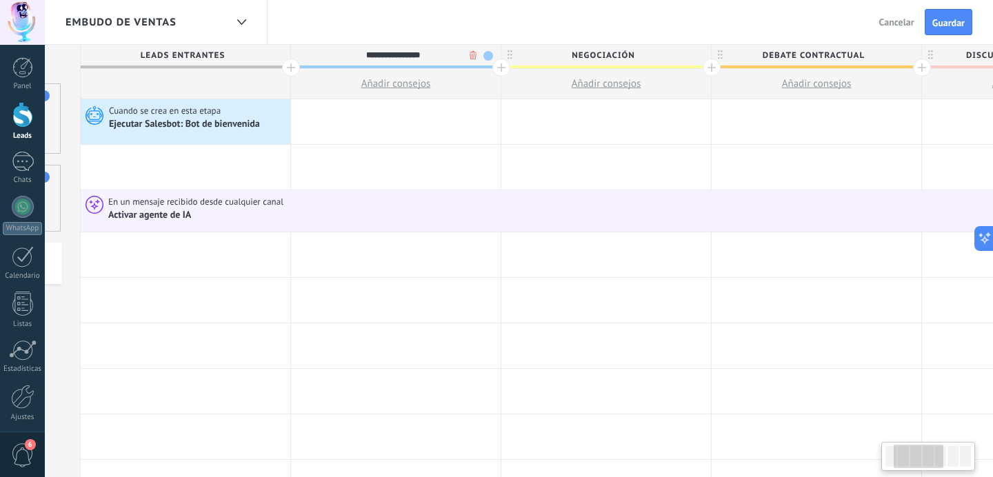
type input "**********"
click at [605, 52] on span "Negociación" at bounding box center [602, 55] width 203 height 21
type input "*"
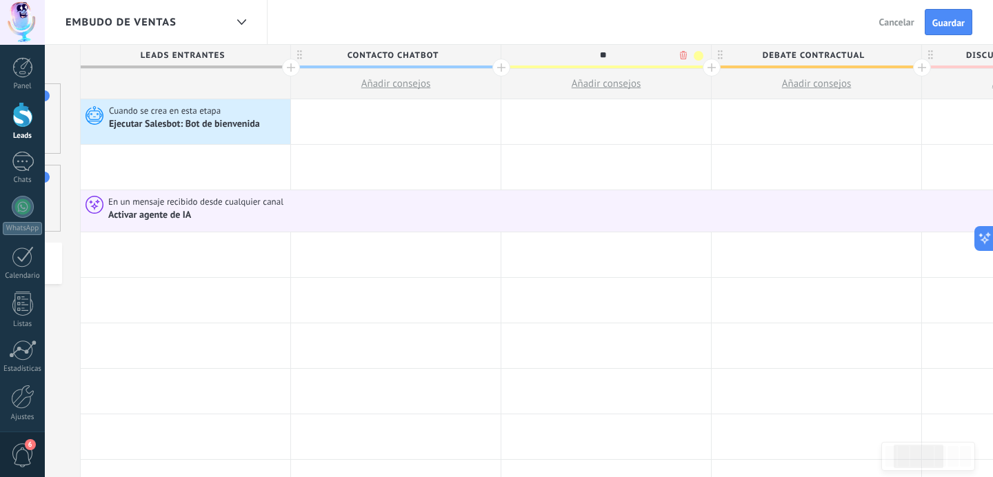
type input "*"
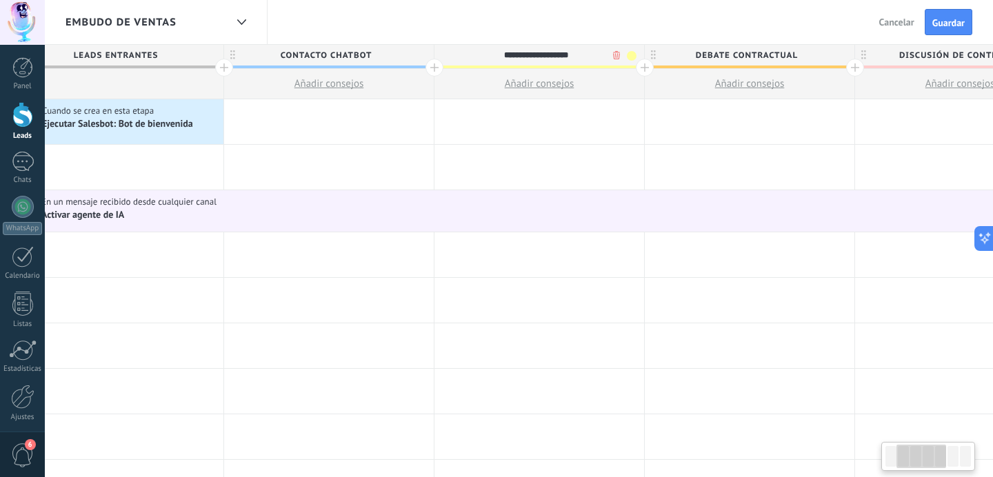
scroll to position [0, 270]
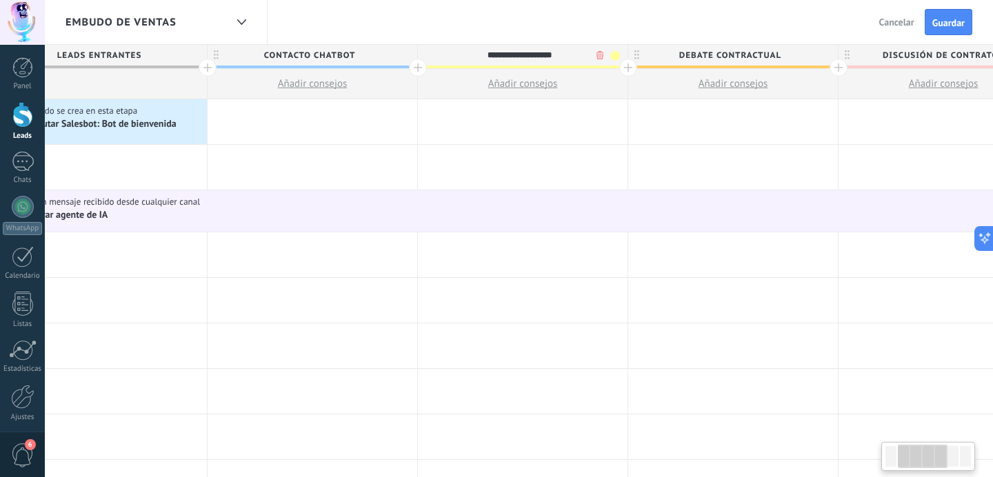
click at [702, 46] on span "Debate contractual" at bounding box center [729, 55] width 203 height 21
type input "**********"
click at [704, 48] on input "**********" at bounding box center [730, 55] width 183 height 21
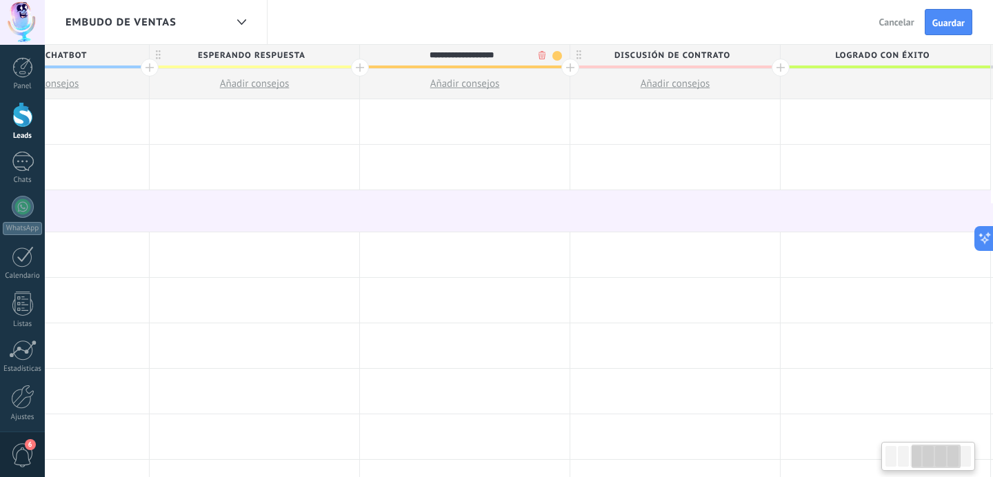
scroll to position [0, 559]
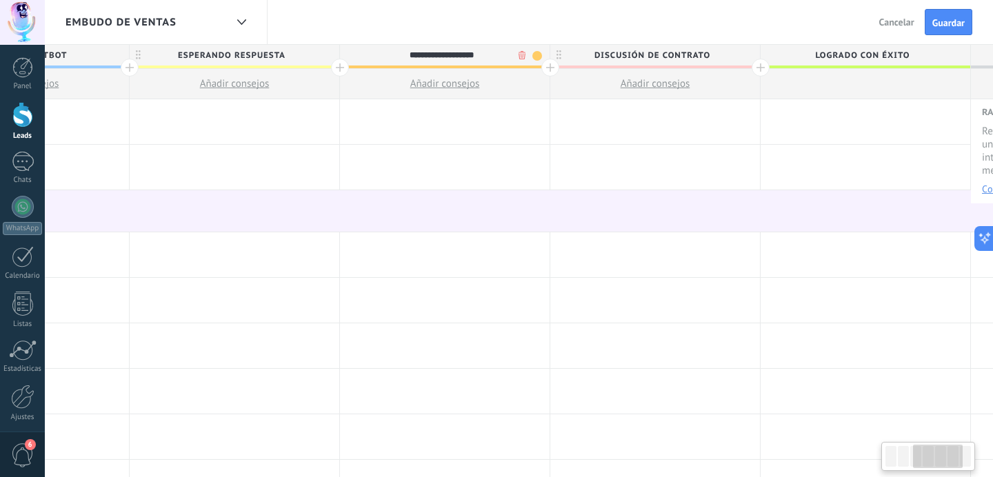
type input "**********"
click at [625, 57] on span "Discusión de contrato" at bounding box center [651, 55] width 203 height 21
click at [625, 57] on input "**********" at bounding box center [652, 55] width 183 height 21
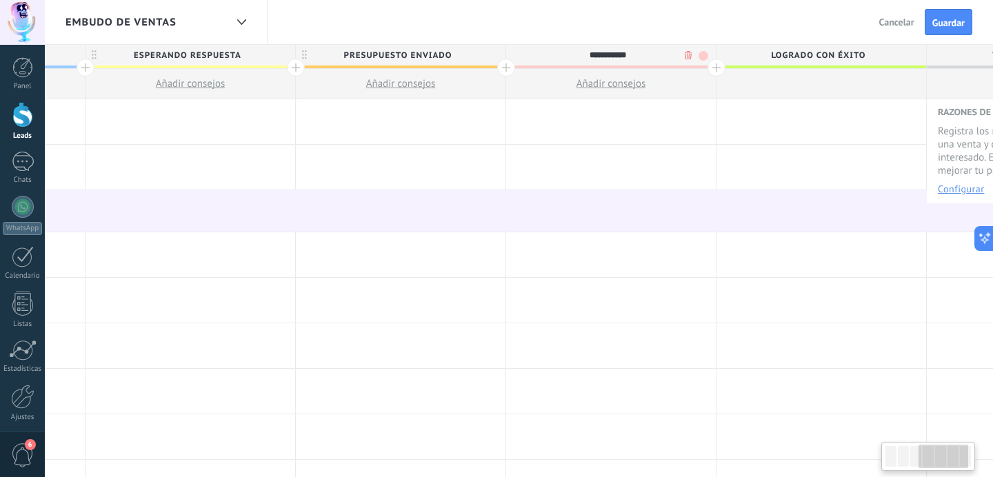
scroll to position [0, 747]
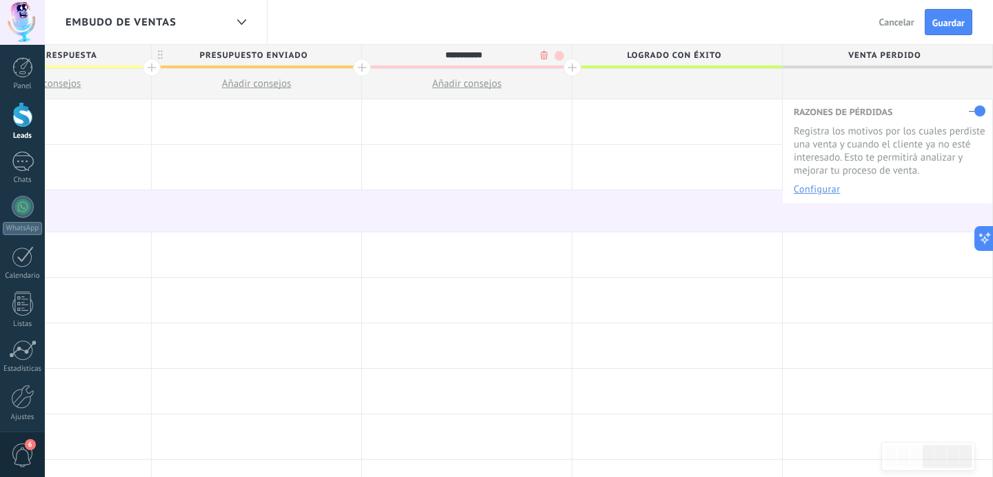
type input "**********"
click at [668, 49] on span "Logrado con éxito" at bounding box center [674, 55] width 203 height 21
click at [666, 49] on input "**********" at bounding box center [674, 55] width 183 height 21
click at [242, 19] on icon at bounding box center [241, 22] width 9 height 6
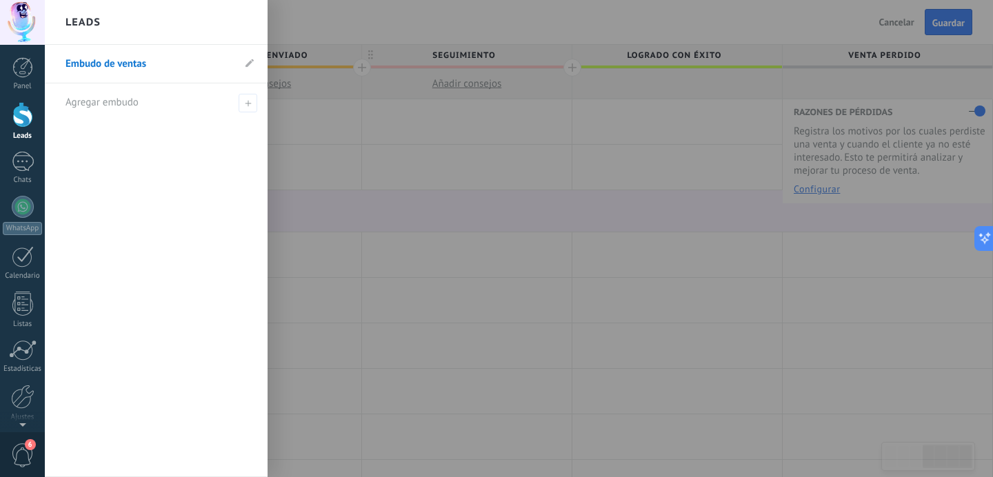
click at [330, 138] on div at bounding box center [541, 238] width 993 height 477
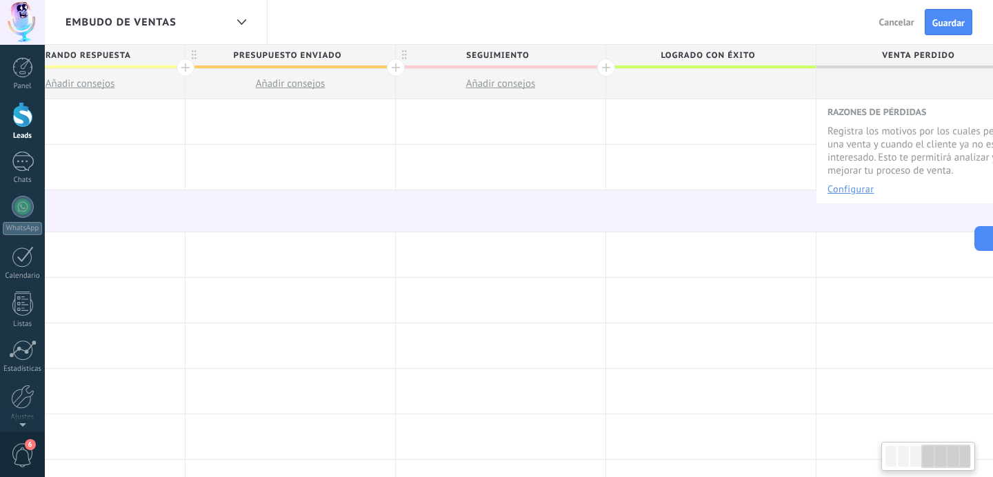
scroll to position [0, 733]
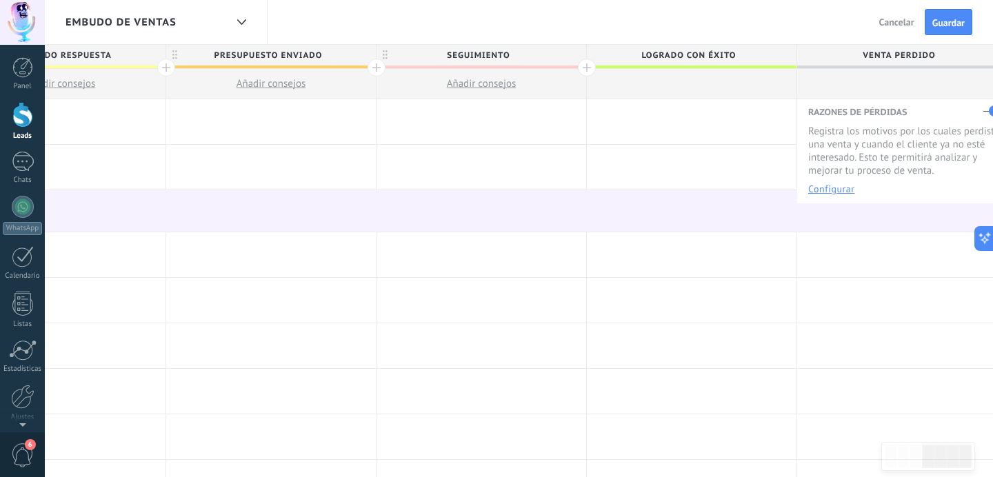
click at [519, 67] on span at bounding box center [482, 67] width 210 height 3
click at [476, 52] on span "seguimiento" at bounding box center [478, 55] width 203 height 21
click at [476, 52] on input "**********" at bounding box center [478, 55] width 183 height 21
click at [587, 66] on span "Logrado con éxito" at bounding box center [688, 55] width 203 height 21
click at [588, 69] on div at bounding box center [587, 68] width 18 height 18
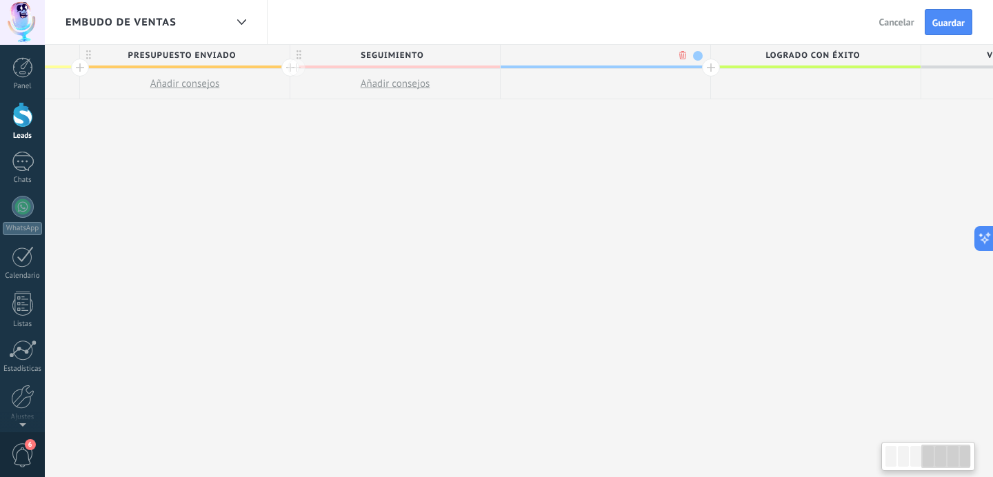
scroll to position [0, 835]
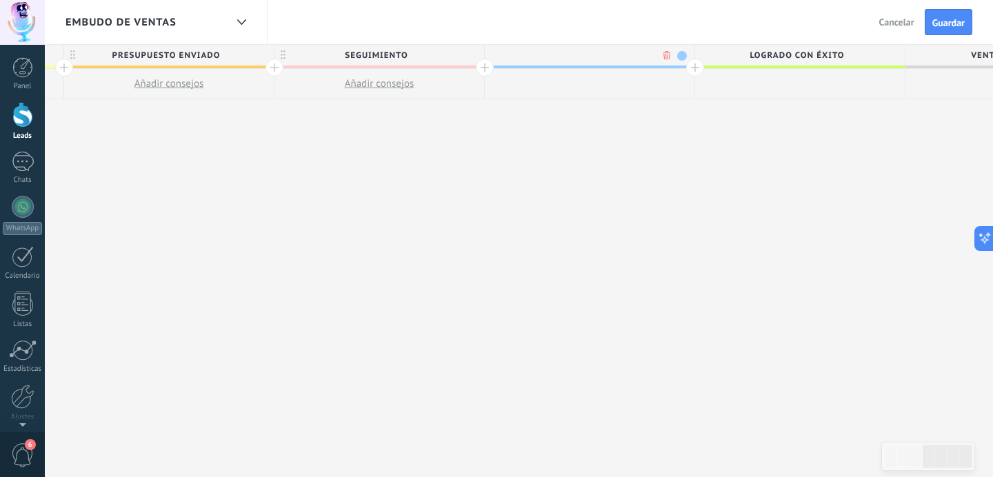
click at [666, 55] on body ".abccls-1,.abccls-2{fill-rule:evenodd}.abccls-2{fill:#fff} .abfcls-1{fill:none}…" at bounding box center [496, 238] width 993 height 477
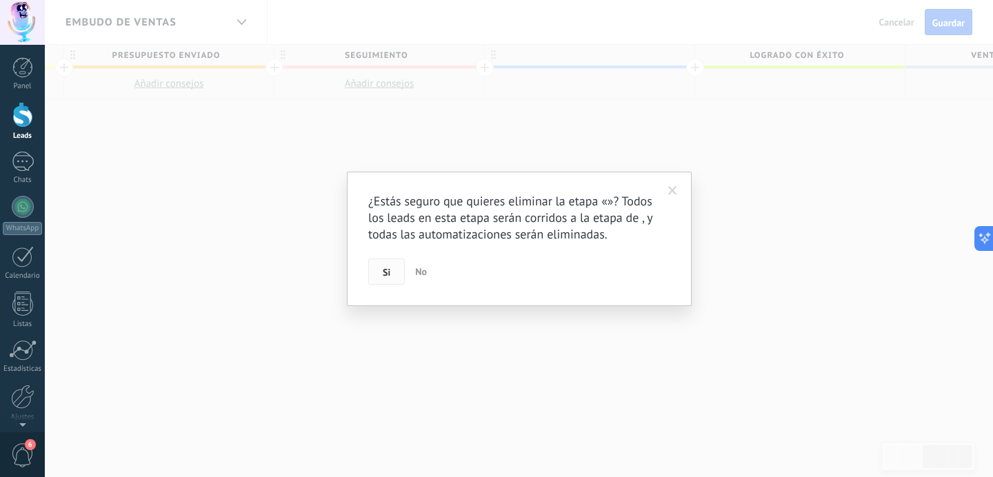
click at [392, 275] on button "Si" at bounding box center [386, 272] width 37 height 26
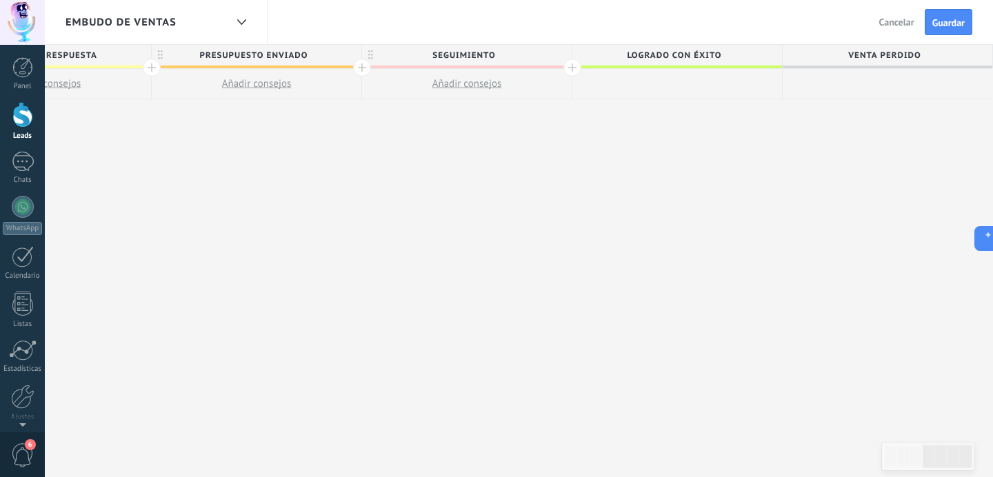
click at [467, 57] on span "seguimiento" at bounding box center [463, 55] width 203 height 21
click at [679, 56] on span "Logrado con éxito" at bounding box center [674, 55] width 203 height 21
click at [721, 49] on input "**********" at bounding box center [674, 55] width 183 height 21
drag, startPoint x: 726, startPoint y: 54, endPoint x: 526, endPoint y: 54, distance: 199.4
click at [528, 54] on div "**********" at bounding box center [257, 72] width 1473 height 54
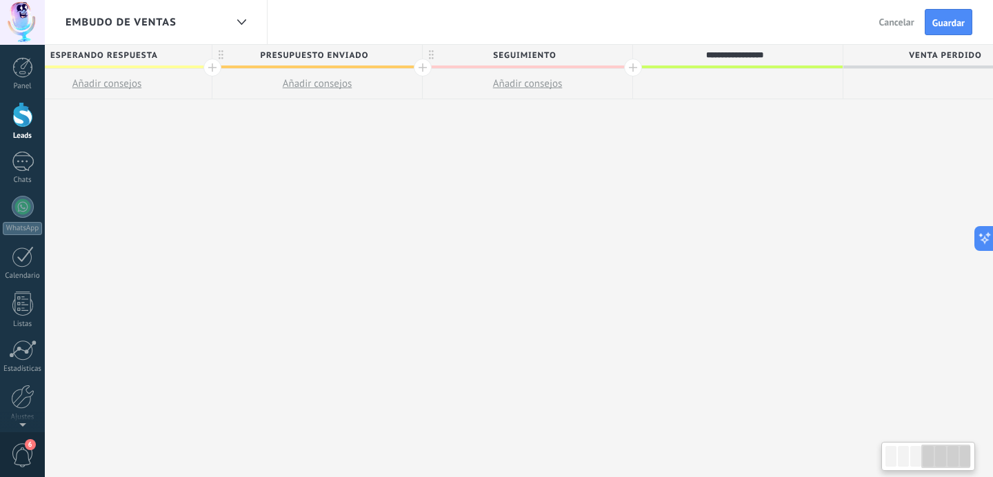
scroll to position [0, 685]
click at [735, 53] on input "**********" at bounding box center [736, 55] width 183 height 21
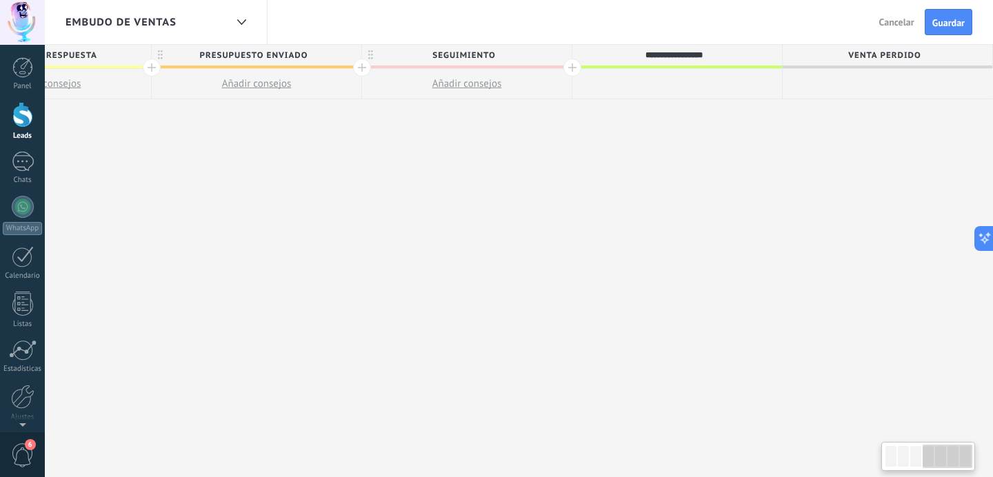
click at [659, 52] on input "**********" at bounding box center [674, 55] width 183 height 21
type input "*******"
click at [882, 49] on span "Venta Perdido" at bounding box center [884, 55] width 203 height 21
click at [882, 49] on input "**********" at bounding box center [884, 55] width 183 height 21
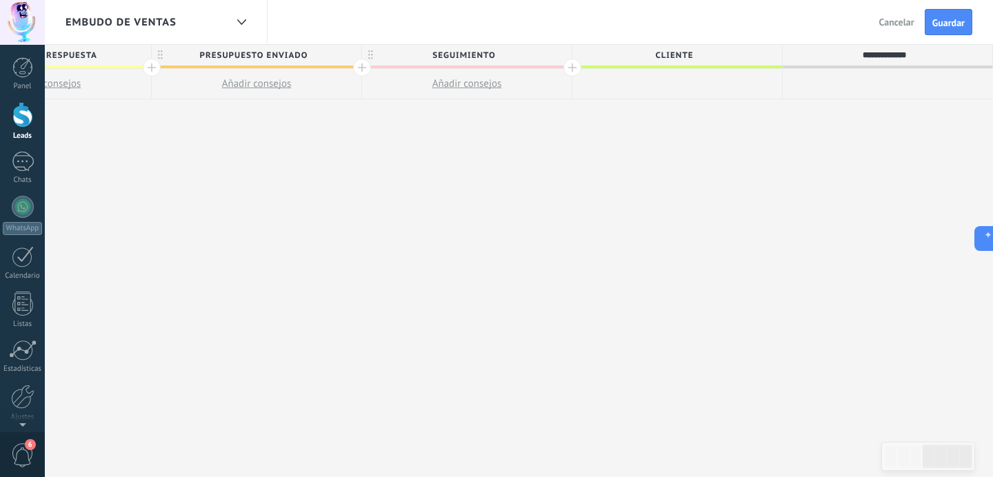
click at [910, 51] on input "**********" at bounding box center [884, 55] width 183 height 21
type input "**********"
click at [893, 104] on div "**********" at bounding box center [257, 261] width 1473 height 433
click at [853, 128] on div "**********" at bounding box center [257, 261] width 1473 height 433
click at [957, 26] on span "Guardar" at bounding box center [949, 23] width 32 height 10
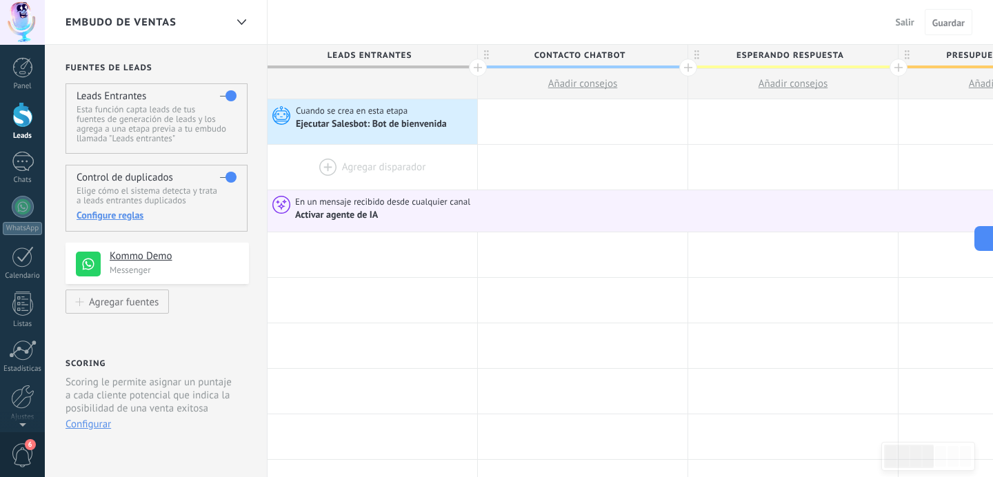
click at [324, 166] on div at bounding box center [373, 167] width 210 height 45
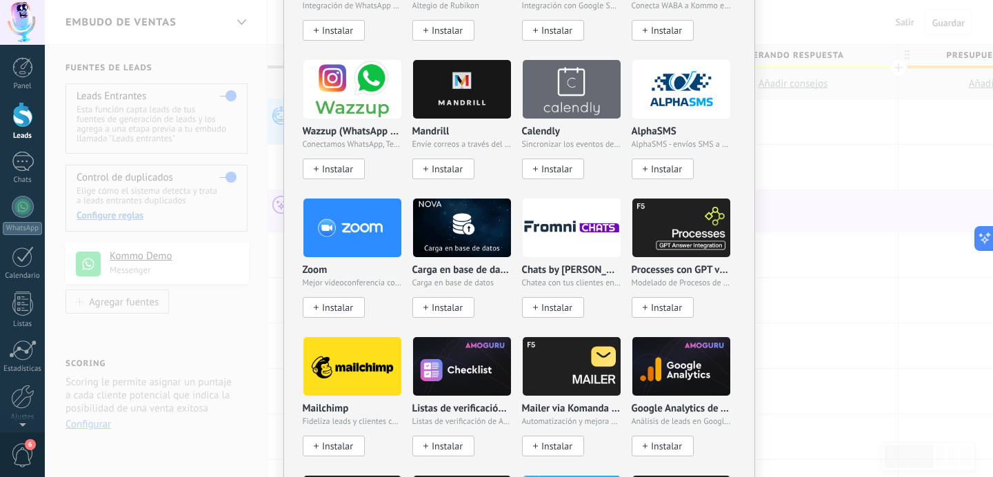
scroll to position [984, 0]
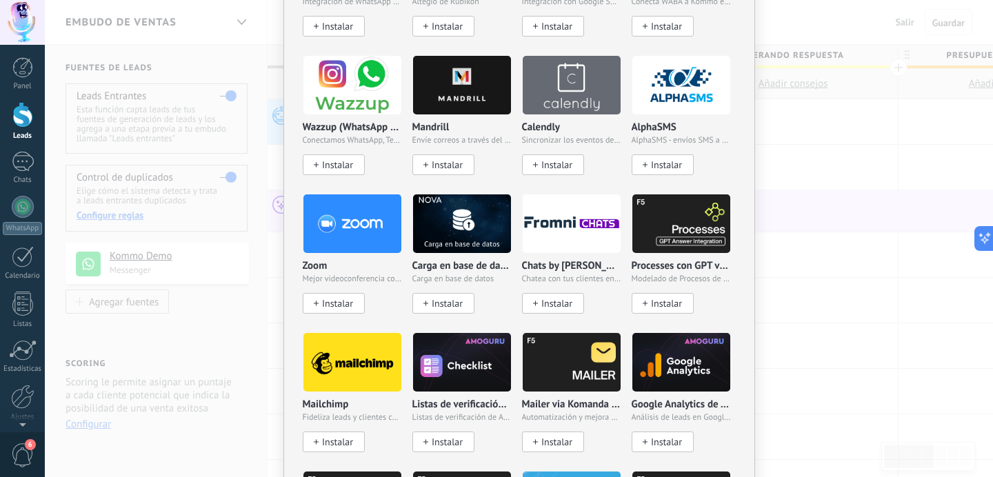
click at [879, 335] on div "No hay resultados Salesbot Agente de IA Agregar tarea Enviar un webhook Cambiar…" at bounding box center [519, 238] width 948 height 477
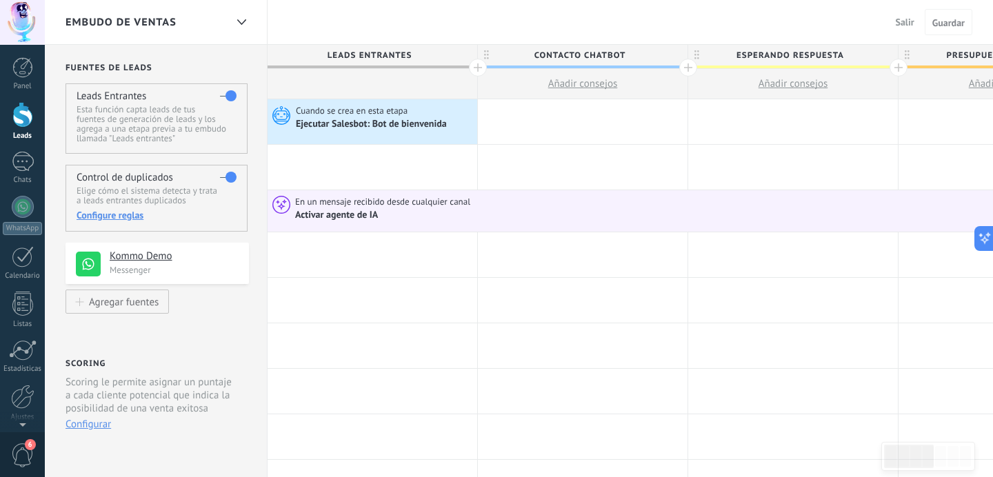
scroll to position [0, 0]
